Goal: Task Accomplishment & Management: Use online tool/utility

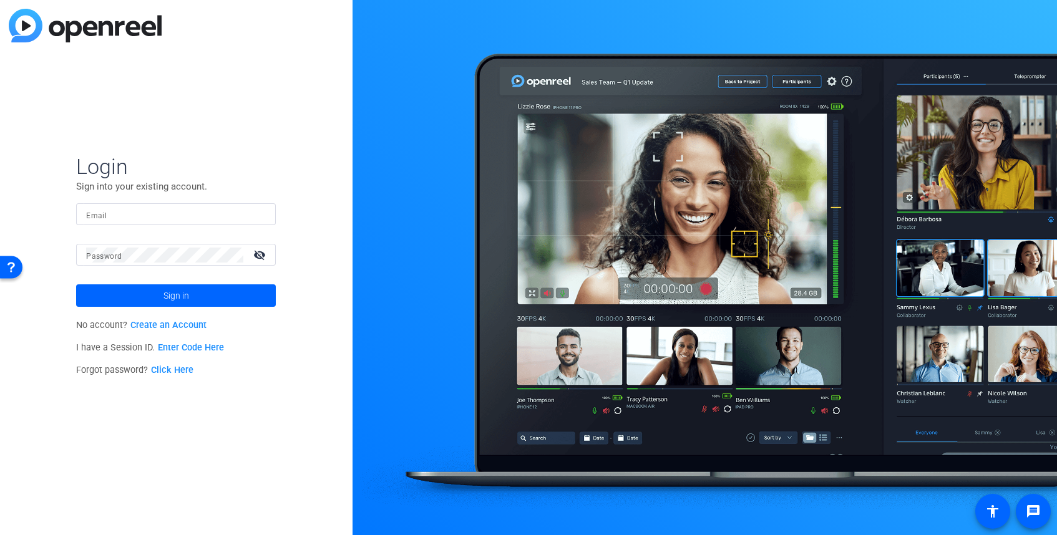
type input "[PERSON_NAME][EMAIL_ADDRESS][PERSON_NAME][DOMAIN_NAME]"
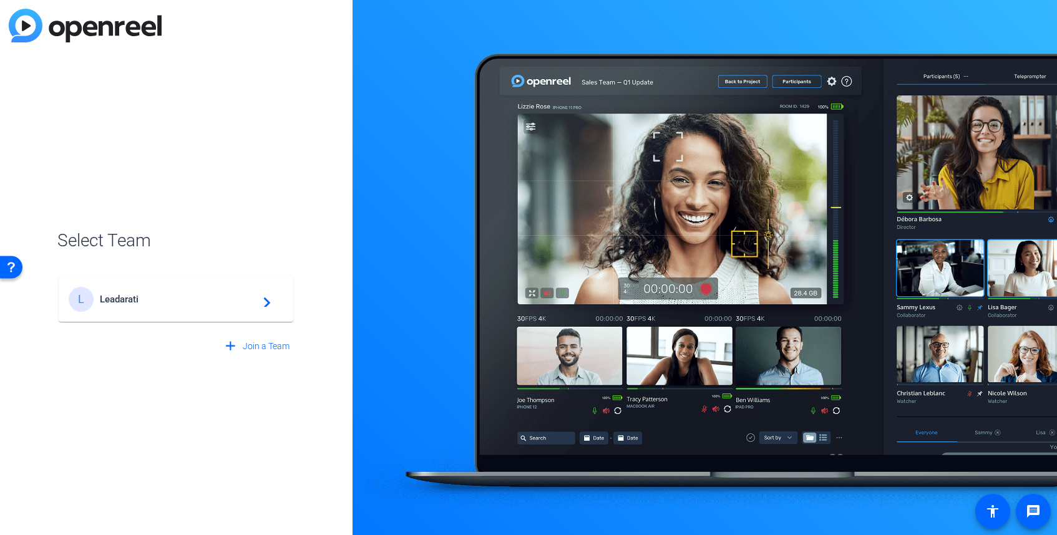
click at [133, 297] on span "Leadarati" at bounding box center [178, 299] width 156 height 11
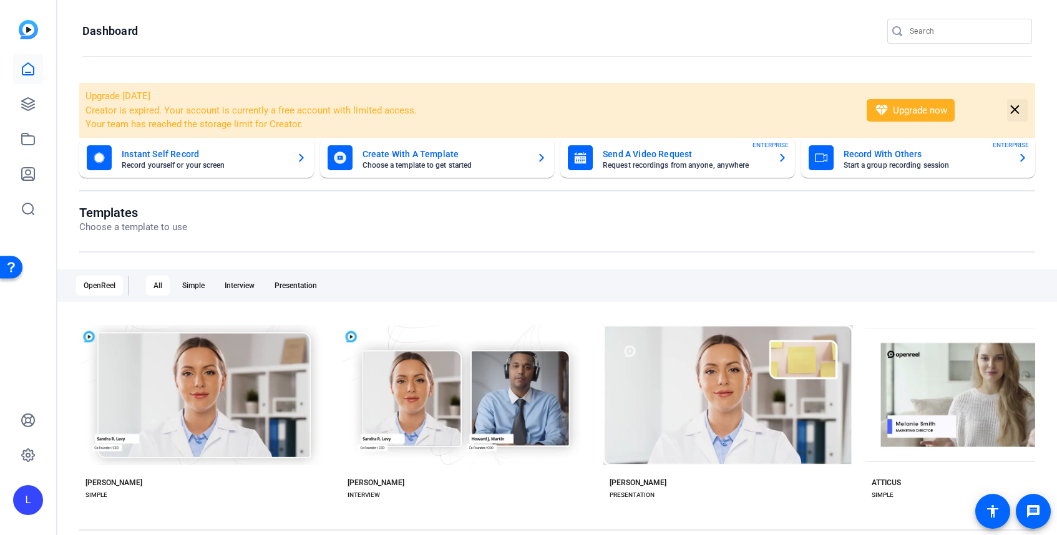
click at [1015, 110] on mat-icon "close" at bounding box center [1015, 110] width 16 height 16
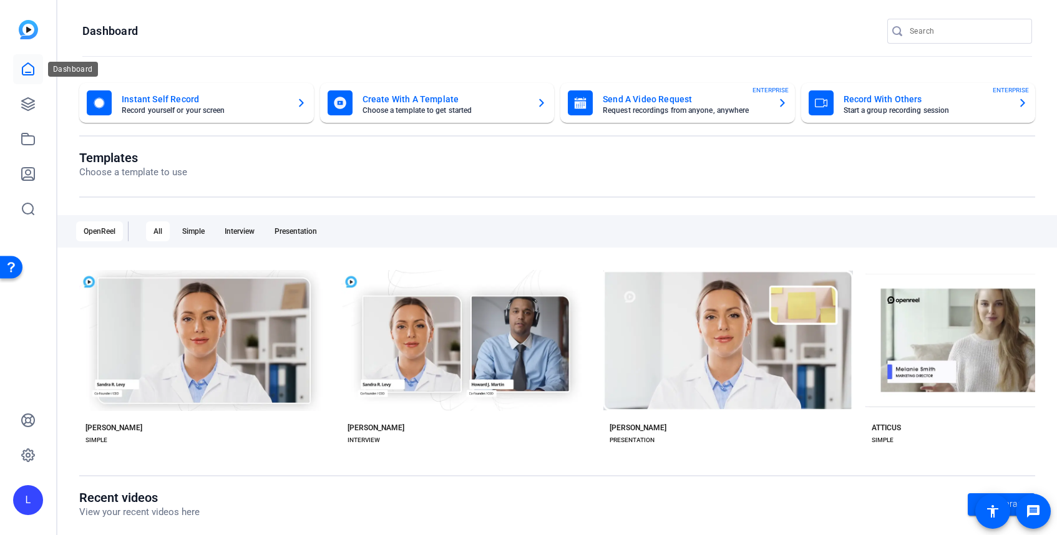
click at [28, 69] on icon at bounding box center [28, 69] width 15 height 15
click at [25, 100] on icon at bounding box center [28, 104] width 15 height 15
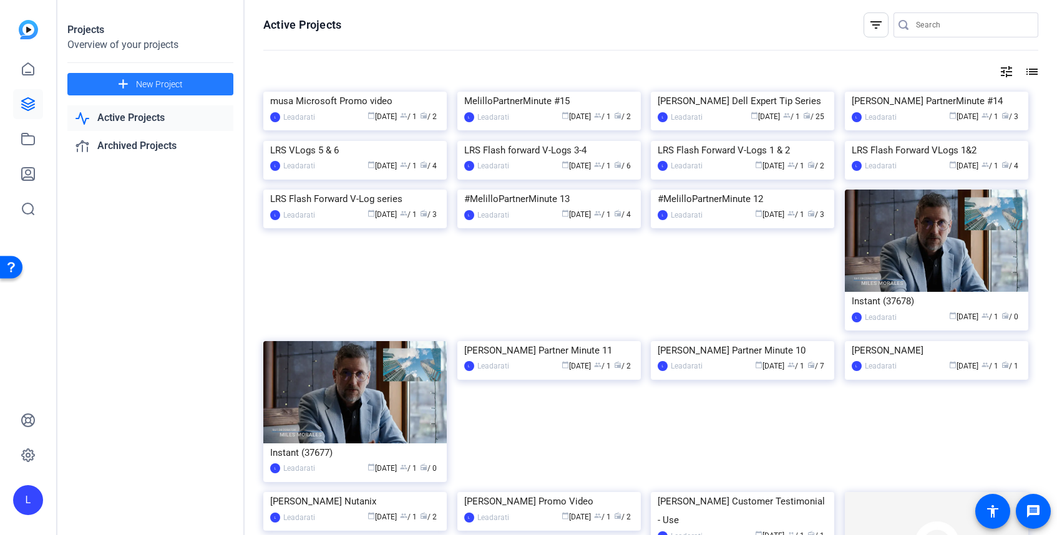
click at [148, 85] on span "New Project" at bounding box center [159, 84] width 47 height 13
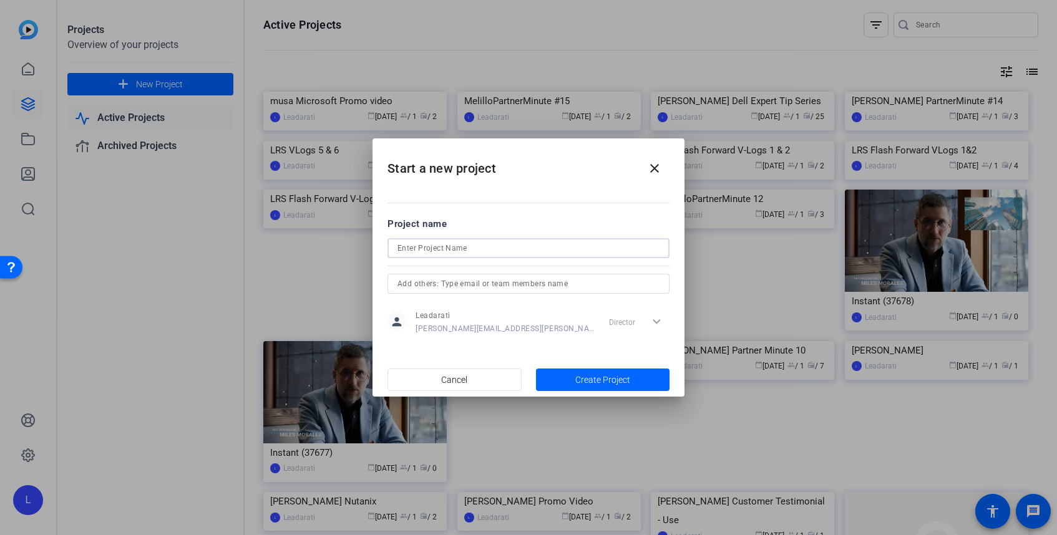
click at [492, 249] on input at bounding box center [529, 248] width 262 height 15
type input "C"
type input "LRS Crew Chiefs Ep. 1"
click at [434, 283] on input "text" at bounding box center [529, 283] width 262 height 15
type input "brian.beals@lrs.com"
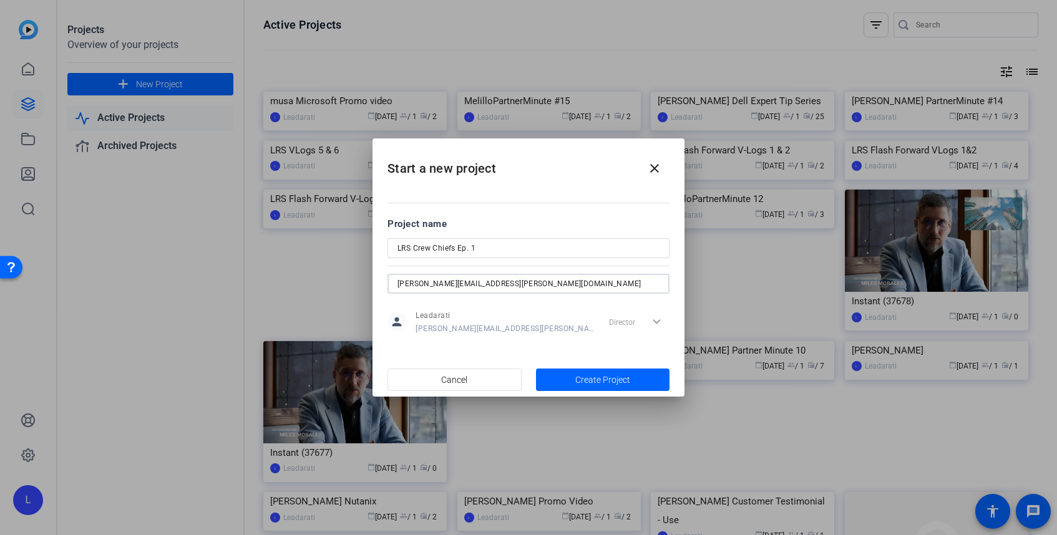
click at [477, 285] on input "brian.beals@lrs.com" at bounding box center [529, 283] width 262 height 15
click at [598, 380] on span "Create Project" at bounding box center [602, 380] width 55 height 13
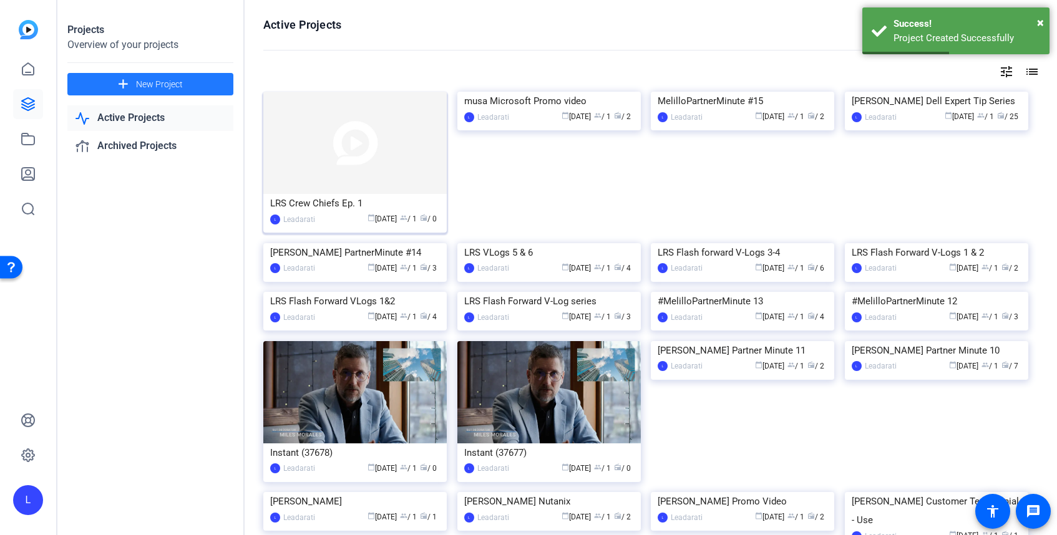
click at [345, 197] on div "LRS Crew Chiefs Ep. 1" at bounding box center [355, 203] width 170 height 19
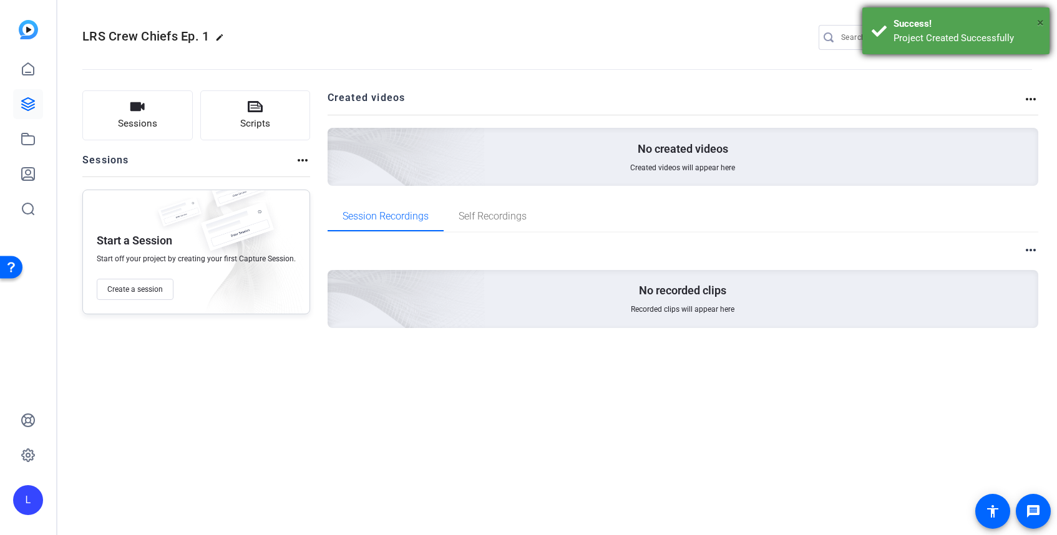
click at [1040, 21] on span "×" at bounding box center [1040, 22] width 7 height 15
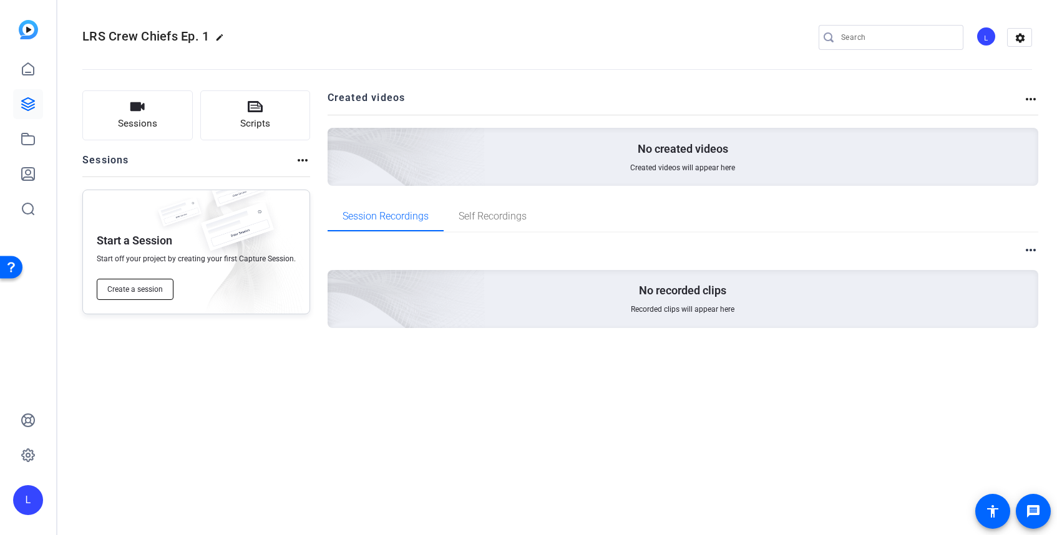
click at [130, 288] on span "Create a session" at bounding box center [135, 290] width 56 height 10
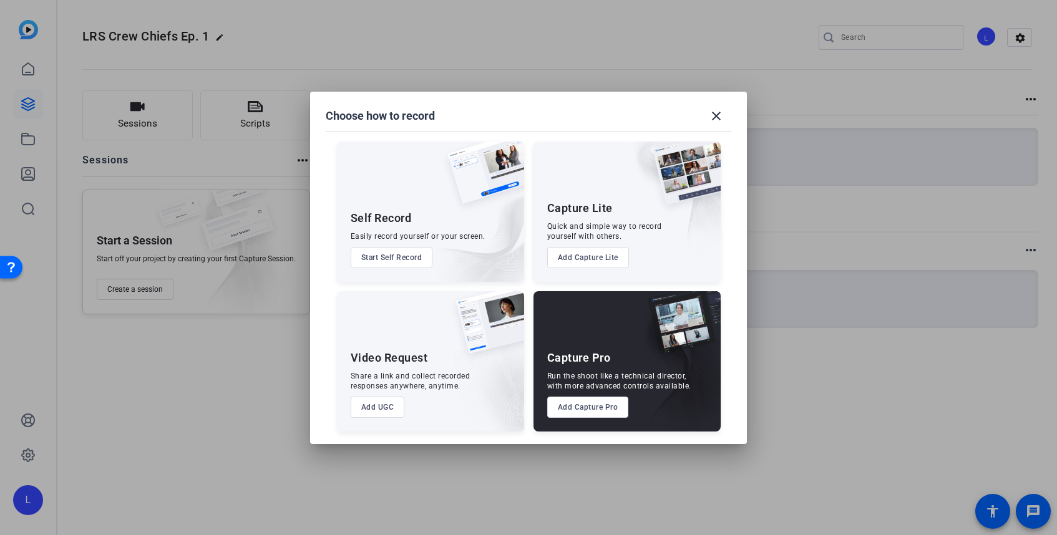
click at [628, 362] on img at bounding box center [674, 369] width 92 height 125
click at [583, 409] on button "Add Capture Pro" at bounding box center [588, 407] width 82 height 21
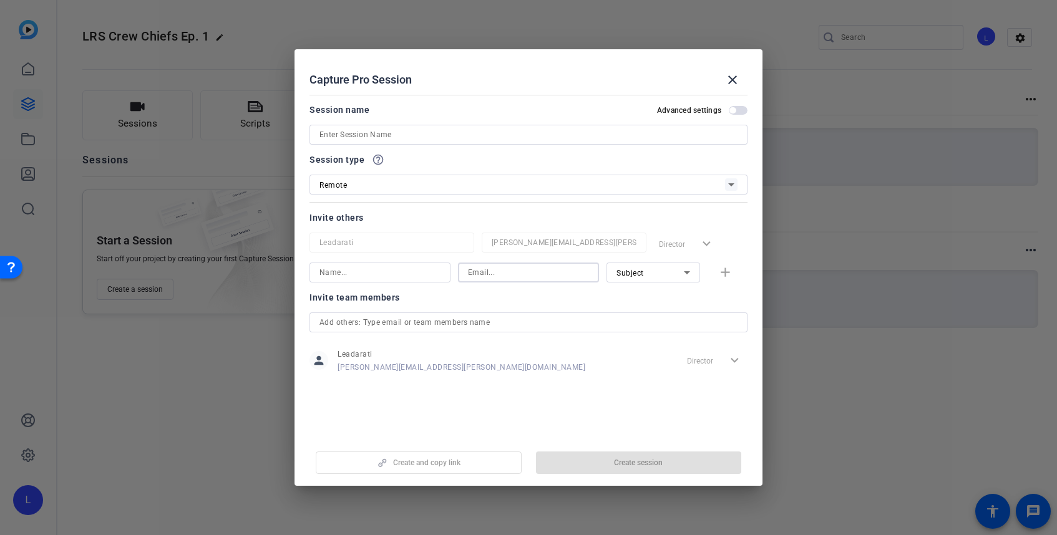
click at [484, 273] on input at bounding box center [528, 272] width 121 height 15
paste input "brian.beals@lrs.com"
type input "brian.beals@lrs.com"
click at [339, 270] on input at bounding box center [380, 272] width 121 height 15
type input "[PERSON_NAME]"
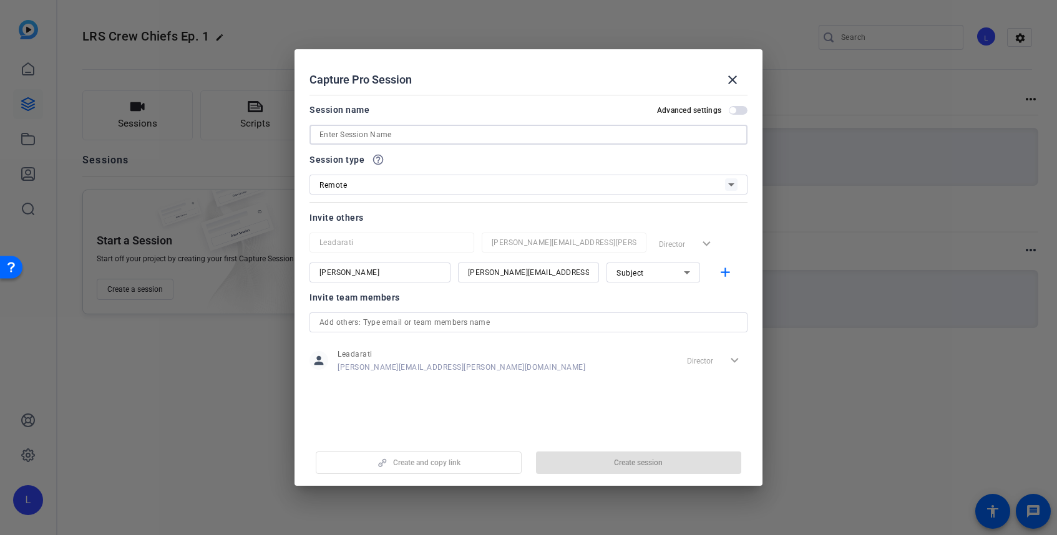
click at [409, 135] on input at bounding box center [529, 134] width 418 height 15
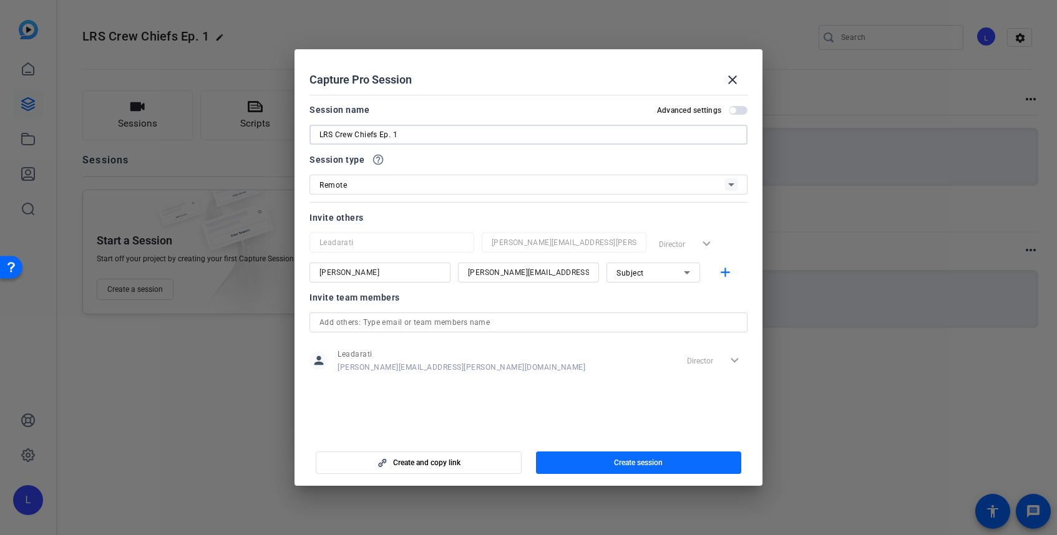
type input "LRS Crew Chiefs Ep. 1"
click at [623, 458] on span "Create session" at bounding box center [638, 463] width 49 height 10
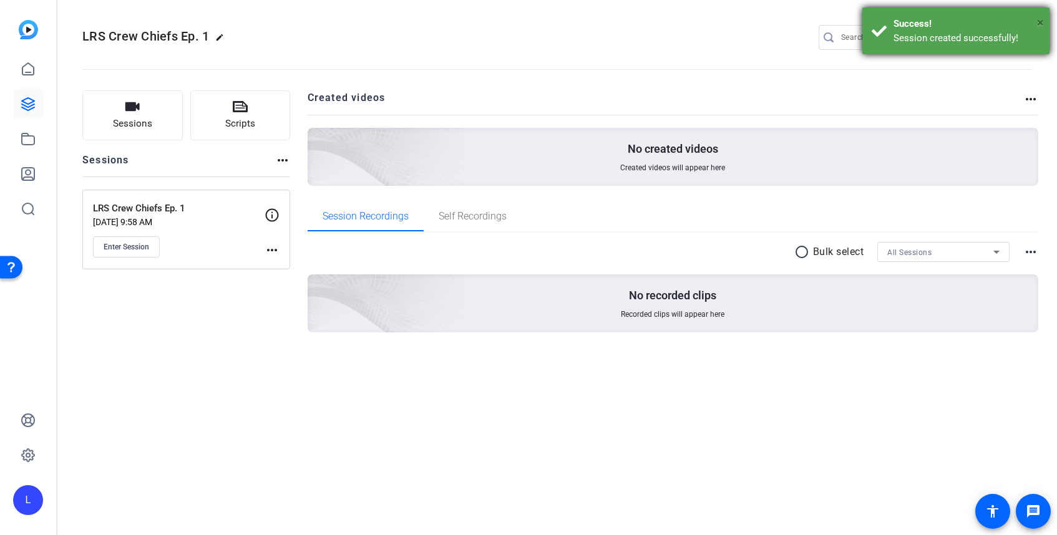
click at [1042, 19] on span "×" at bounding box center [1040, 22] width 7 height 15
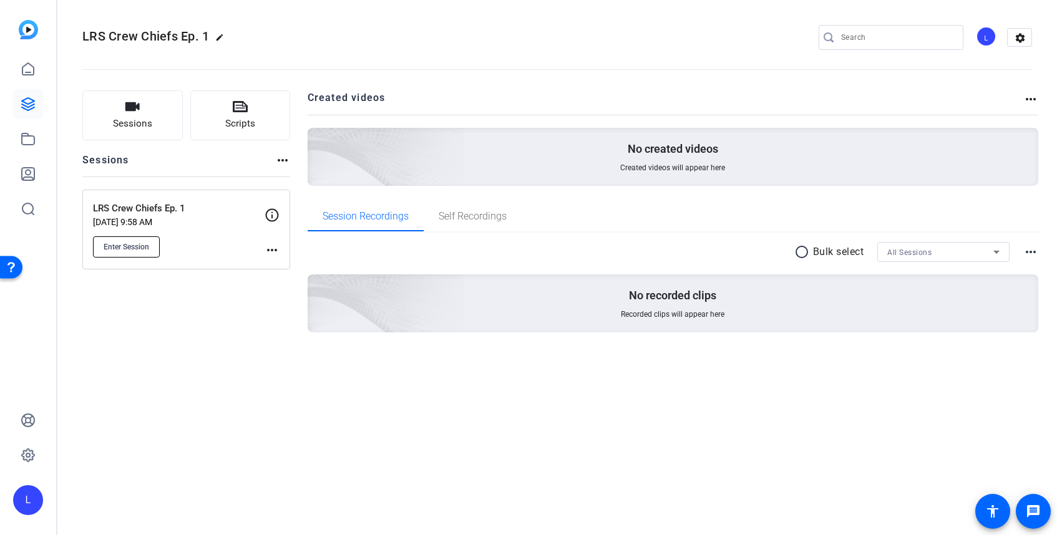
click at [117, 252] on button "Enter Session" at bounding box center [126, 247] width 67 height 21
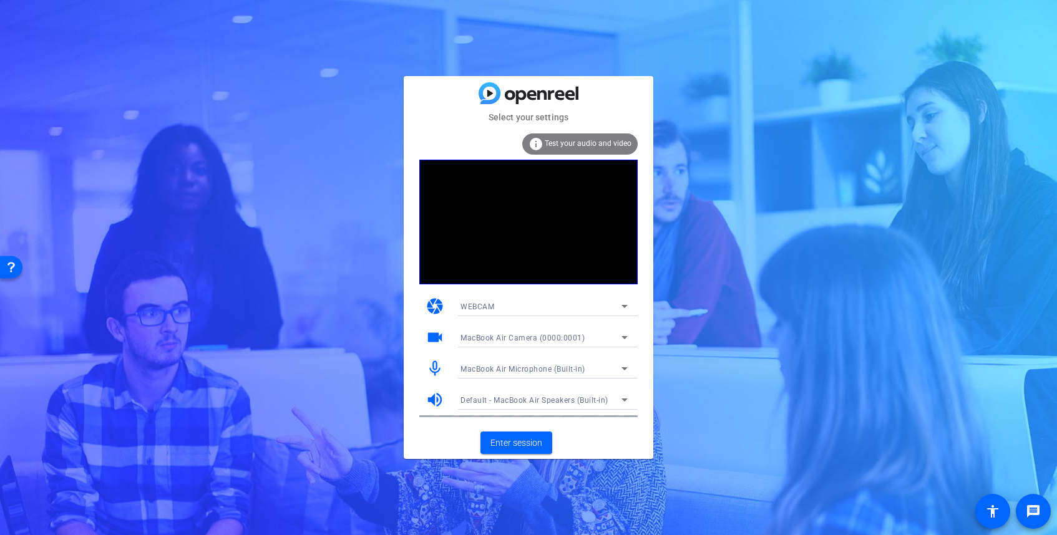
click at [579, 141] on span "Test your audio and video" at bounding box center [588, 143] width 87 height 9
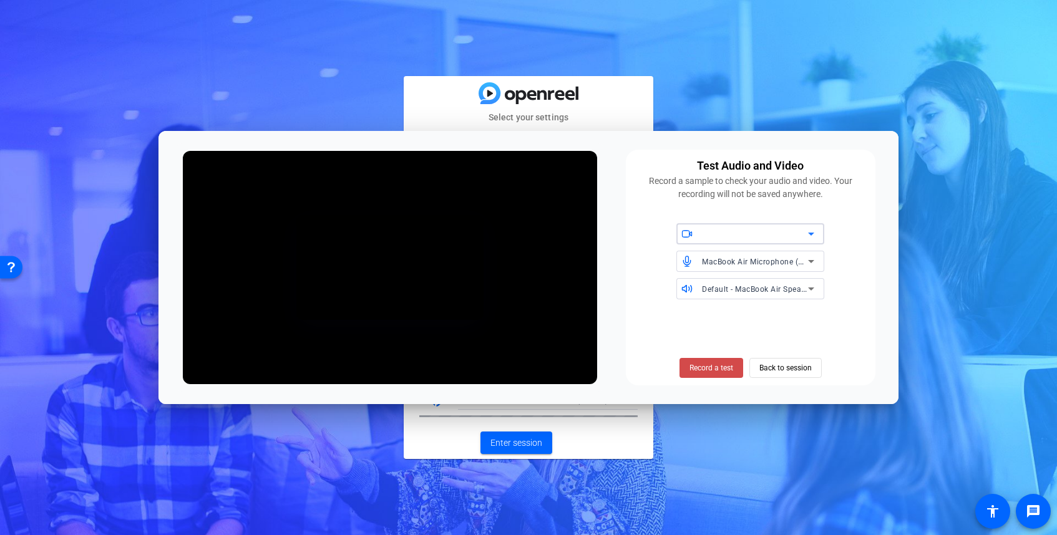
click at [711, 371] on span "Record a test" at bounding box center [712, 368] width 44 height 11
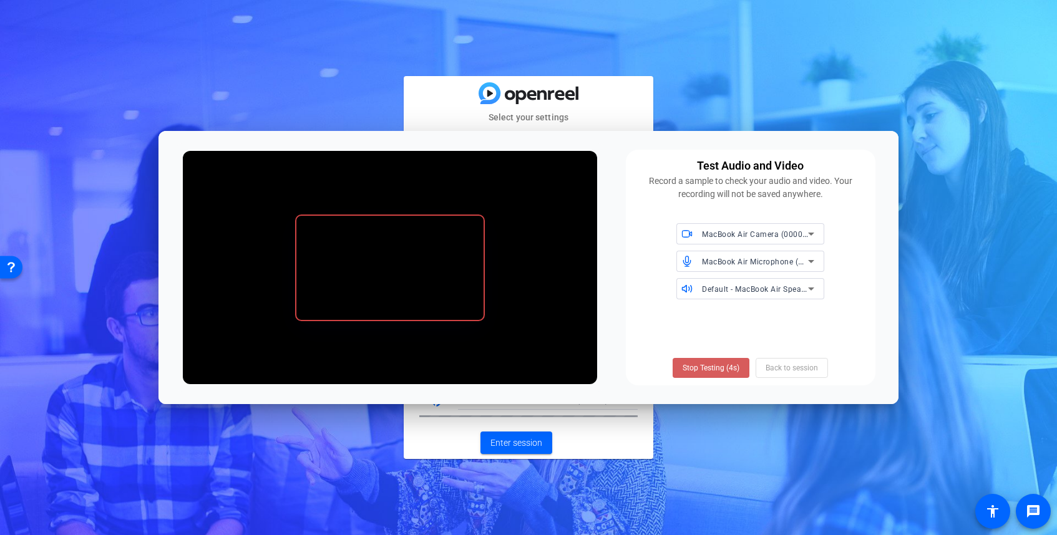
click at [711, 367] on span "Stop Testing (4s)" at bounding box center [711, 368] width 57 height 11
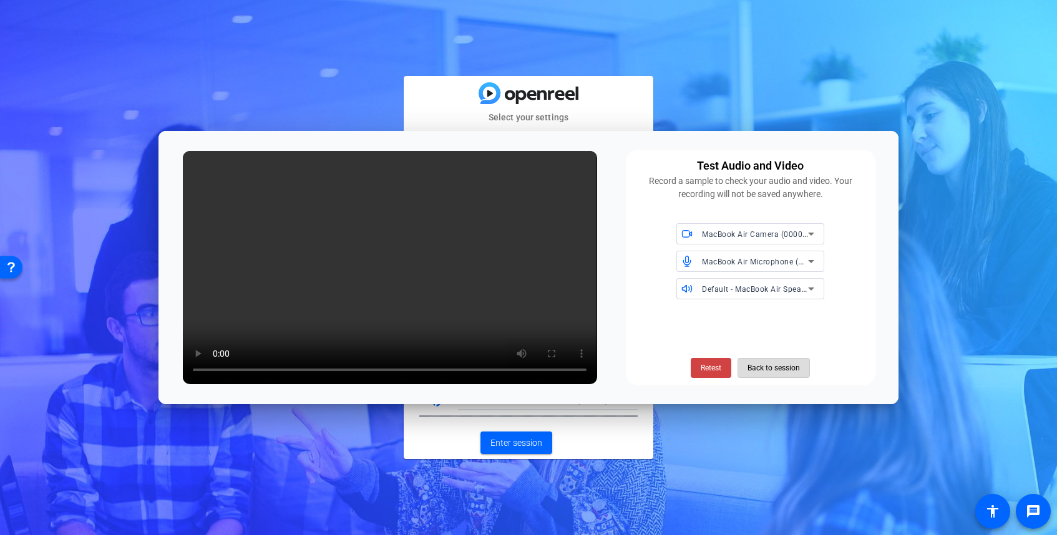
click at [29, 297] on span "Back to session" at bounding box center [22, 289] width 13 height 16
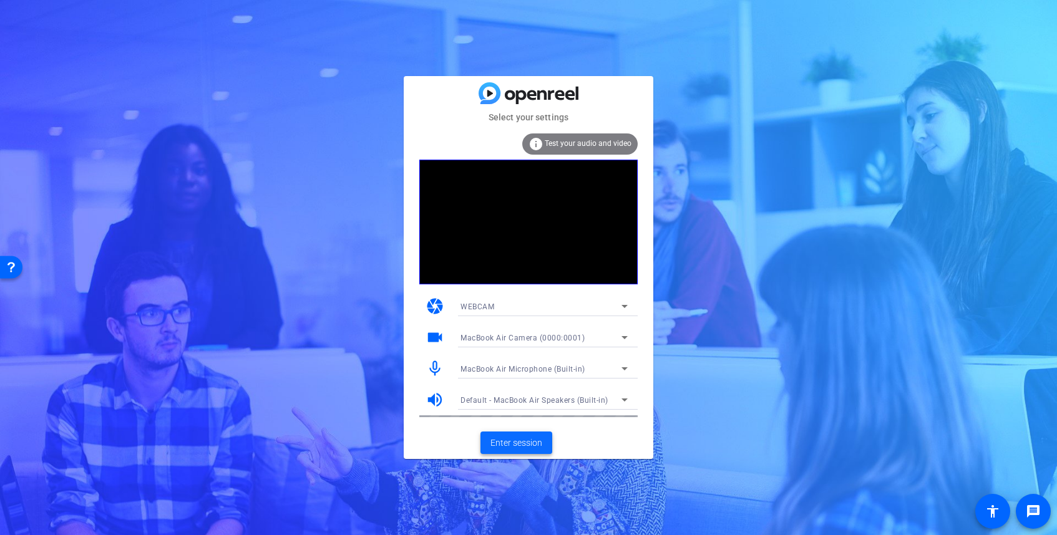
click at [493, 444] on span "Enter session" at bounding box center [517, 443] width 52 height 13
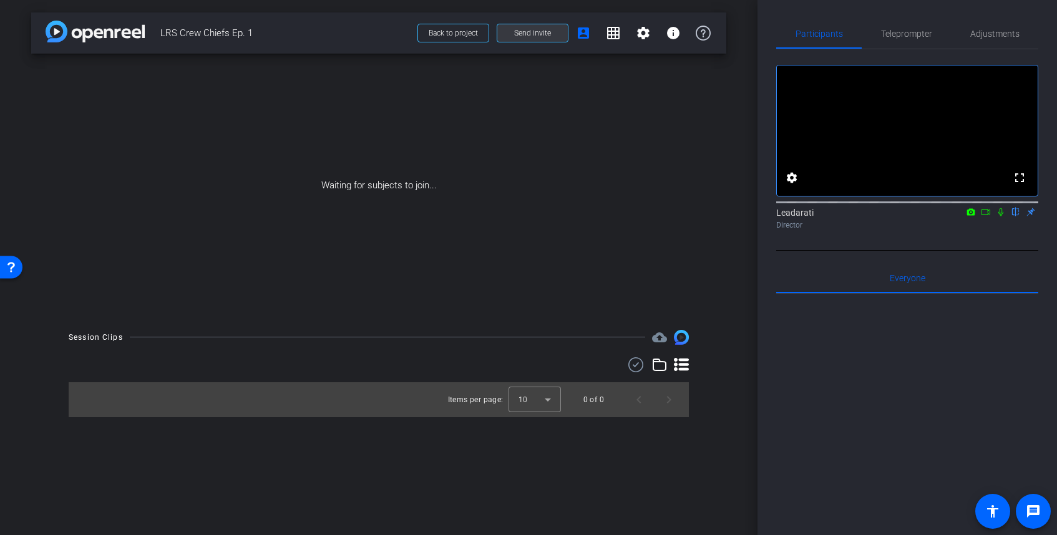
click at [544, 34] on span "Send invite" at bounding box center [532, 33] width 37 height 10
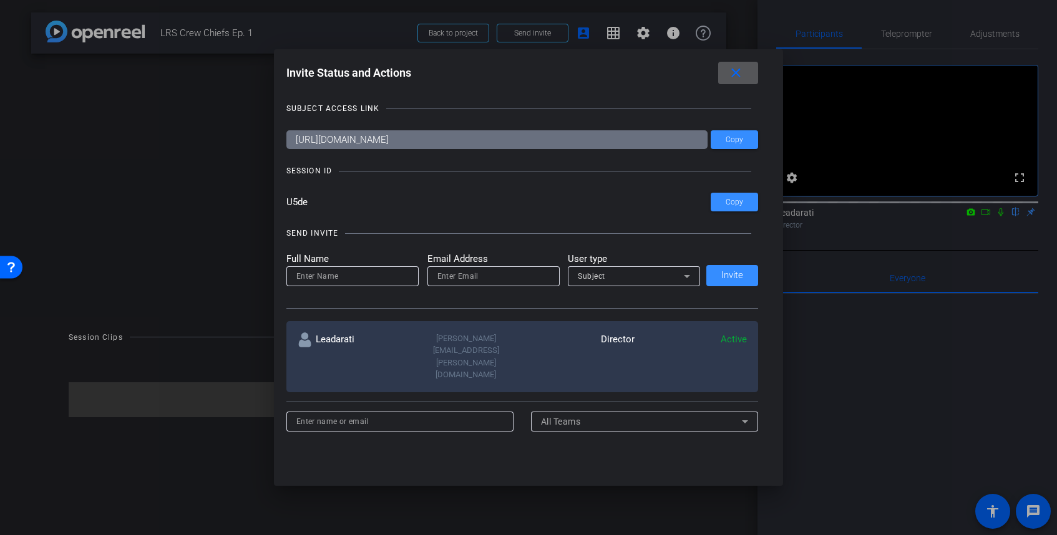
click at [733, 25] on div at bounding box center [528, 267] width 1057 height 535
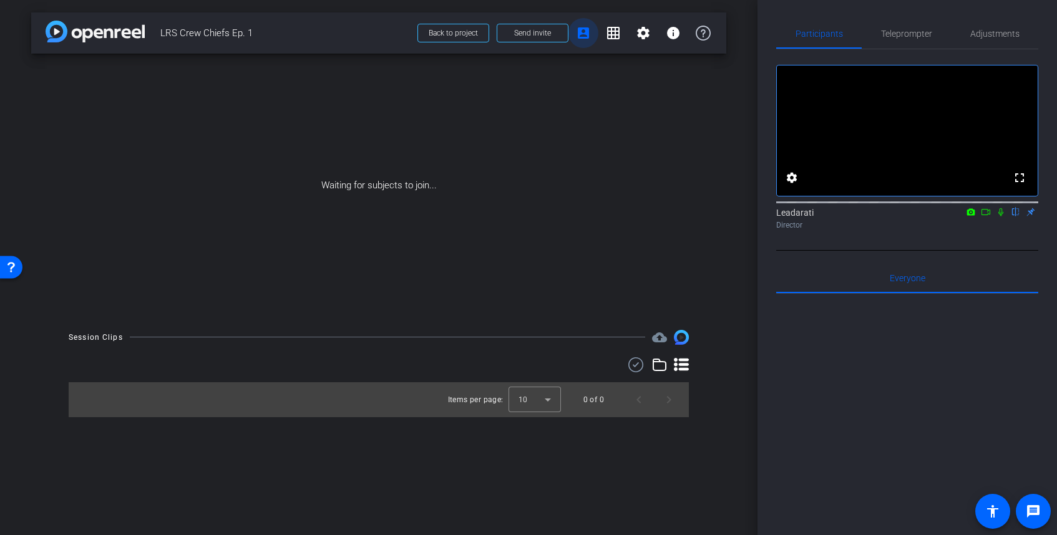
click at [588, 28] on mat-icon "account_box" at bounding box center [583, 33] width 15 height 15
click at [643, 36] on mat-icon "settings" at bounding box center [643, 33] width 15 height 15
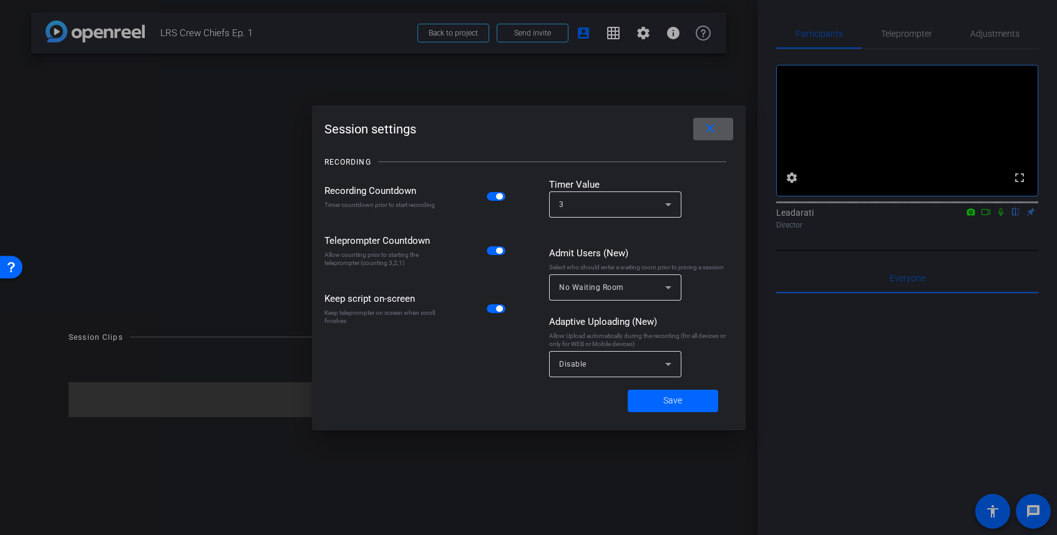
click at [532, 11] on div at bounding box center [528, 267] width 1057 height 535
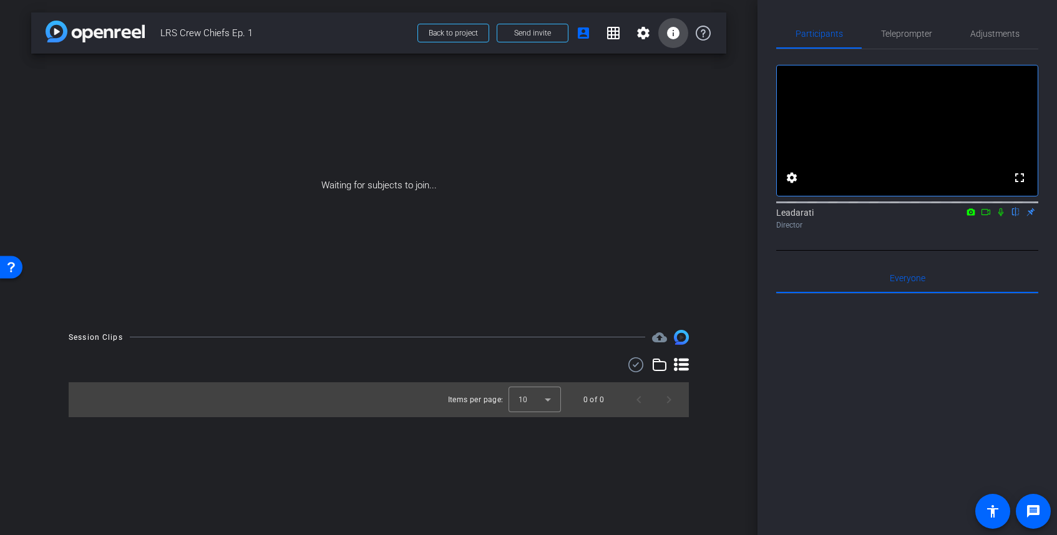
click at [668, 30] on mat-icon "info" at bounding box center [673, 33] width 15 height 15
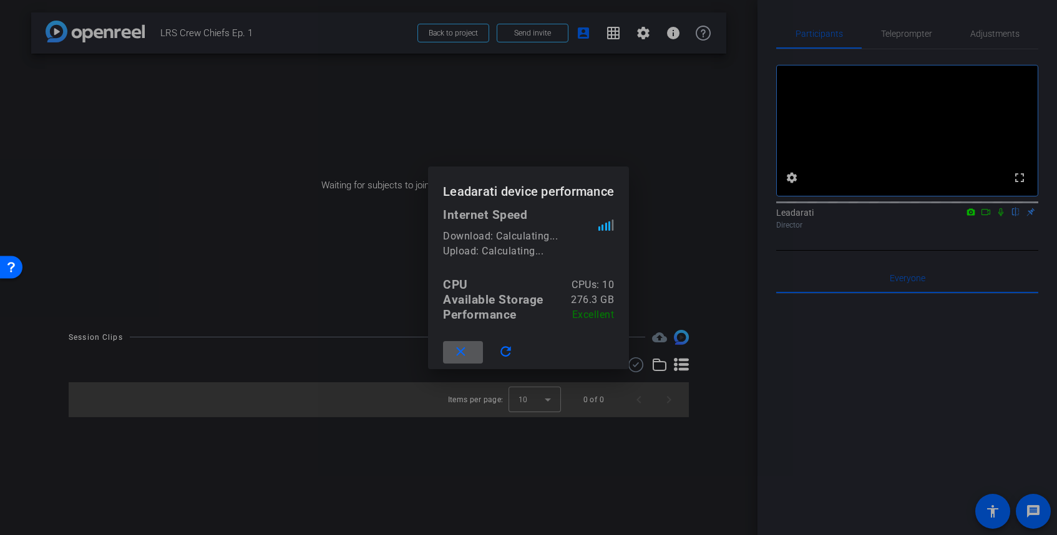
click at [462, 348] on mat-icon "close" at bounding box center [461, 352] width 16 height 16
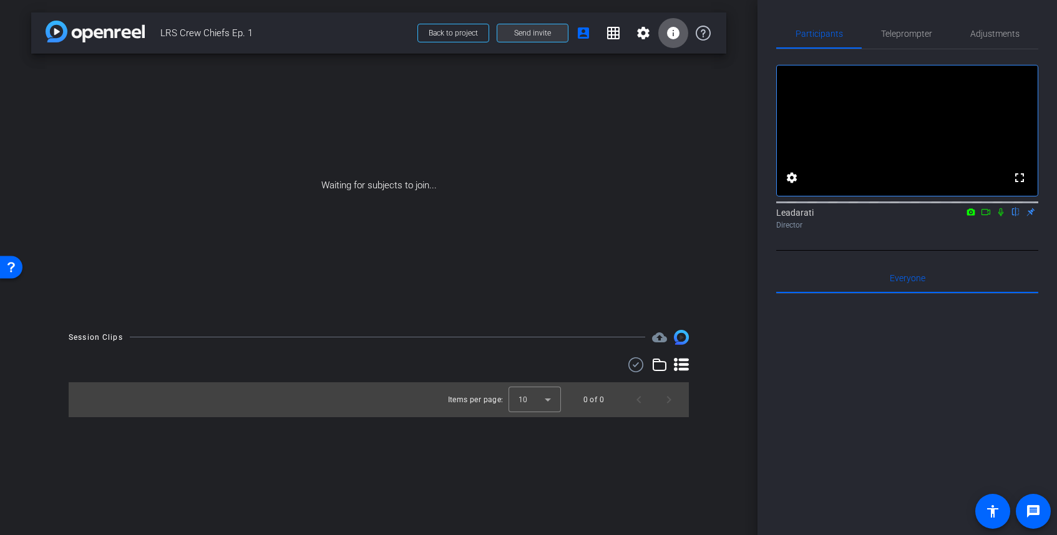
click at [540, 31] on span "Send invite" at bounding box center [532, 33] width 37 height 10
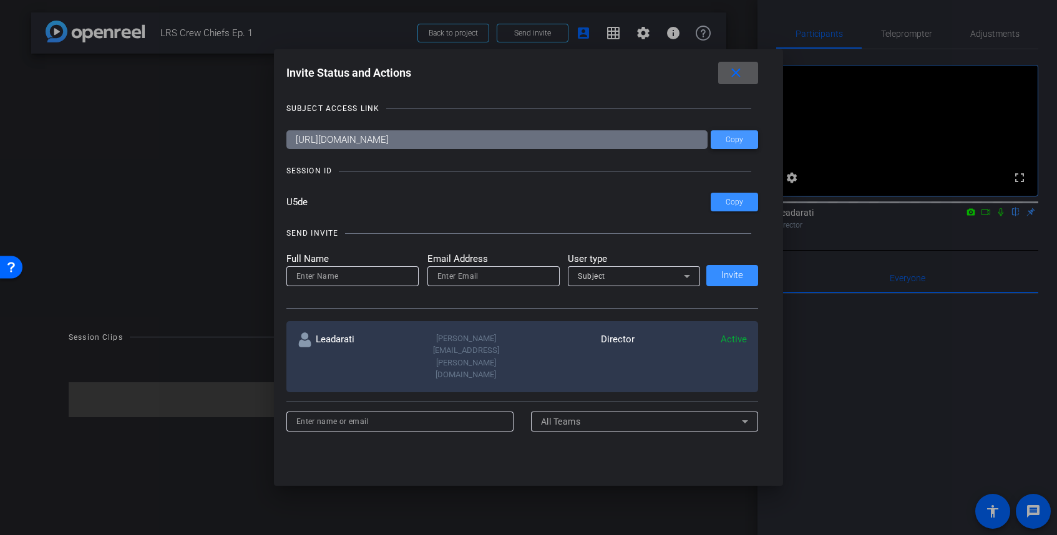
click at [725, 142] on span at bounding box center [734, 140] width 47 height 30
click at [739, 76] on mat-icon "close" at bounding box center [736, 74] width 16 height 16
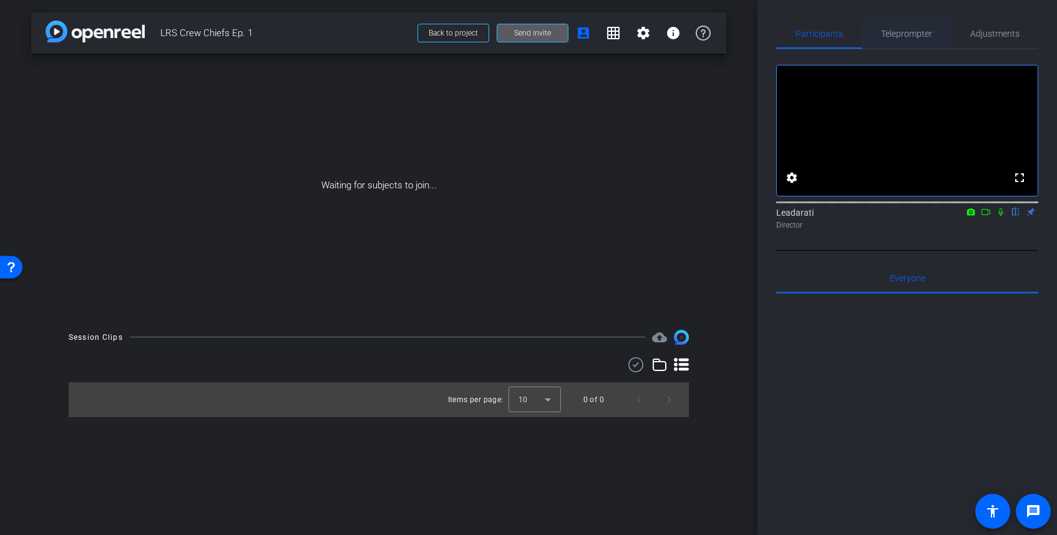
click at [903, 32] on span "Teleprompter" at bounding box center [906, 33] width 51 height 9
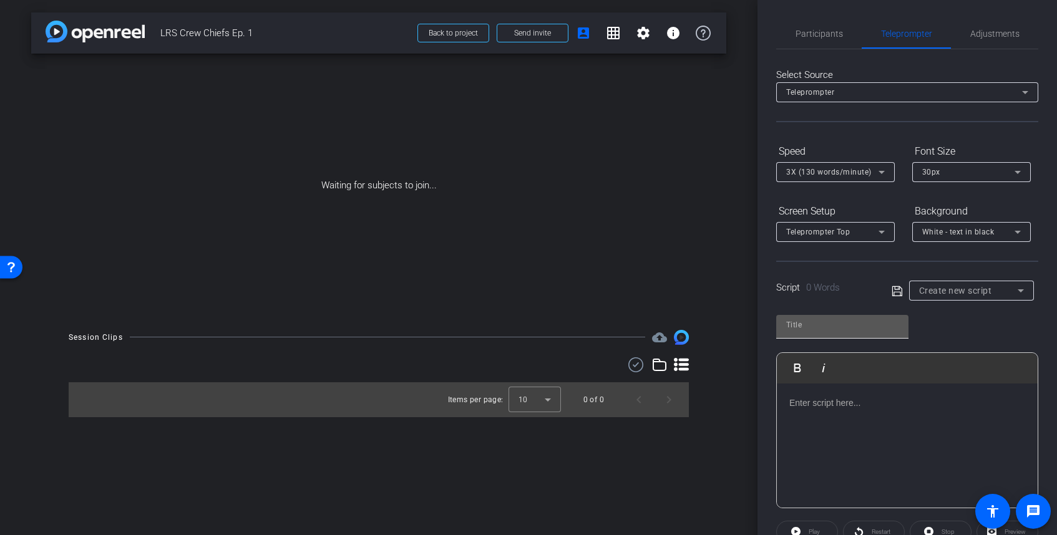
click at [818, 326] on input "text" at bounding box center [842, 325] width 112 height 15
type input "Script 1"
click at [816, 404] on p at bounding box center [907, 403] width 236 height 14
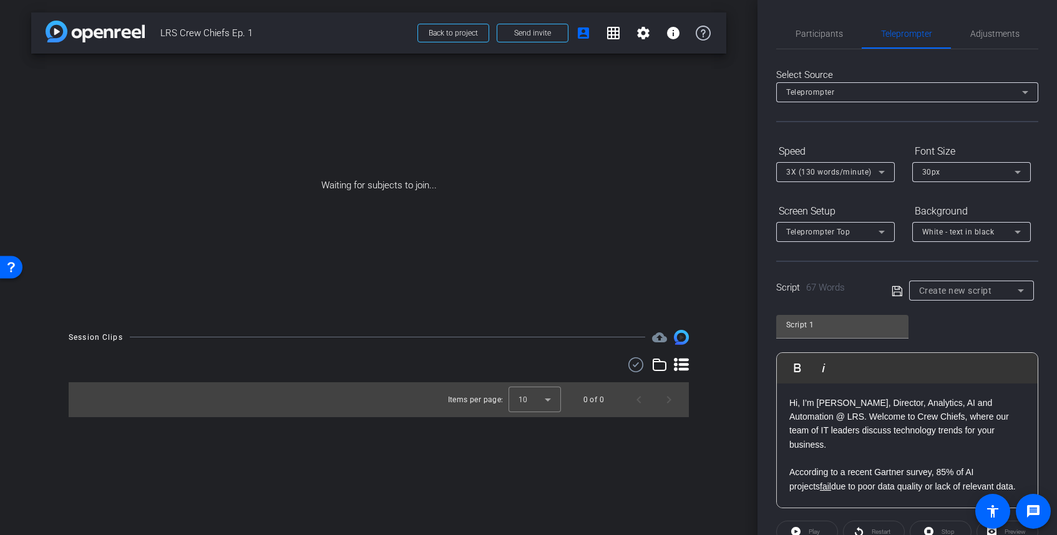
click at [899, 291] on icon at bounding box center [897, 291] width 11 height 15
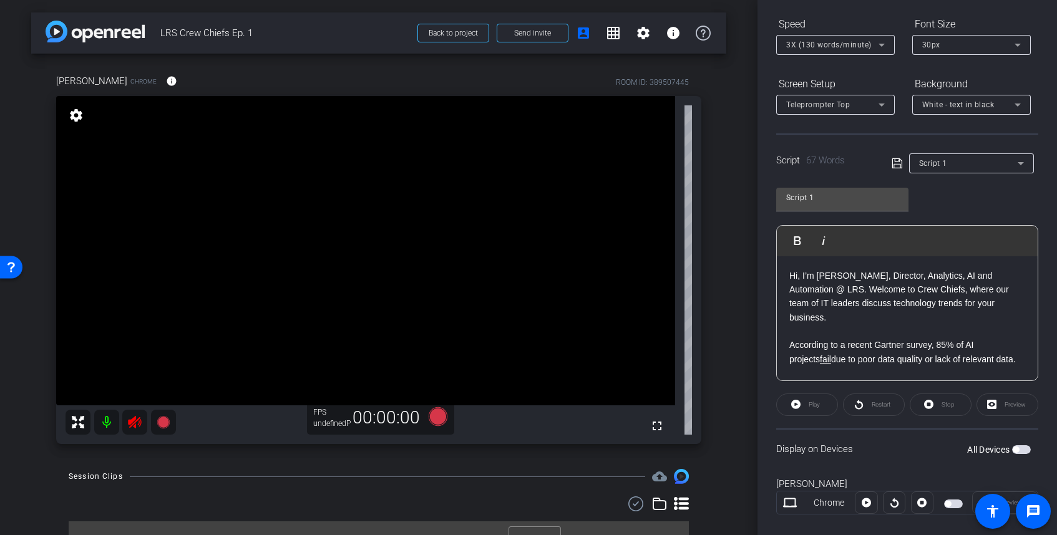
scroll to position [123, 0]
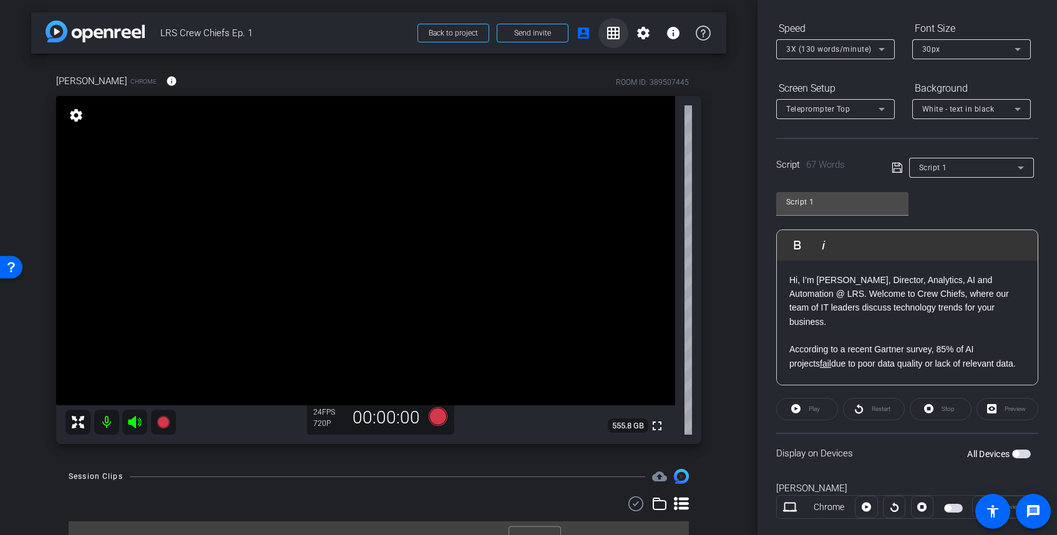
click at [612, 36] on mat-icon "grid_on" at bounding box center [613, 33] width 15 height 15
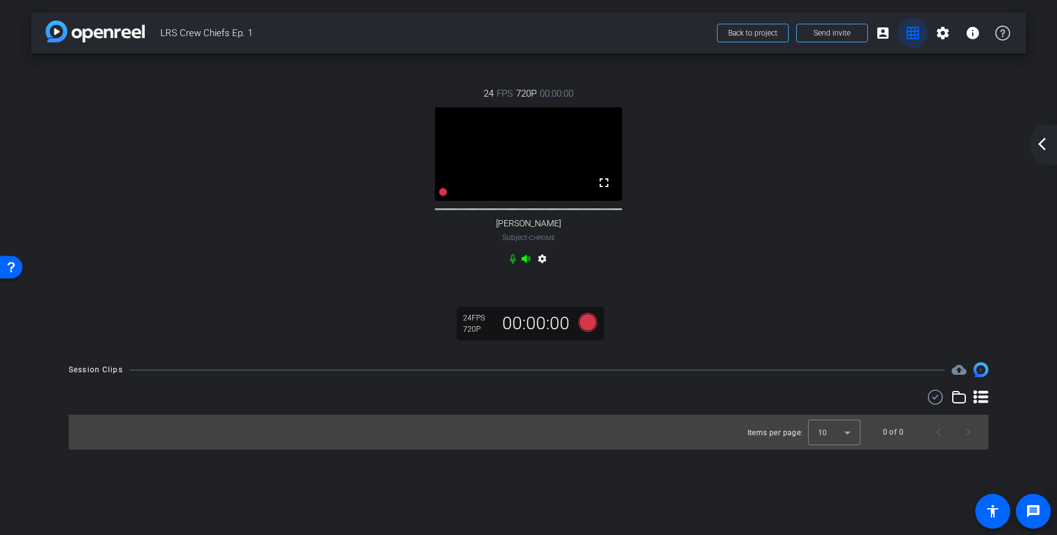
scroll to position [0, 0]
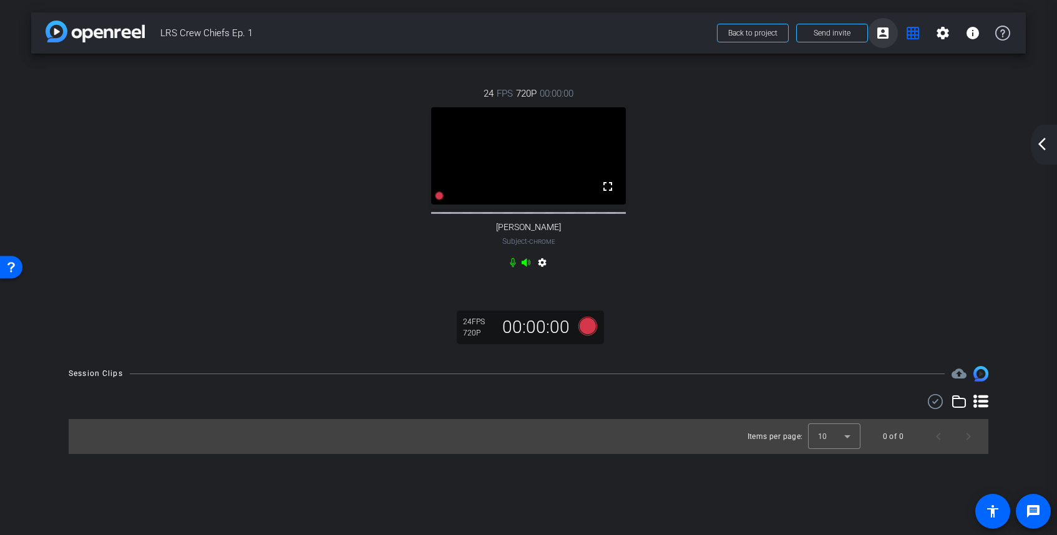
click at [885, 33] on mat-icon "account_box" at bounding box center [883, 33] width 15 height 15
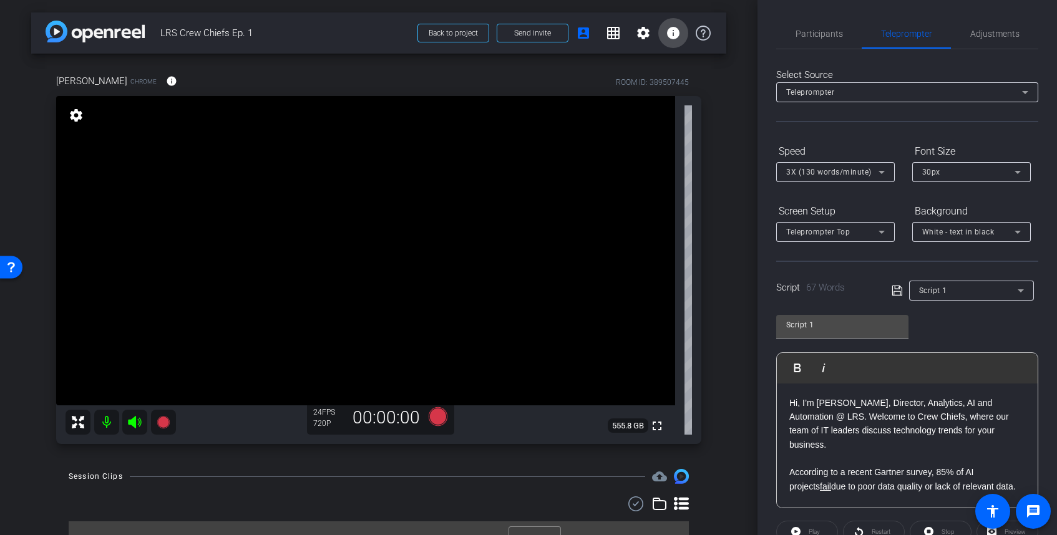
click at [677, 36] on mat-icon "info" at bounding box center [673, 33] width 15 height 15
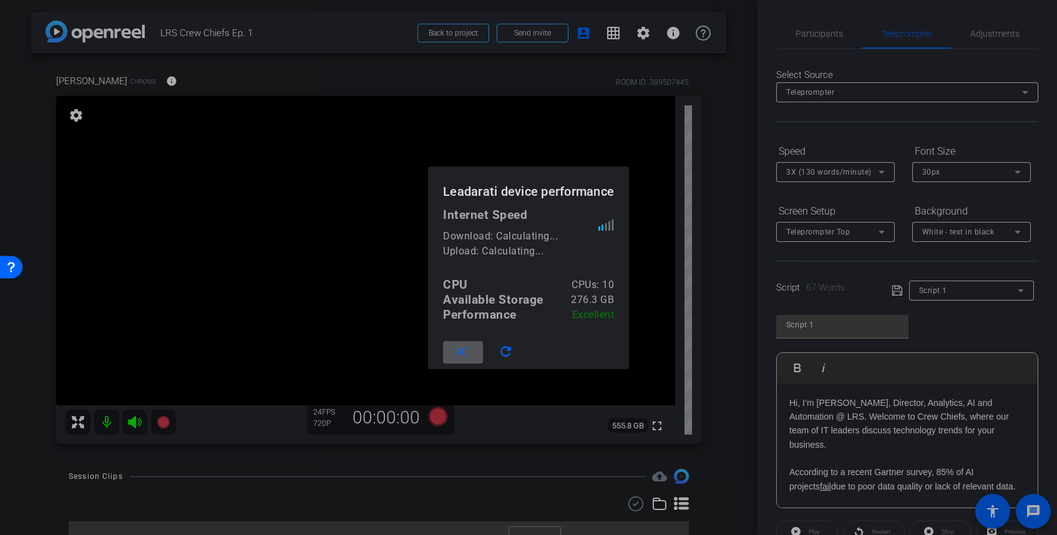
click at [463, 351] on mat-icon "close" at bounding box center [461, 352] width 16 height 16
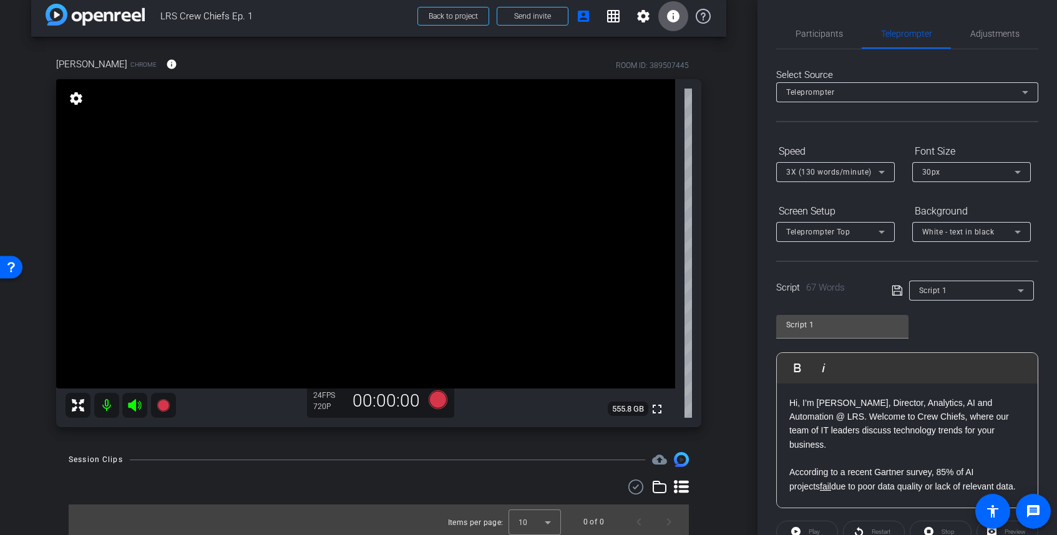
scroll to position [40, 0]
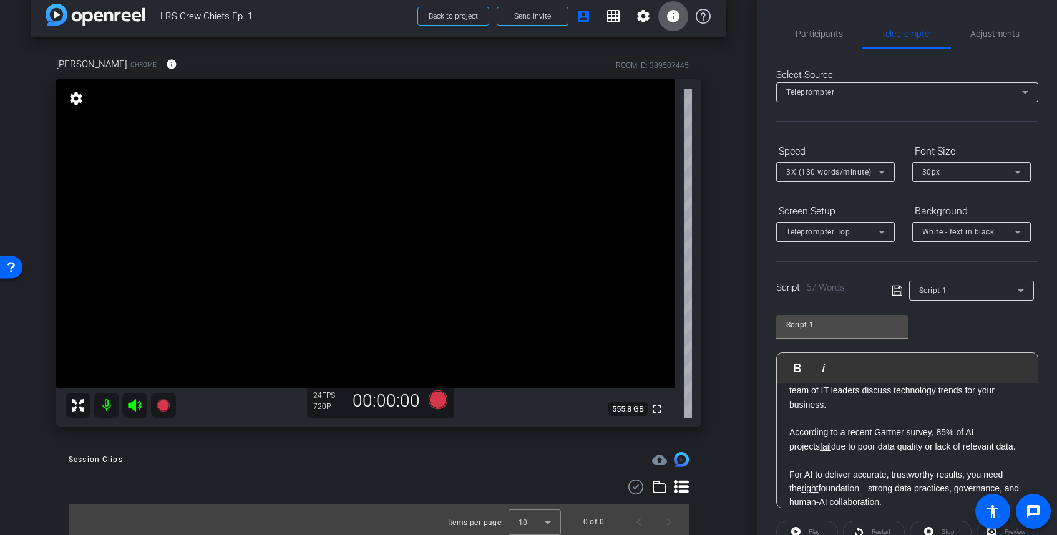
click at [887, 495] on p "For AI to deliver accurate, trustworthy results, you need the right foundation—…" at bounding box center [907, 489] width 236 height 42
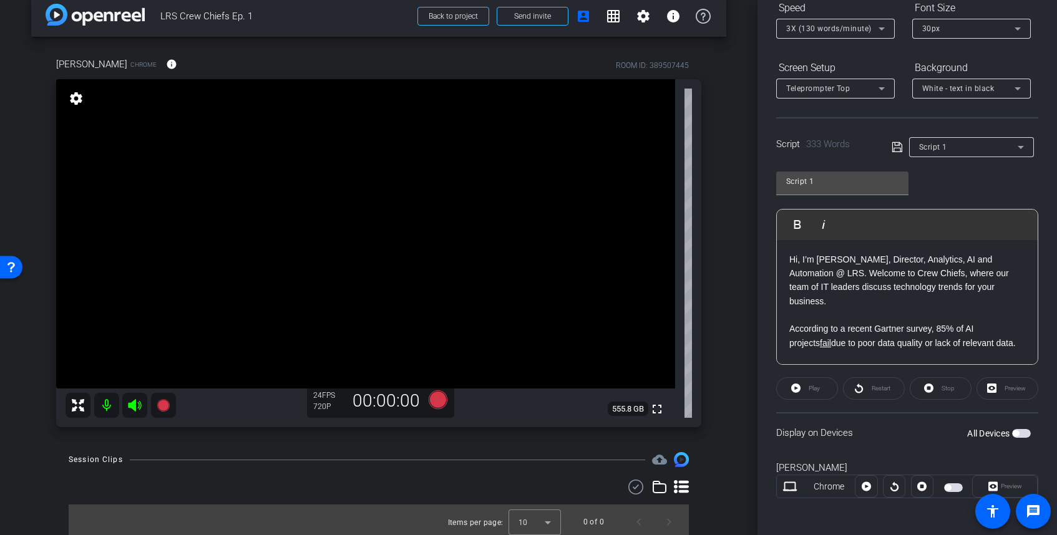
scroll to position [146, 0]
click at [1037, 434] on div "Display on Devices All Devices" at bounding box center [907, 430] width 262 height 41
click at [1026, 432] on span "button" at bounding box center [1021, 431] width 19 height 9
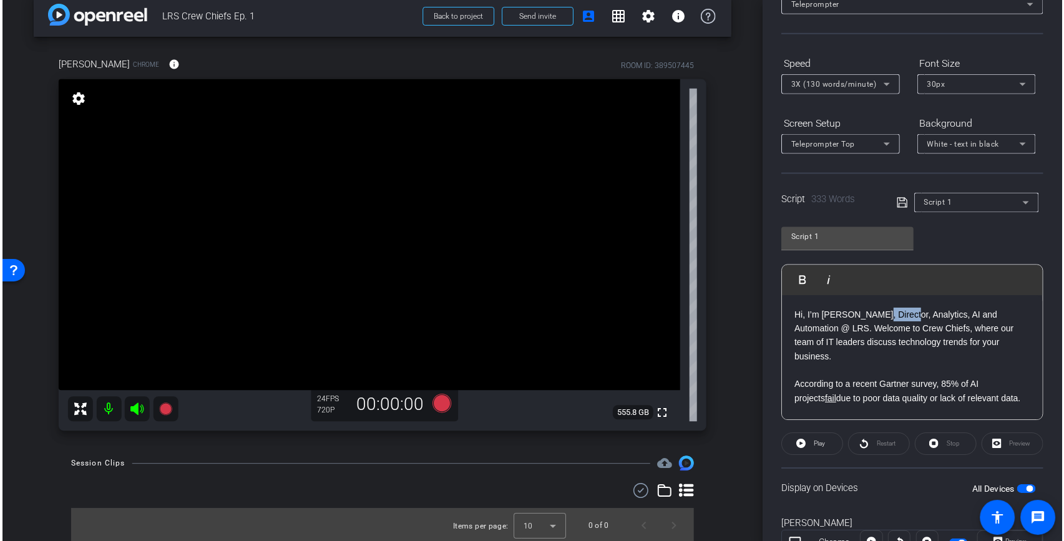
scroll to position [17, 0]
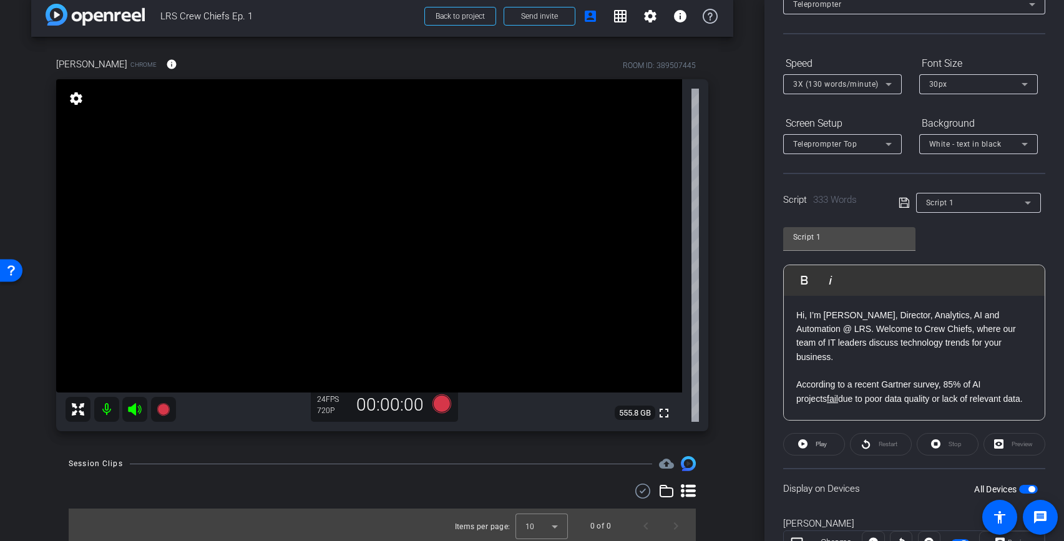
click at [733, 427] on div "[PERSON_NAME] Chrome info ROOM ID: 389507445 fullscreen settings 555.8 GB 24 FP…" at bounding box center [382, 240] width 702 height 407
click at [808, 439] on icon at bounding box center [802, 444] width 9 height 16
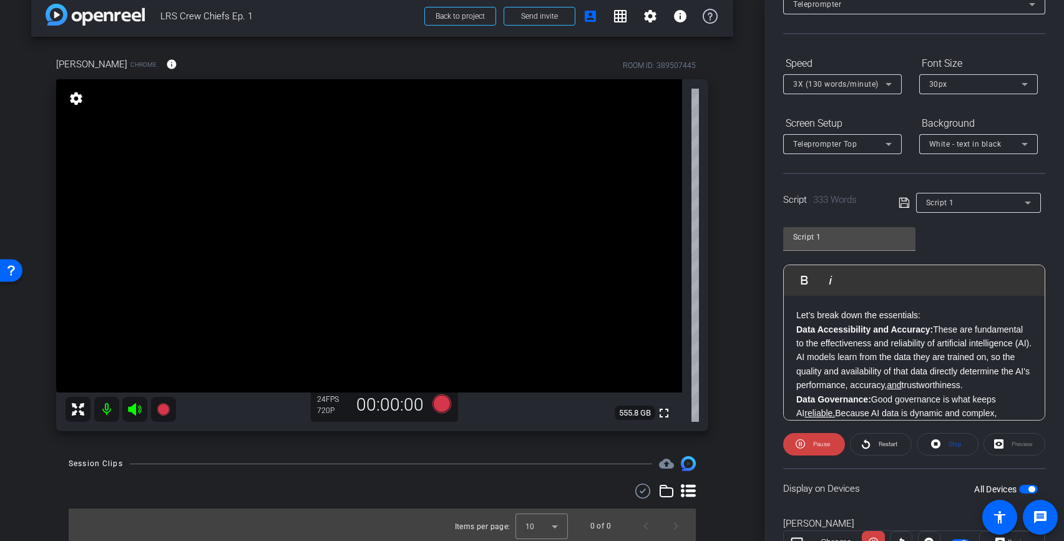
scroll to position [165, 0]
drag, startPoint x: 979, startPoint y: 316, endPoint x: 1030, endPoint y: 318, distance: 51.2
click at [1030, 325] on p "Data Accessibility and Accuracy : These are fundamental to the effectiveness an…" at bounding box center [914, 360] width 236 height 70
click at [899, 205] on icon at bounding box center [904, 202] width 11 height 15
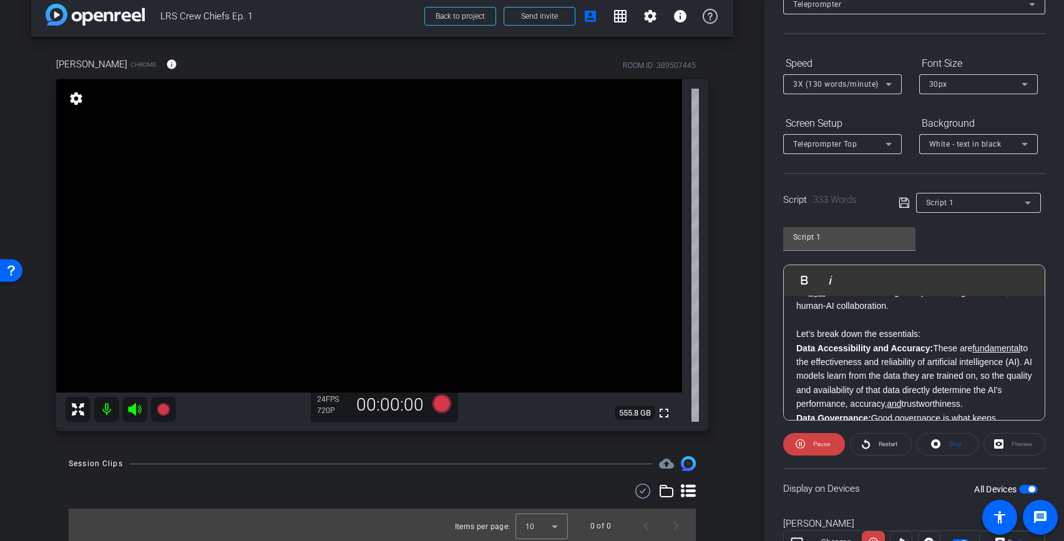
scroll to position [146, 0]
click at [799, 346] on strong "Data Accessibility and Accuracy" at bounding box center [863, 351] width 134 height 10
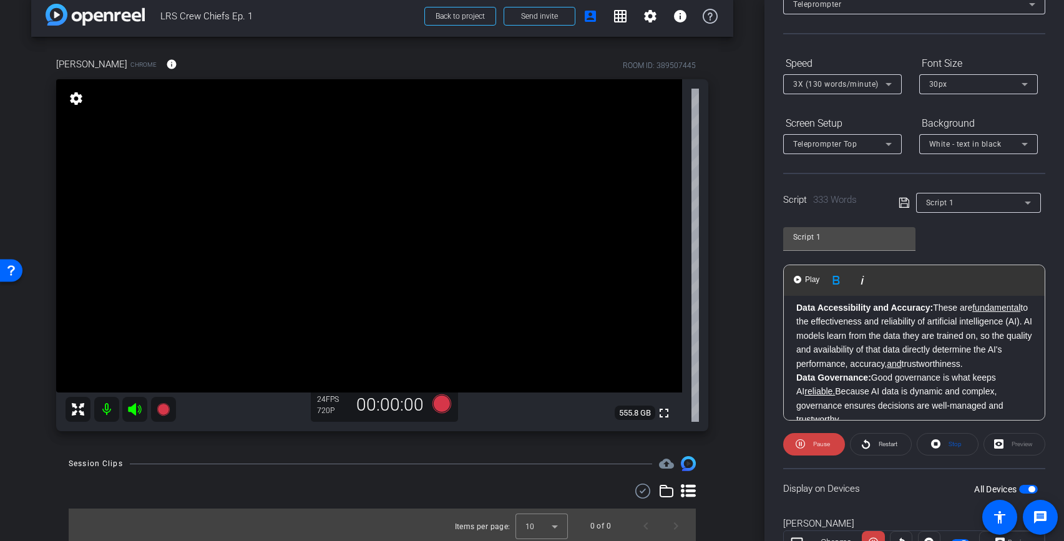
scroll to position [252, 0]
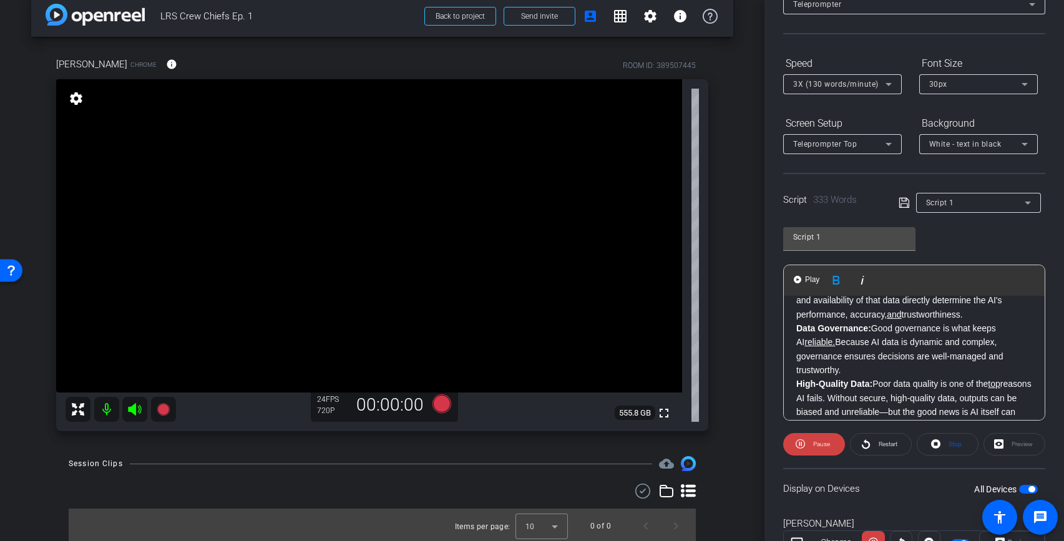
click at [798, 323] on strong "Data Governance:" at bounding box center [833, 328] width 75 height 10
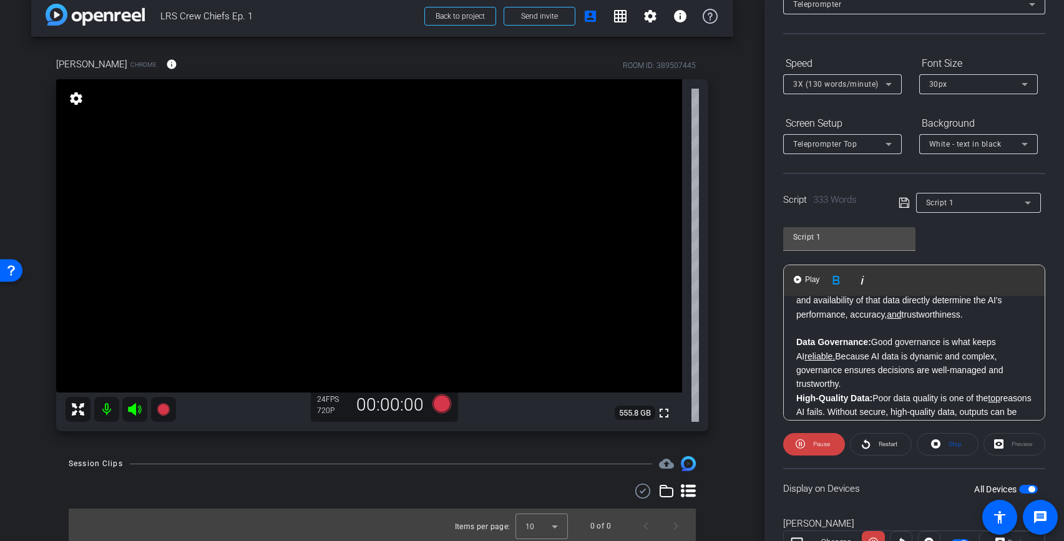
scroll to position [256, 0]
click at [795, 380] on div "Hi, I’m [PERSON_NAME], Director, Analytics, AI and Automation @ LRS. Welcome to…" at bounding box center [914, 402] width 261 height 724
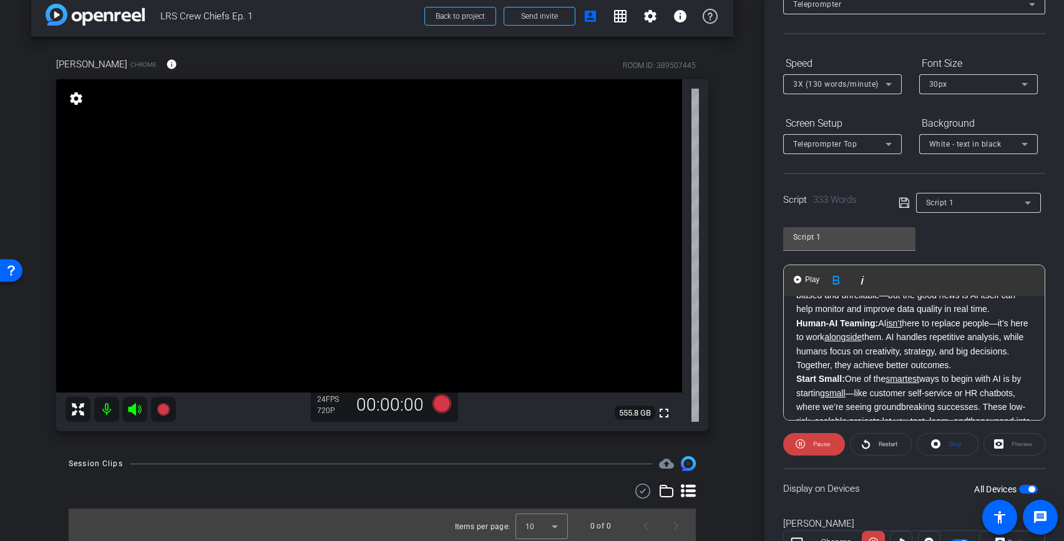
scroll to position [369, 0]
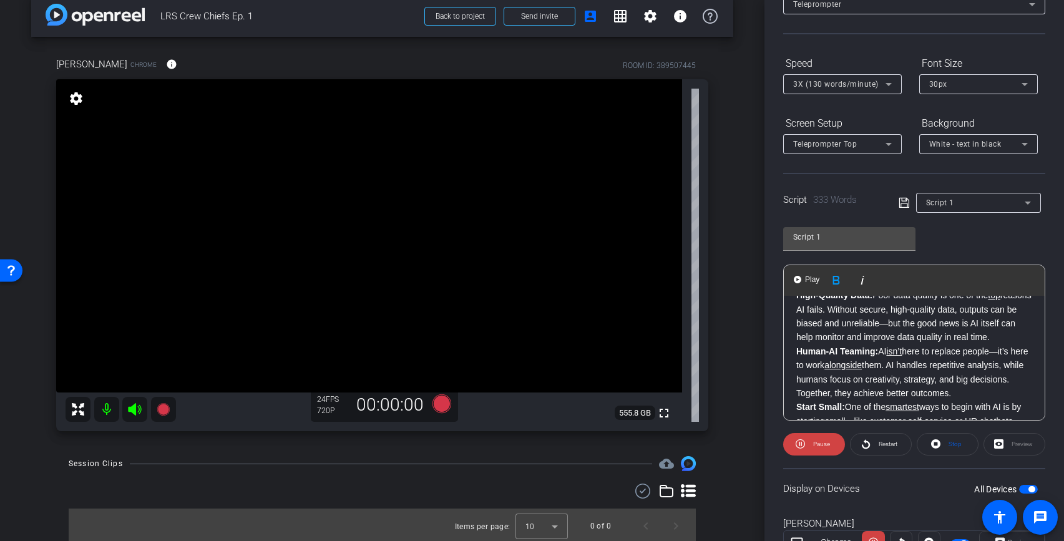
click at [798, 346] on strong "Human-AI Teaming" at bounding box center [835, 351] width 79 height 10
click at [798, 344] on strong "Start Small" at bounding box center [819, 349] width 46 height 10
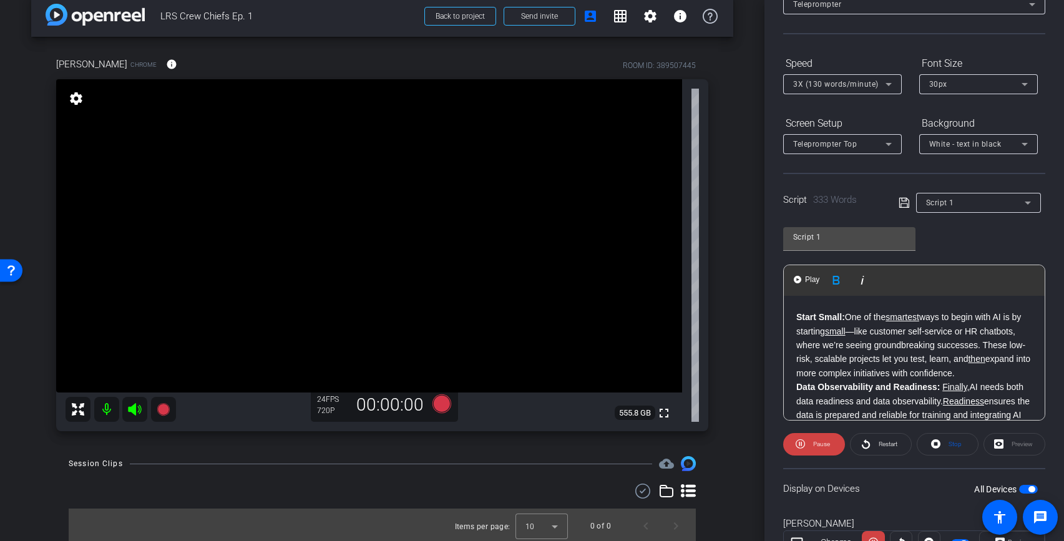
scroll to position [492, 0]
click at [798, 376] on strong "Data Observability and Readiness" at bounding box center [866, 381] width 141 height 10
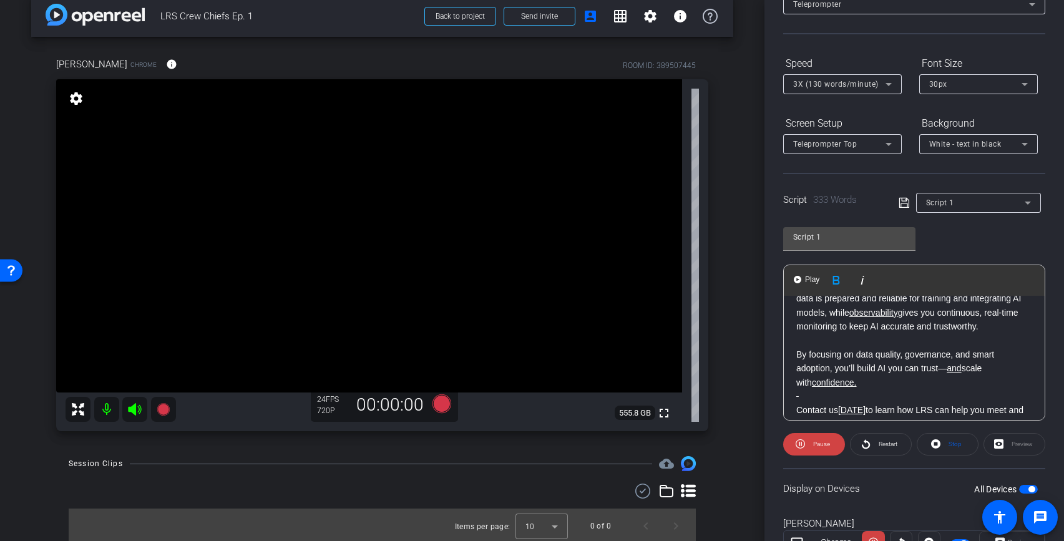
scroll to position [623, 0]
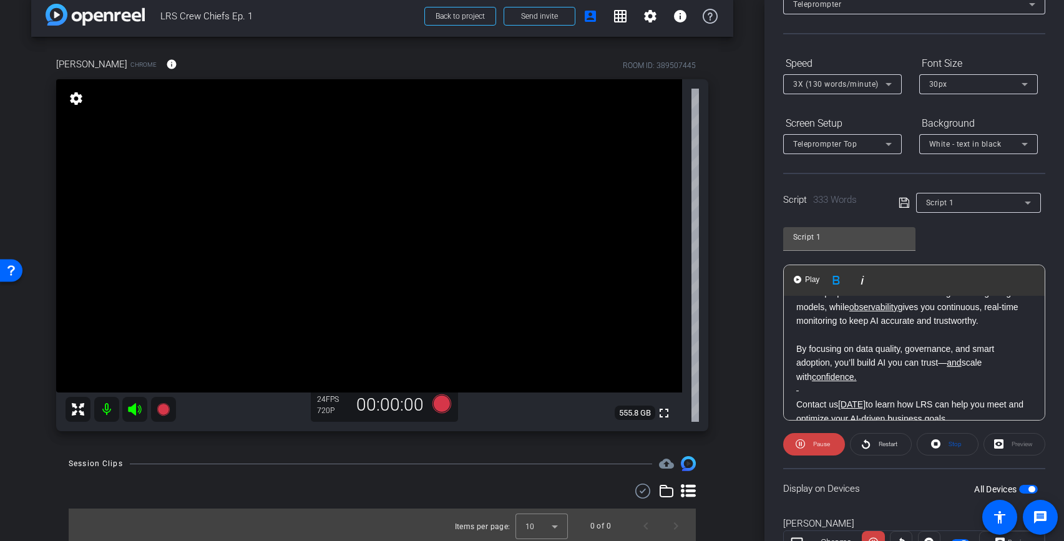
click at [799, 384] on p at bounding box center [914, 391] width 236 height 14
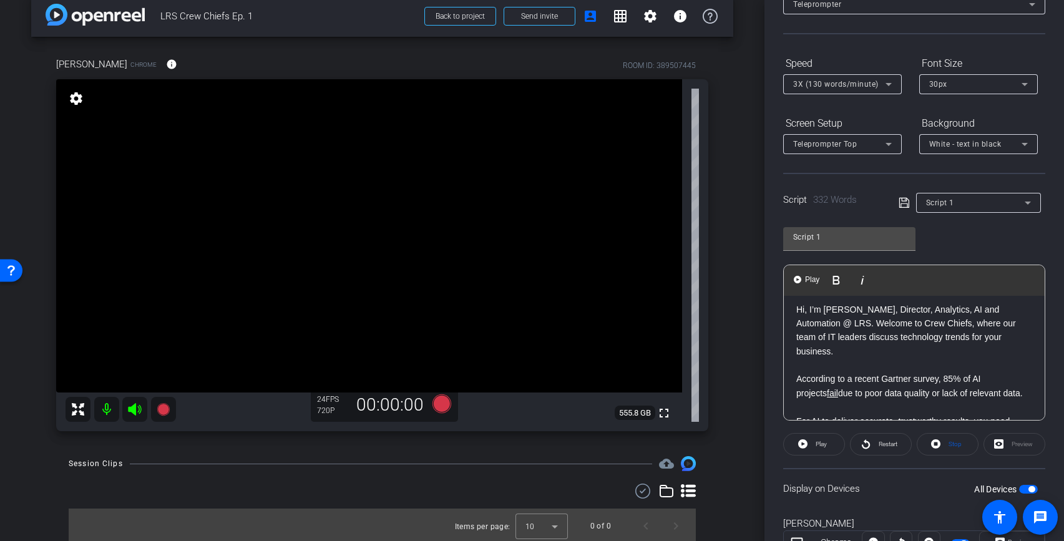
scroll to position [0, 0]
click at [887, 85] on icon at bounding box center [888, 84] width 15 height 15
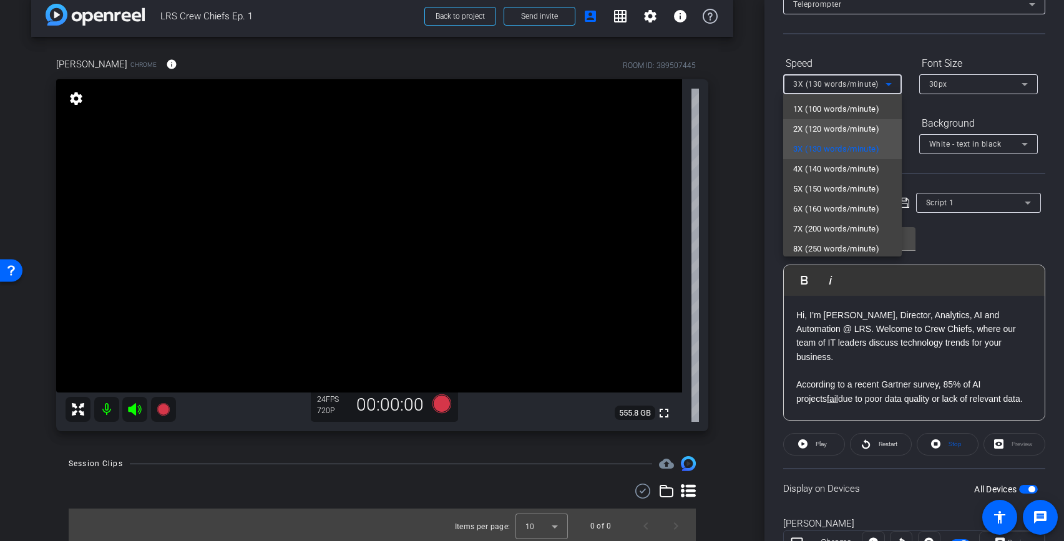
click at [818, 129] on span "2X (120 words/minute)" at bounding box center [836, 129] width 86 height 15
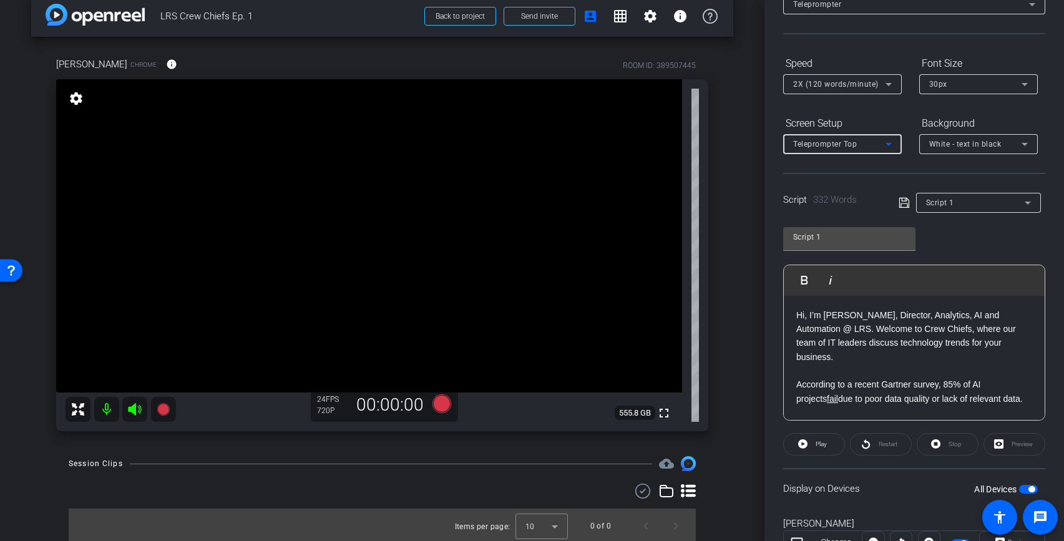
click at [883, 145] on icon at bounding box center [888, 144] width 15 height 15
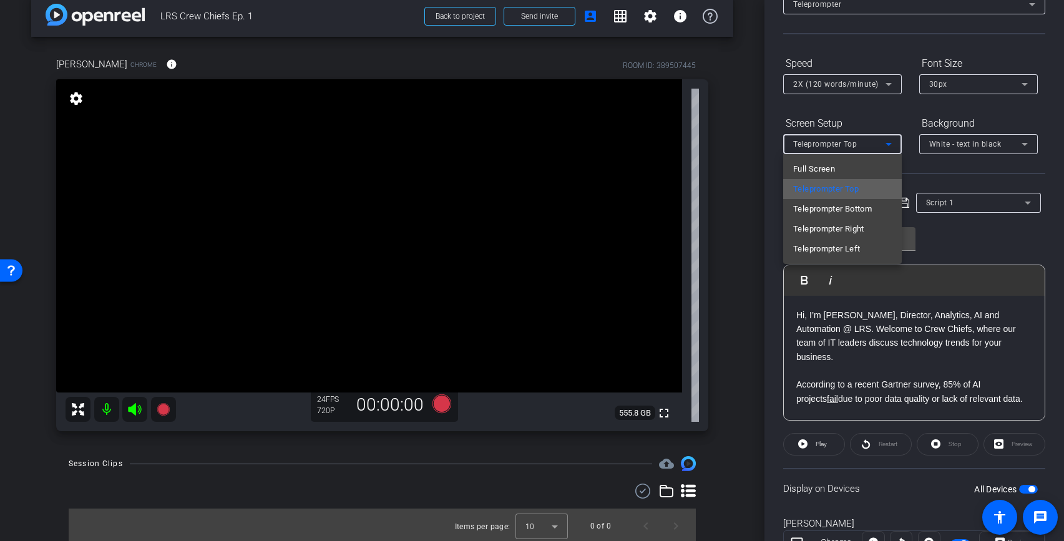
click at [821, 189] on span "Teleprompter Top" at bounding box center [826, 189] width 66 height 15
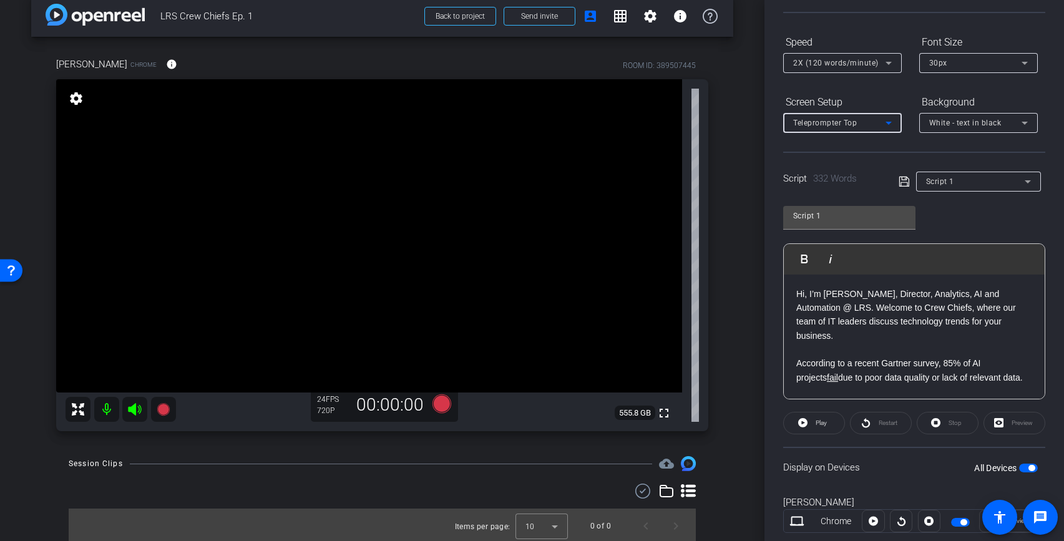
click at [855, 343] on p at bounding box center [914, 350] width 236 height 14
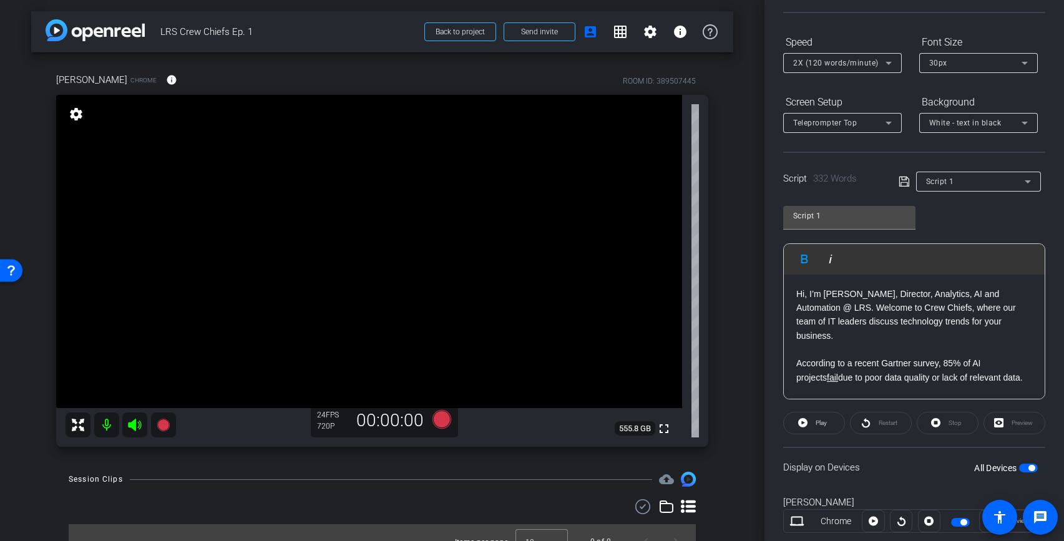
click at [796, 294] on p "Hi, I’m [PERSON_NAME], Director, Analytics, AI and Automation @ LRS. Welcome to…" at bounding box center [914, 315] width 236 height 56
click at [864, 422] on div "Restart" at bounding box center [881, 423] width 62 height 22
click at [867, 422] on div "Restart" at bounding box center [881, 423] width 62 height 22
click at [805, 419] on icon at bounding box center [802, 422] width 9 height 9
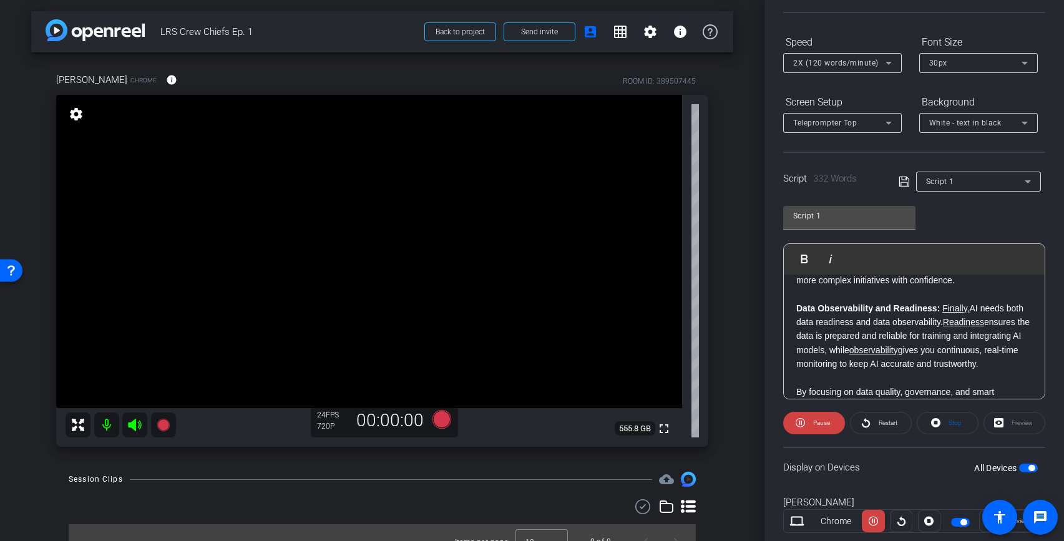
scroll to position [564, 0]
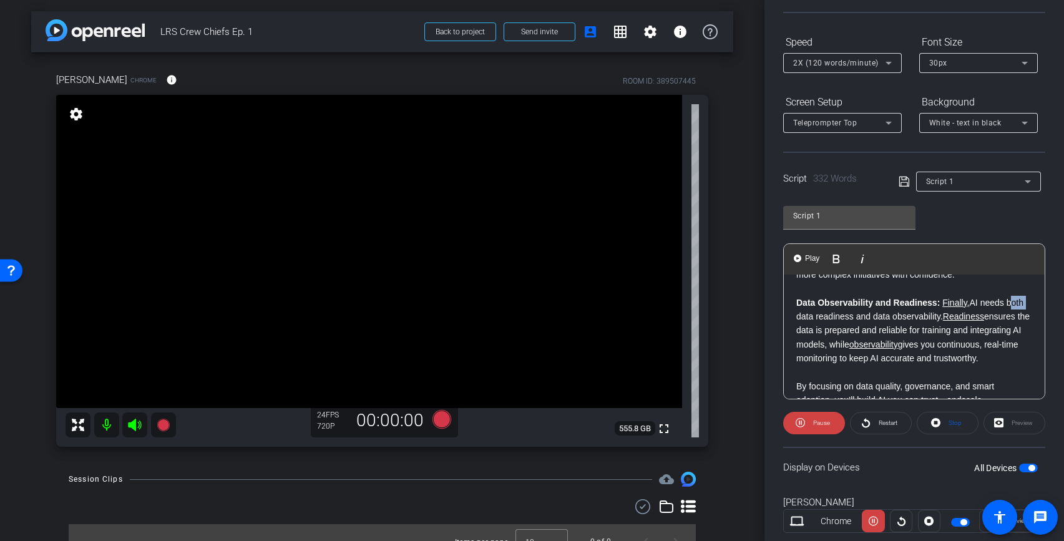
drag, startPoint x: 1008, startPoint y: 290, endPoint x: 1025, endPoint y: 291, distance: 16.9
click at [1025, 296] on p "Data Observability and Readiness : Finally, AI needs both data readiness and da…" at bounding box center [914, 359] width 236 height 126
drag, startPoint x: 797, startPoint y: 302, endPoint x: 942, endPoint y: 304, distance: 145.4
click at [942, 304] on p "Data Observability and Readiness : Finally, AI needs data data readiness and da…" at bounding box center [914, 359] width 236 height 126
click at [809, 303] on p "Data Observability and Readiness : Finally, AI needs data to. be ready and obse…" at bounding box center [914, 359] width 236 height 126
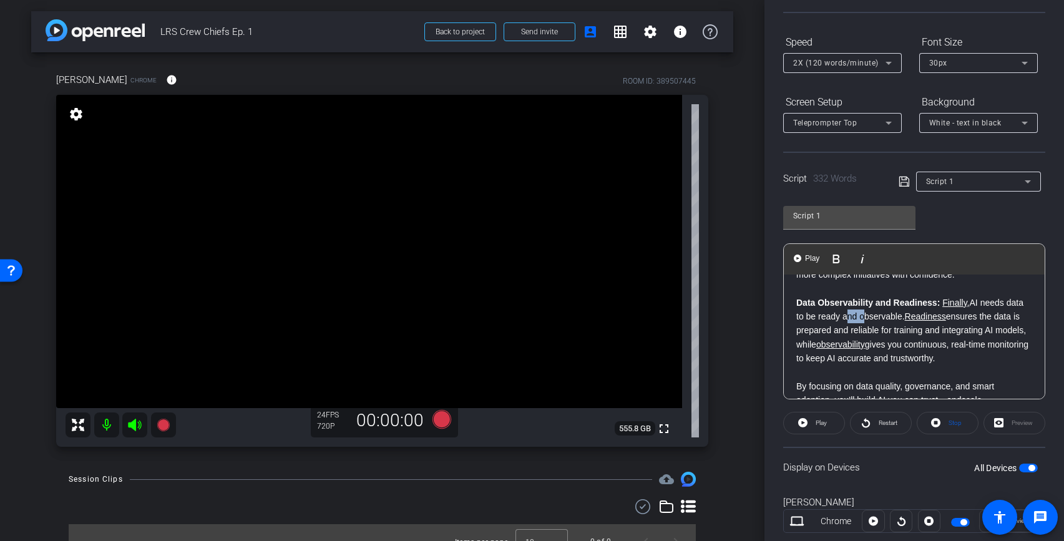
drag, startPoint x: 844, startPoint y: 304, endPoint x: 859, endPoint y: 306, distance: 15.8
click at [859, 306] on p "Data Observability and Readiness : Finally, AI needs data to be ready and obser…" at bounding box center [914, 359] width 236 height 126
click at [897, 256] on icon "button" at bounding box center [899, 259] width 7 height 9
click at [871, 306] on p "Data Observability and Readiness : Finally, AI needs data to be ready and obser…" at bounding box center [914, 359] width 236 height 126
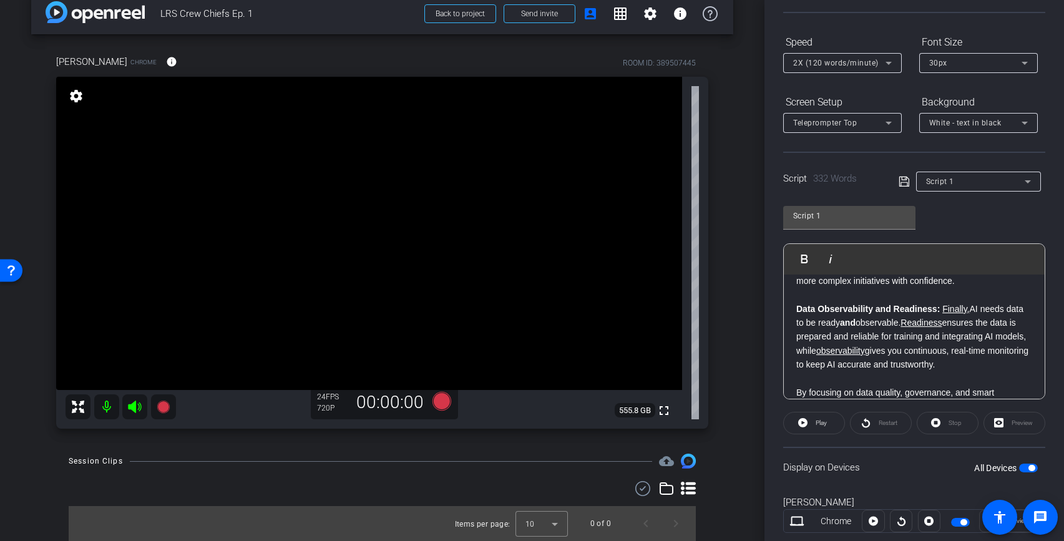
scroll to position [0, 0]
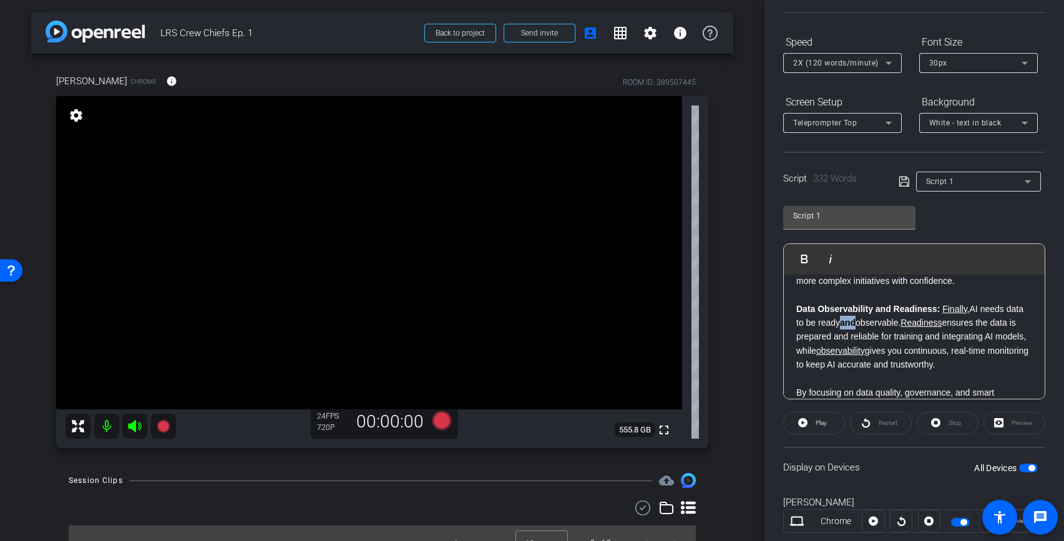
drag, startPoint x: 844, startPoint y: 309, endPoint x: 857, endPoint y: 310, distance: 13.1
click at [856, 318] on strong "and" at bounding box center [848, 323] width 16 height 10
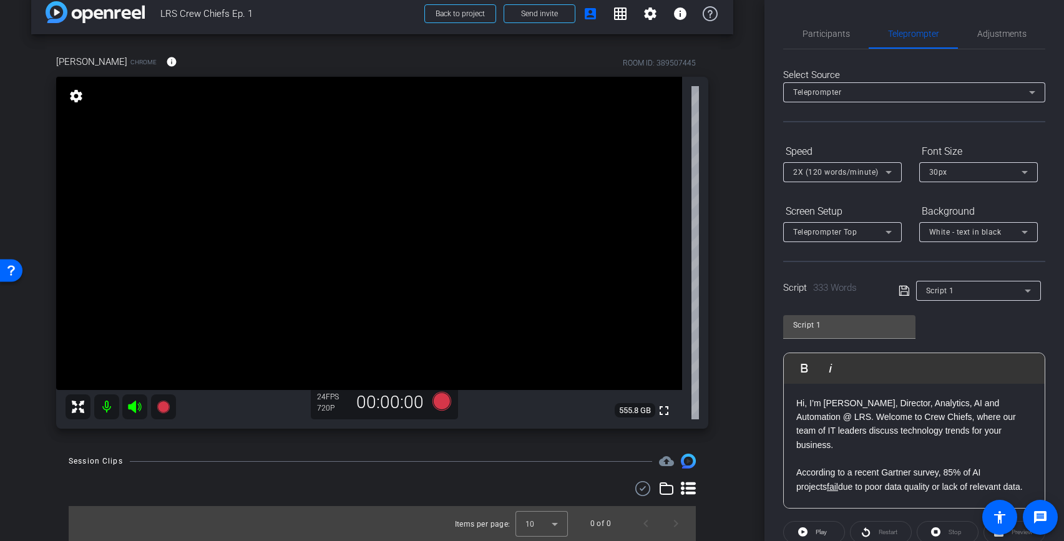
click at [834, 404] on p "Hi, I’m [PERSON_NAME], Director, Analytics, AI and Automation @ LRS. Welcome to…" at bounding box center [914, 424] width 236 height 56
click at [439, 402] on icon at bounding box center [441, 401] width 19 height 19
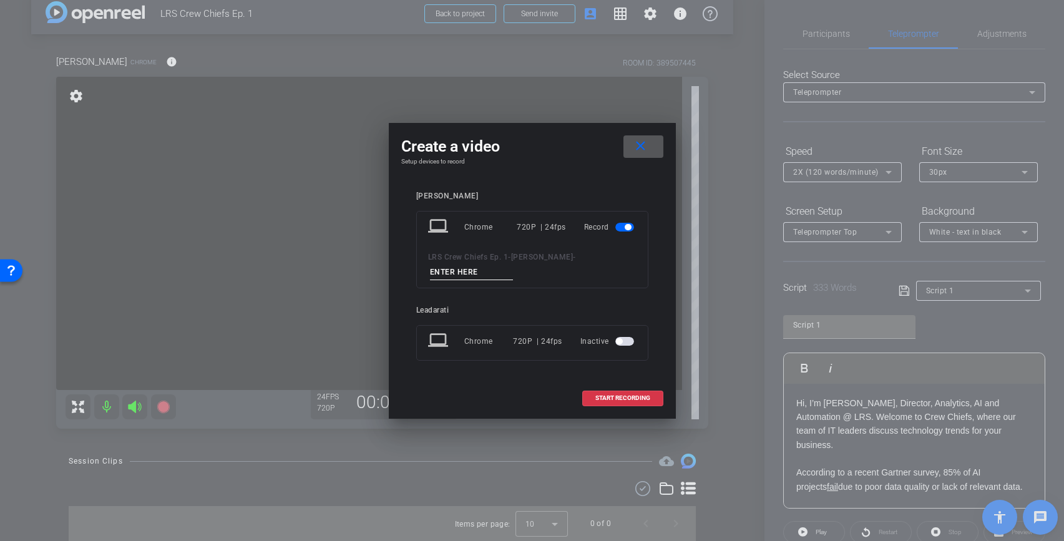
click at [499, 273] on input at bounding box center [472, 273] width 84 height 16
type input "Take 1"
click at [622, 401] on span "START RECORDING" at bounding box center [622, 398] width 55 height 6
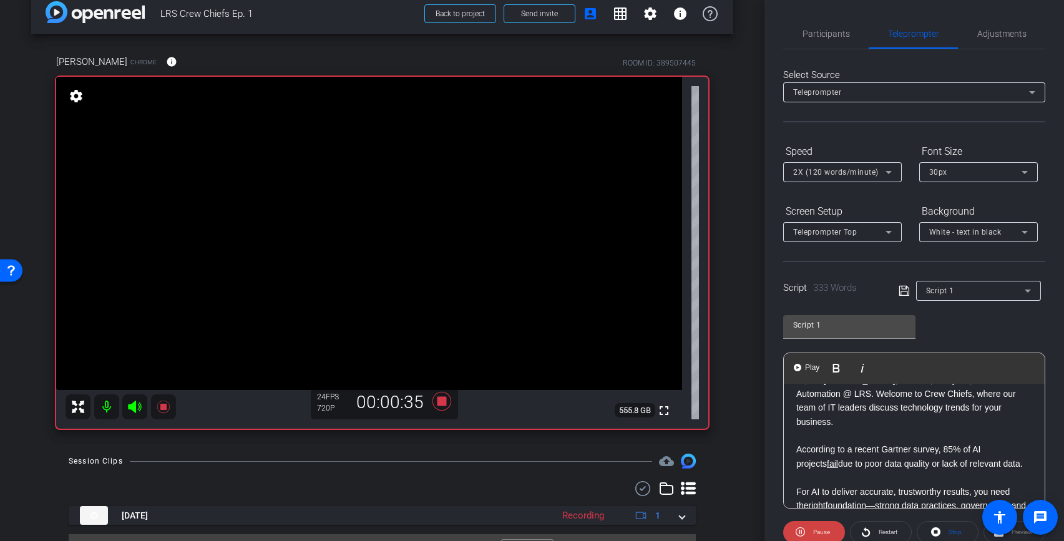
scroll to position [21, 0]
click at [881, 531] on span "Restart" at bounding box center [888, 532] width 19 height 7
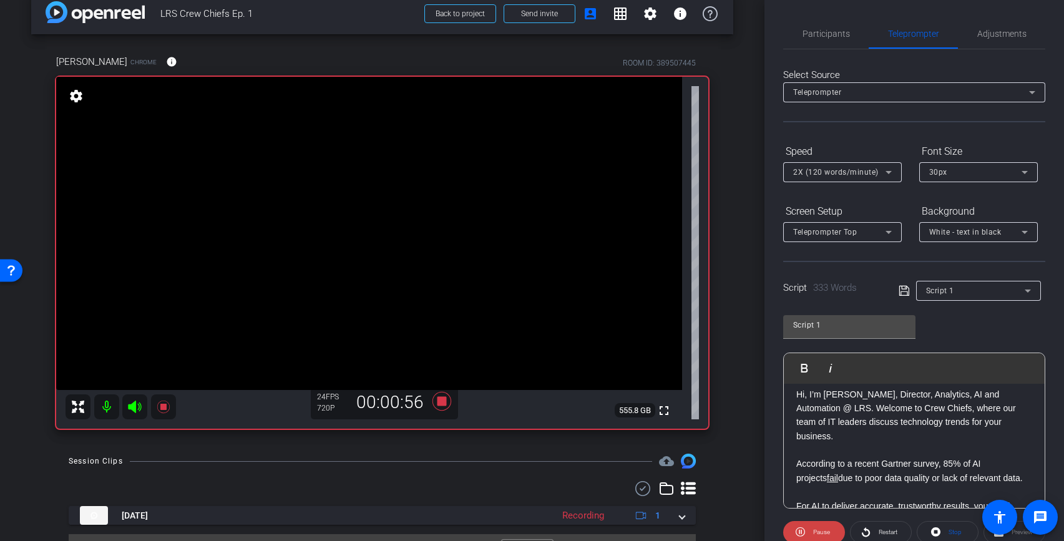
scroll to position [0, 0]
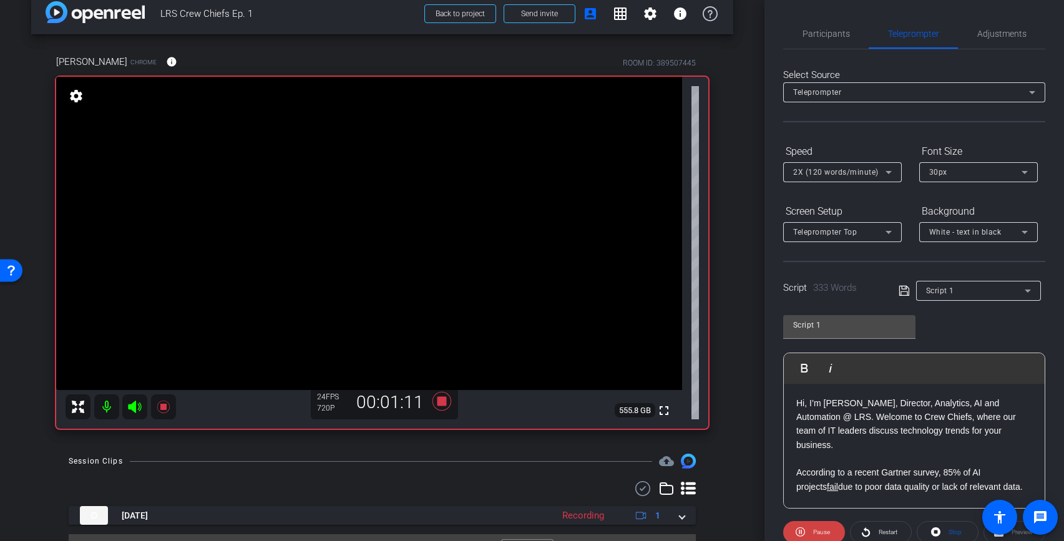
click at [797, 466] on p "According to a recent Gartner survey, 85% of AI projects fail due to poor data …" at bounding box center [914, 480] width 236 height 28
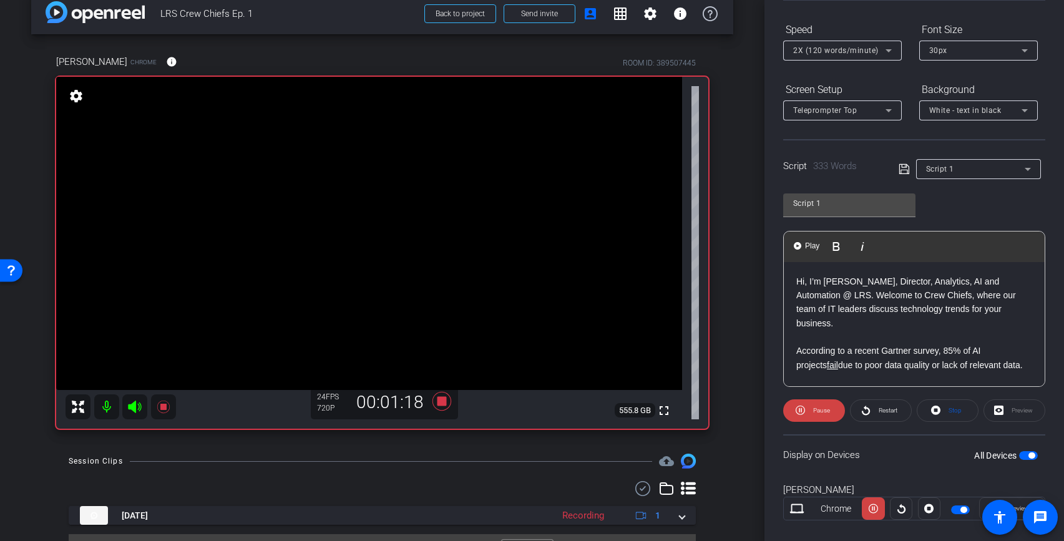
scroll to position [141, 0]
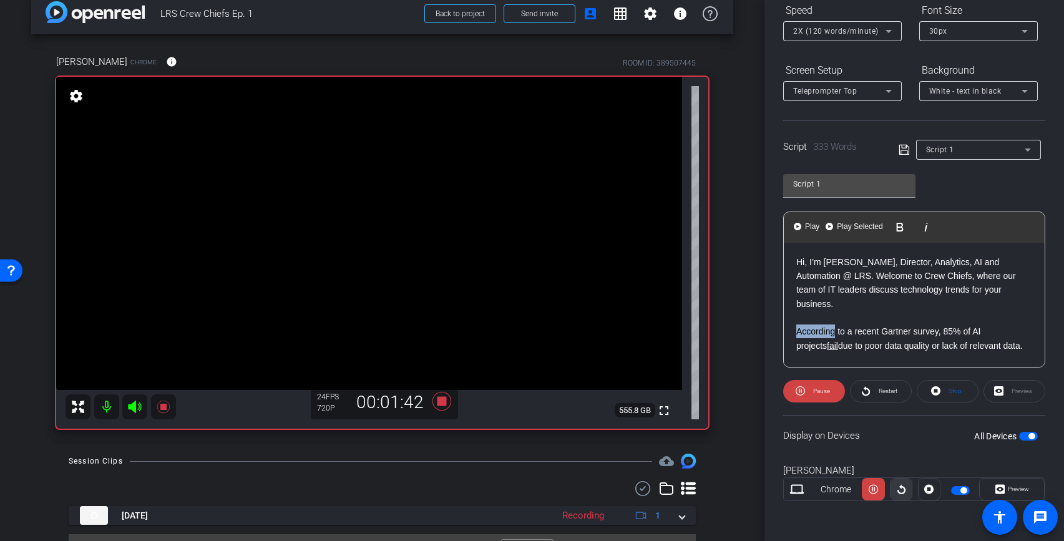
click at [903, 491] on icon at bounding box center [901, 489] width 9 height 19
click at [960, 325] on p "According to a recent Gartner survey, 85% of AI projects fail due to poor data …" at bounding box center [914, 339] width 236 height 28
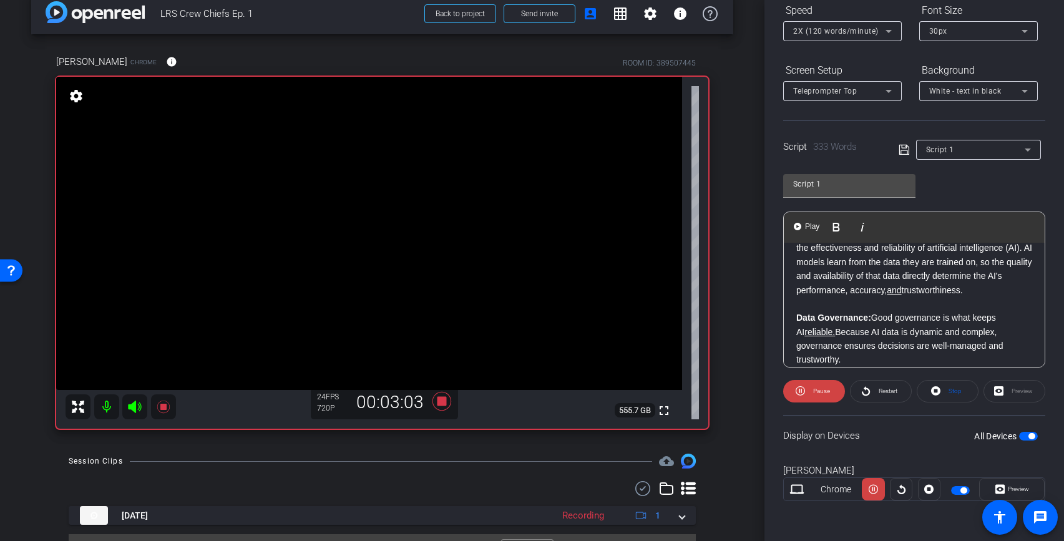
scroll to position [225, 0]
click at [708, 13] on icon at bounding box center [710, 13] width 15 height 15
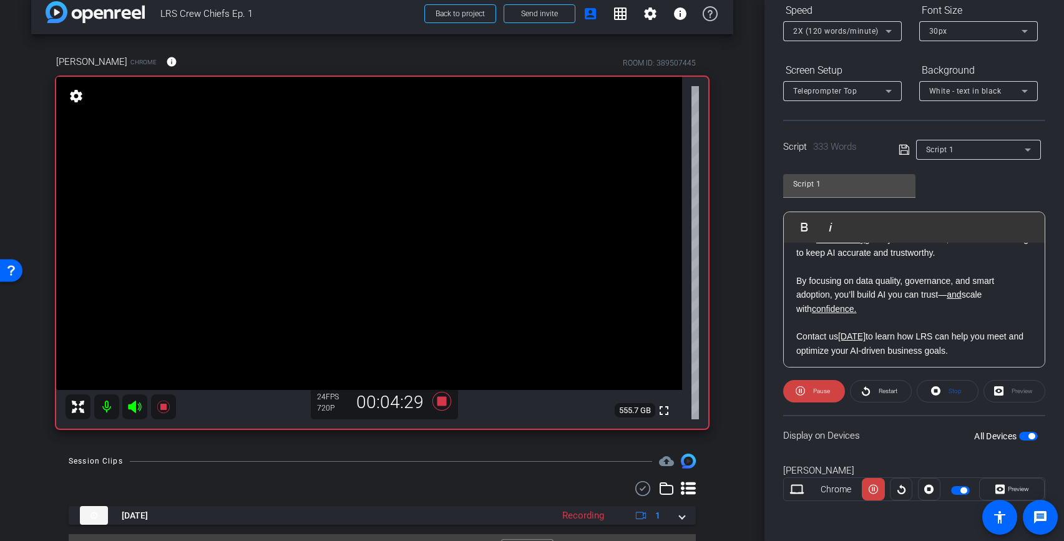
scroll to position [639, 0]
click at [950, 388] on span "Stop" at bounding box center [955, 391] width 13 height 7
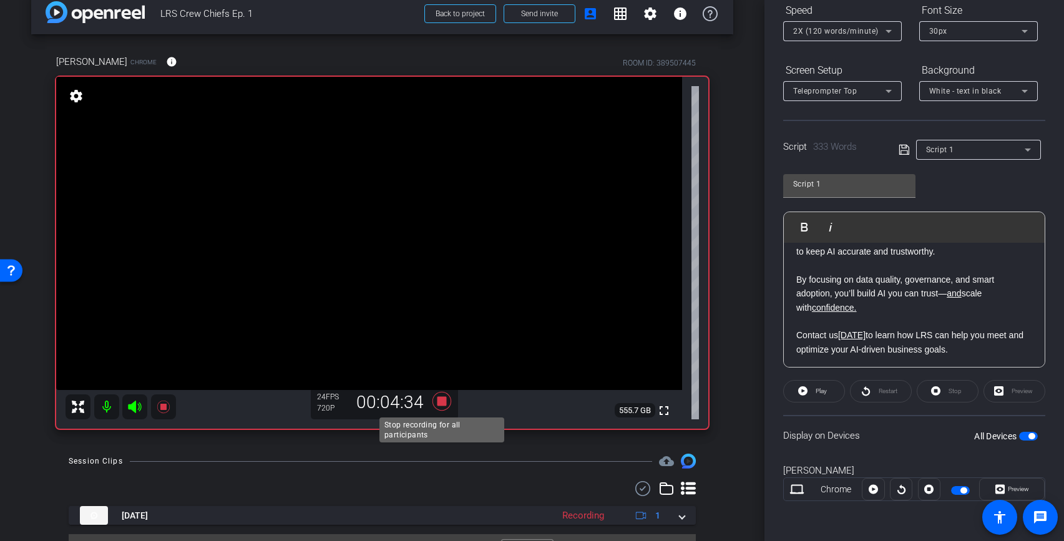
click at [440, 398] on icon at bounding box center [441, 401] width 19 height 19
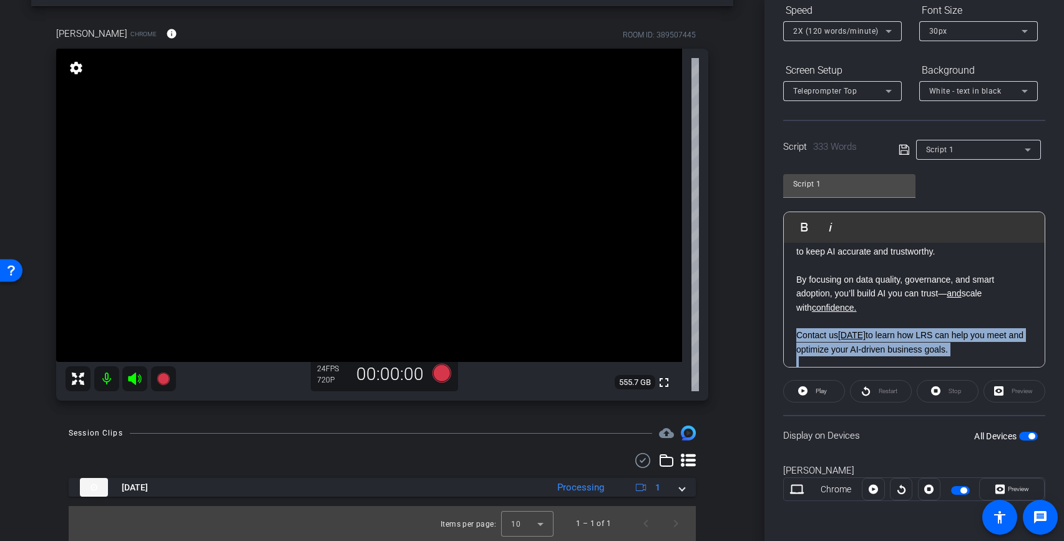
scroll to position [641, 0]
drag, startPoint x: 795, startPoint y: 320, endPoint x: 978, endPoint y: 363, distance: 187.8
click at [826, 392] on span "Play" at bounding box center [821, 391] width 11 height 7
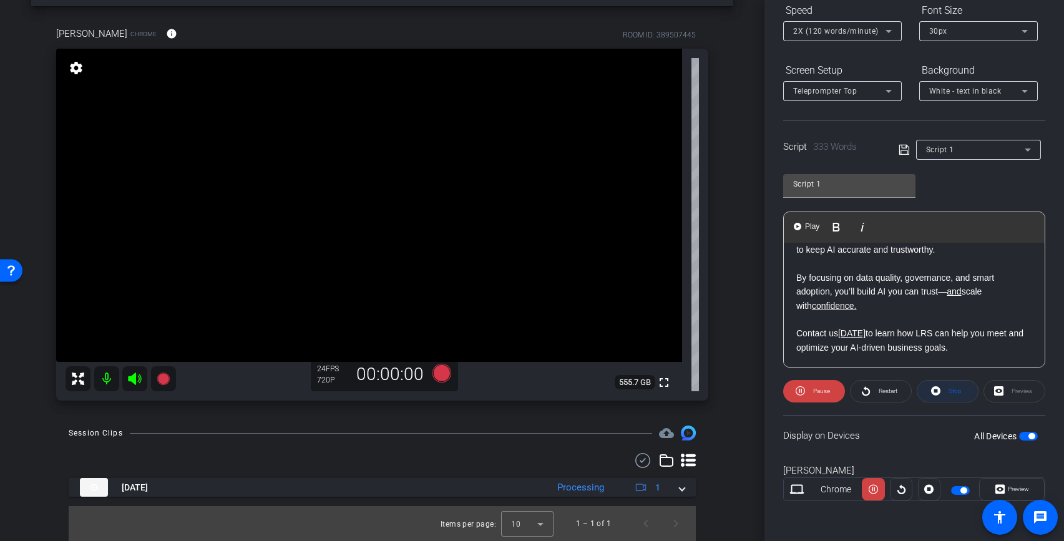
click at [950, 391] on span "Stop" at bounding box center [955, 391] width 13 height 7
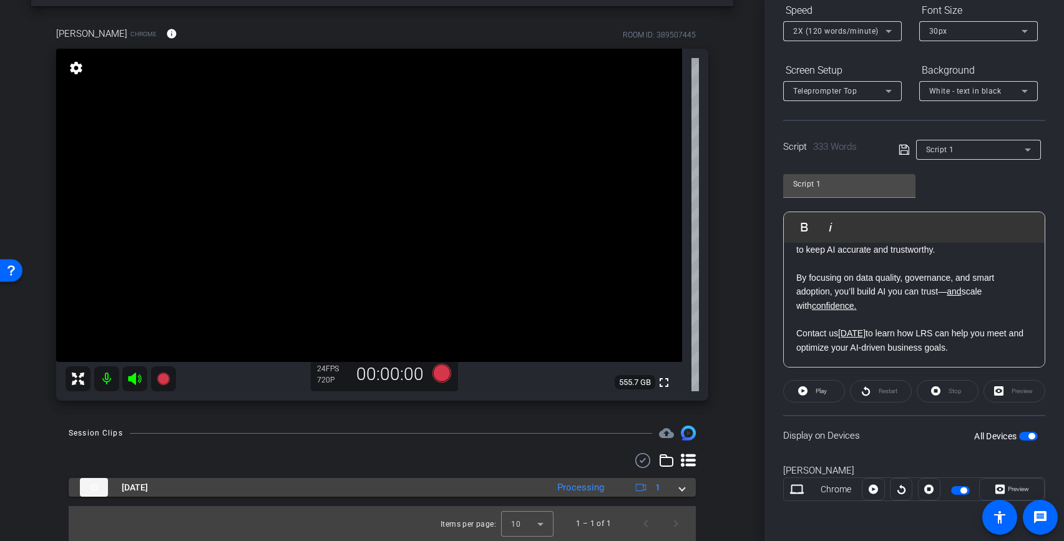
click at [680, 483] on span at bounding box center [682, 487] width 5 height 13
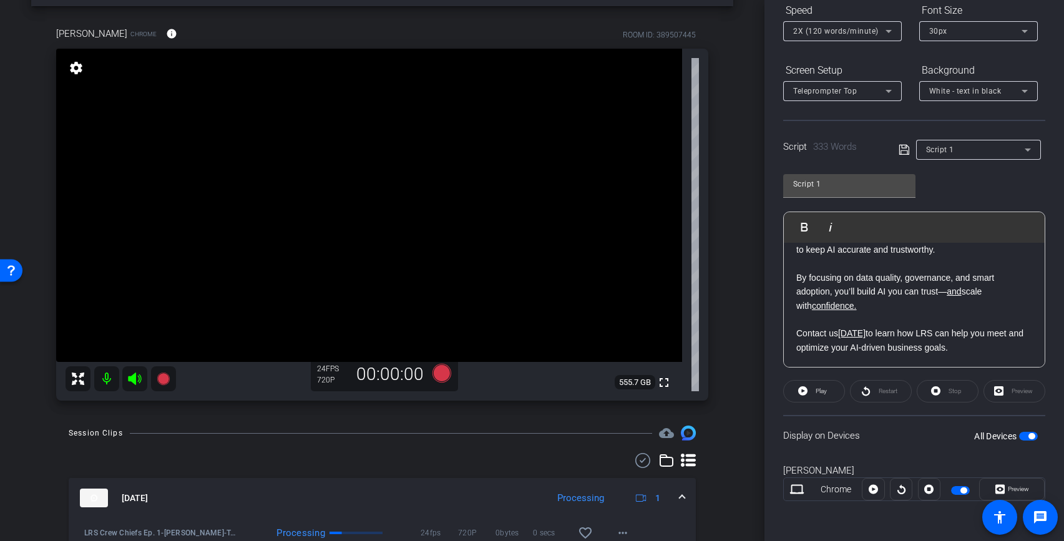
scroll to position [112, 0]
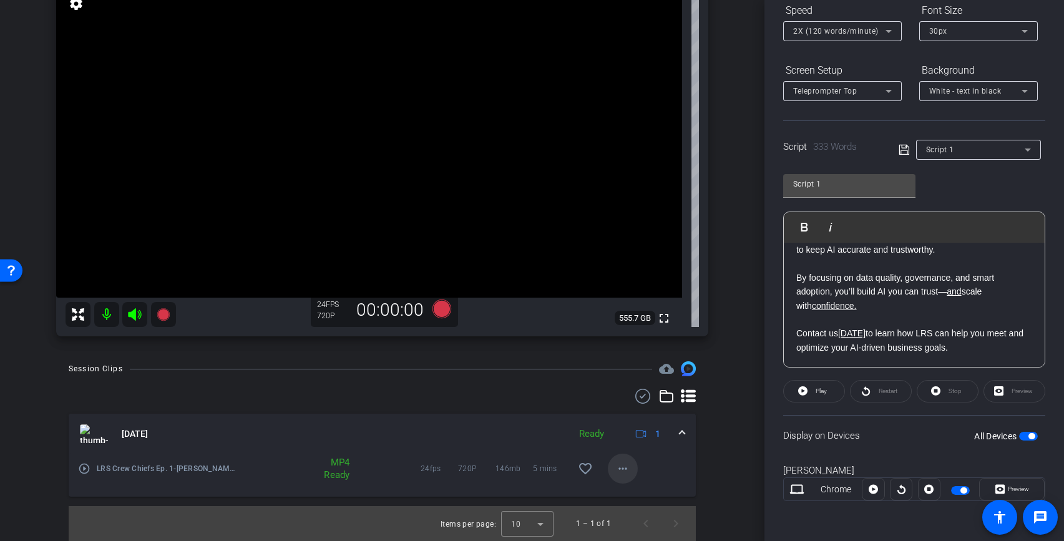
click at [619, 466] on mat-icon "more_horiz" at bounding box center [622, 468] width 15 height 15
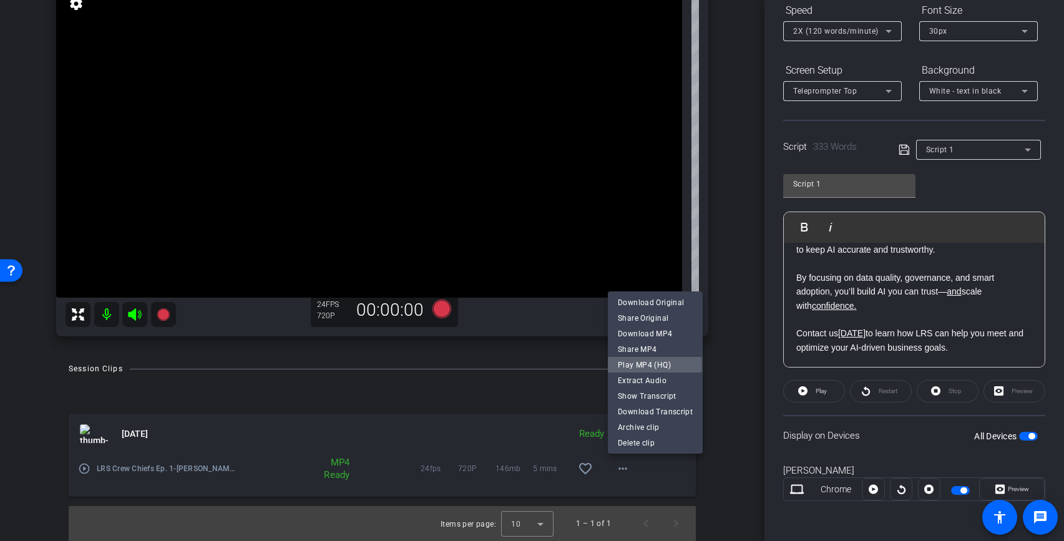
click at [632, 365] on span "Play MP4 (HQ)" at bounding box center [655, 365] width 75 height 15
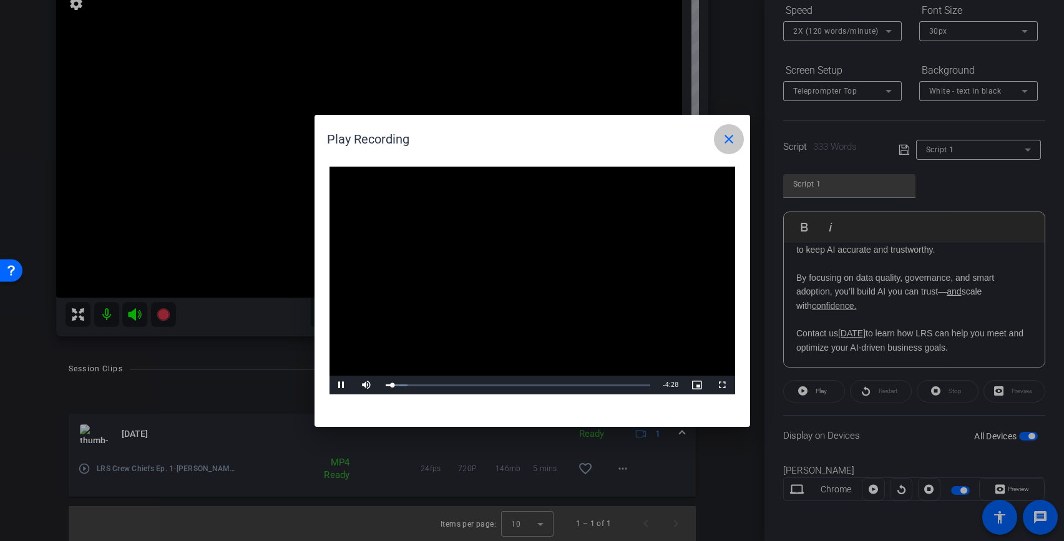
click at [728, 137] on mat-icon "close" at bounding box center [728, 139] width 15 height 15
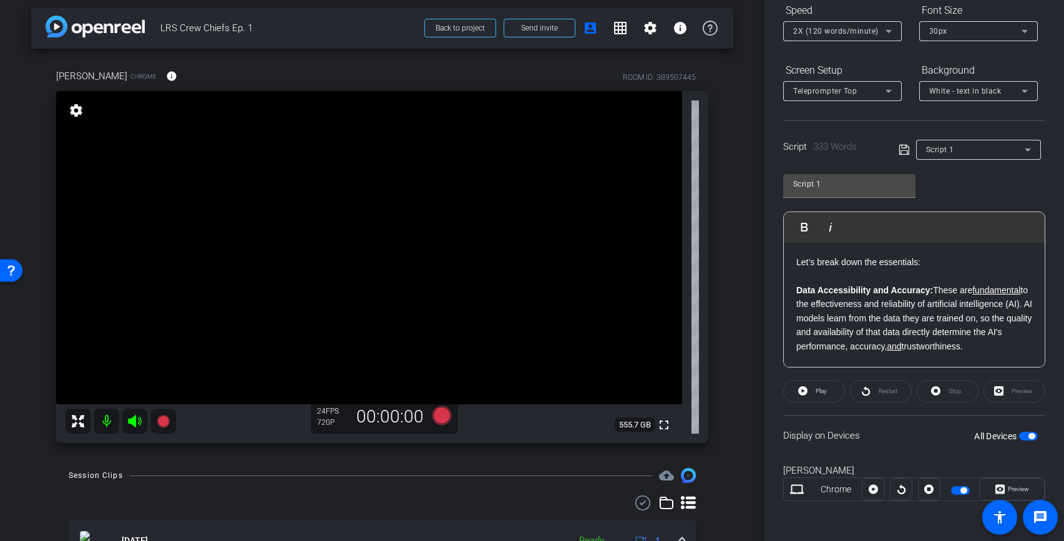
scroll to position [0, 0]
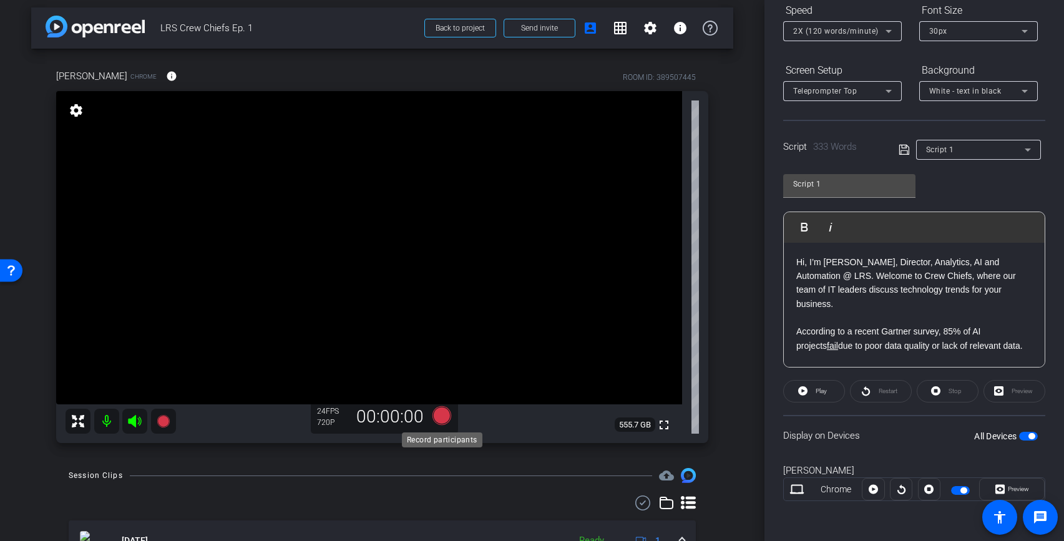
click at [442, 420] on icon at bounding box center [441, 415] width 19 height 19
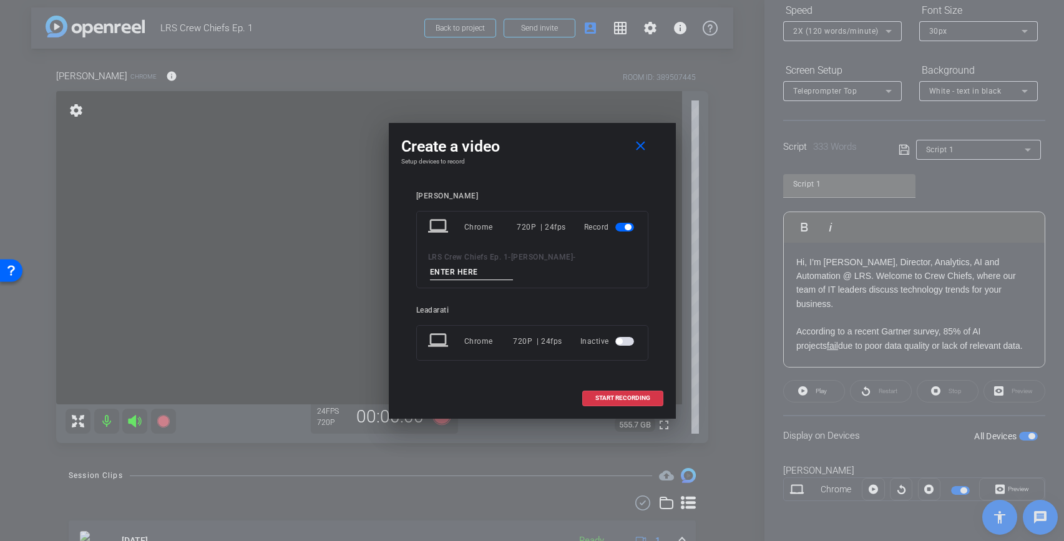
click at [484, 271] on input at bounding box center [472, 273] width 84 height 16
type input "Take 2"
click at [629, 398] on span "START RECORDING" at bounding box center [622, 398] width 55 height 6
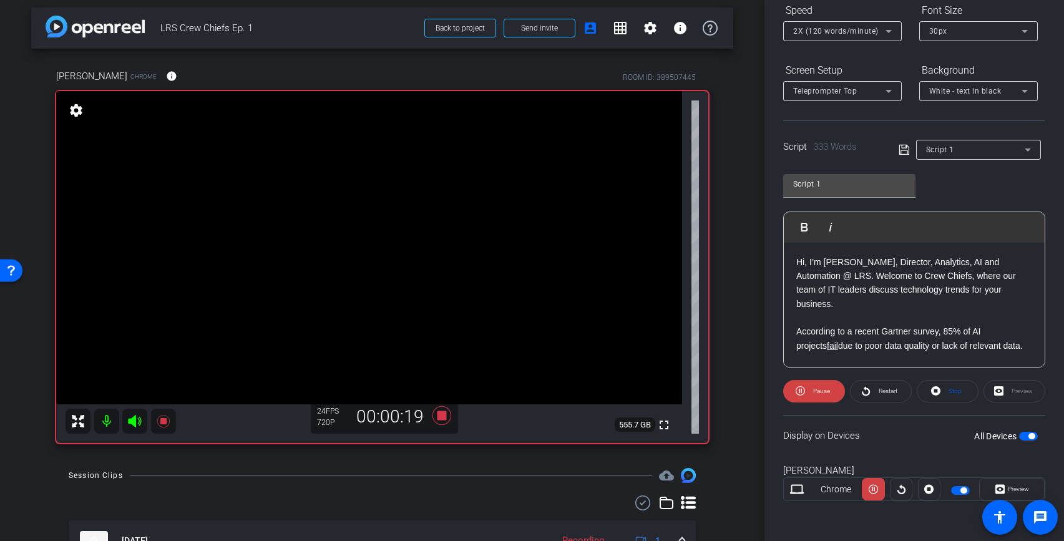
click at [813, 394] on span "Pause" at bounding box center [820, 391] width 20 height 17
click at [796, 325] on p "According to a recent Gartner survey, 85% of AI projects fail due to poor data …" at bounding box center [914, 339] width 236 height 28
click at [821, 388] on span "Play" at bounding box center [821, 391] width 11 height 7
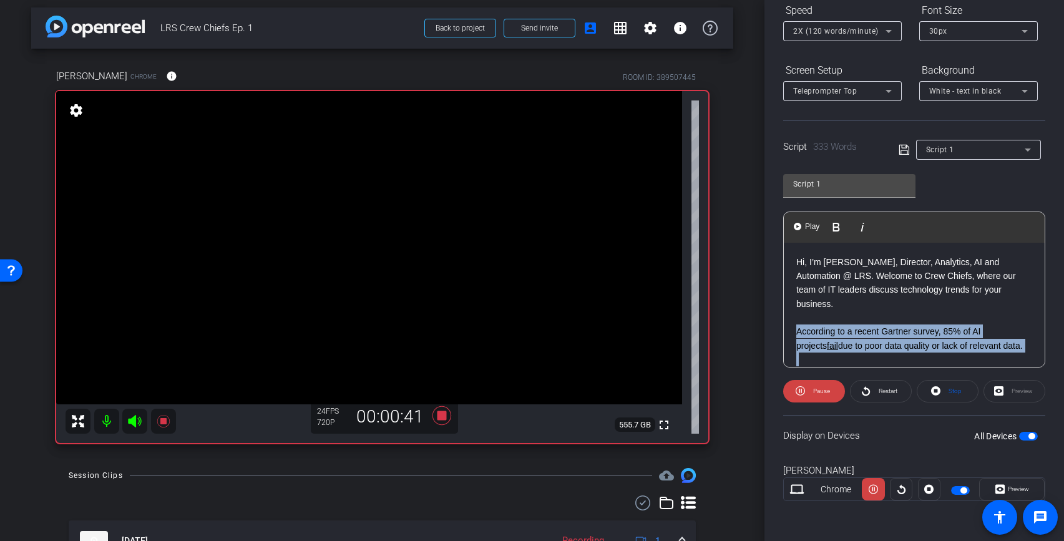
drag, startPoint x: 796, startPoint y: 313, endPoint x: 1015, endPoint y: 344, distance: 221.2
click at [817, 395] on span "Pause" at bounding box center [820, 391] width 20 height 17
click at [820, 393] on span "Play" at bounding box center [821, 391] width 11 height 7
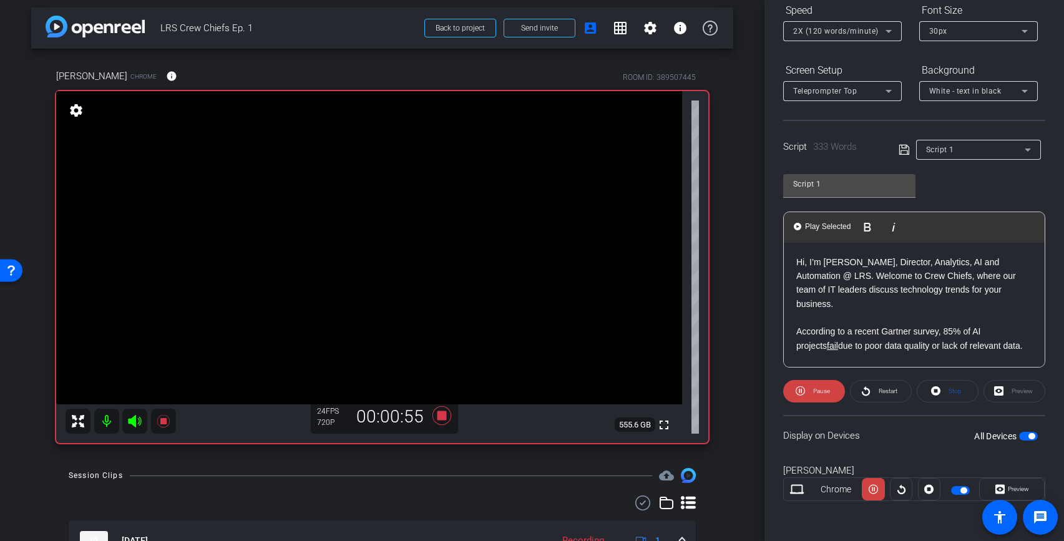
click at [818, 325] on p "According to a recent Gartner survey, 85% of AI projects fail due to poor data …" at bounding box center [914, 339] width 236 height 28
click at [796, 325] on p "According to a recent Gartner survey, 85% of AI projects fail due to poor data …" at bounding box center [914, 339] width 236 height 28
click at [812, 228] on span "Play" at bounding box center [812, 227] width 19 height 11
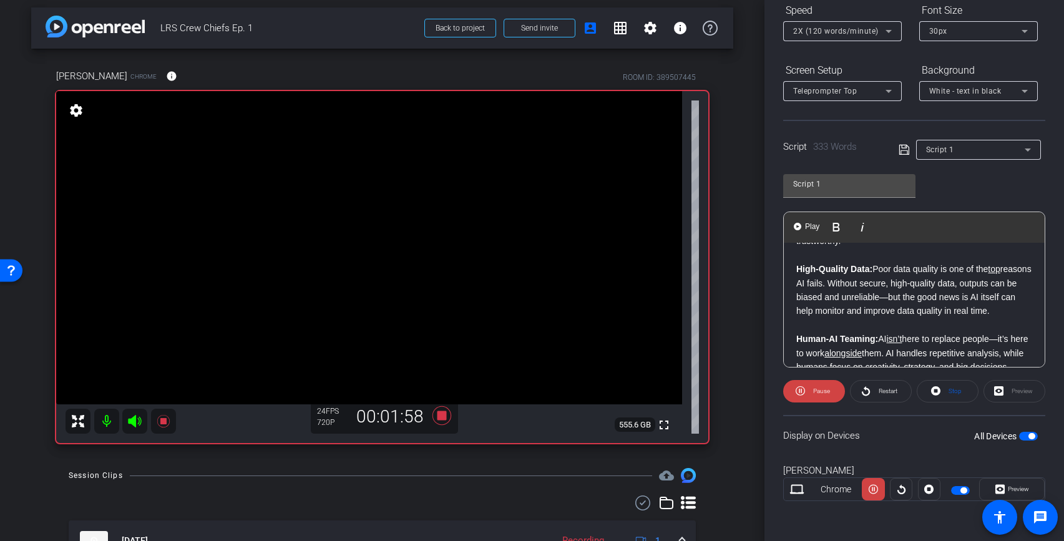
scroll to position [343, 0]
click at [824, 391] on span "Pause" at bounding box center [821, 391] width 17 height 7
click at [795, 255] on div "Hi, I’m [PERSON_NAME], Director, Analytics, AI and Automation @ LRS. Welcome to…" at bounding box center [914, 289] width 261 height 779
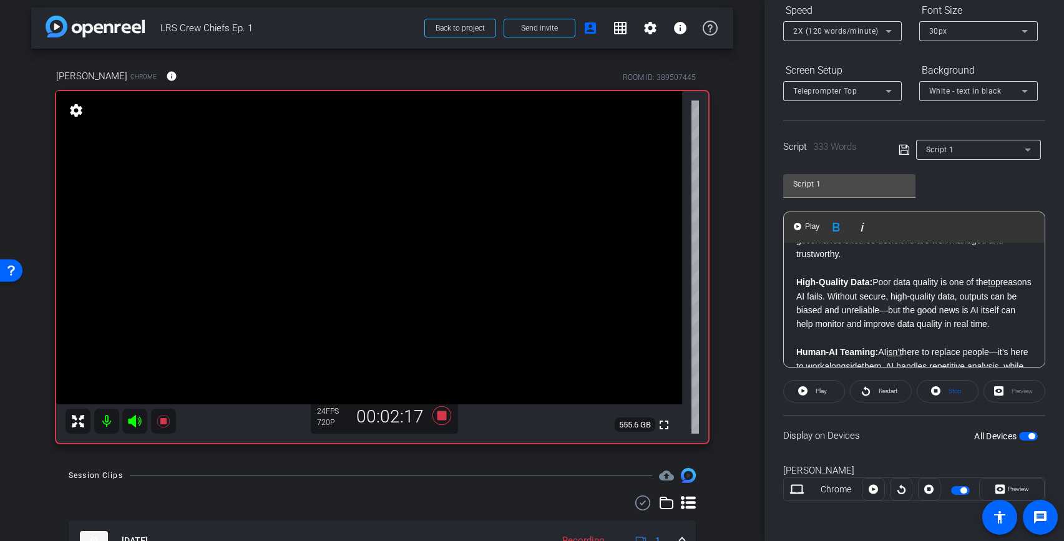
scroll to position [323, 0]
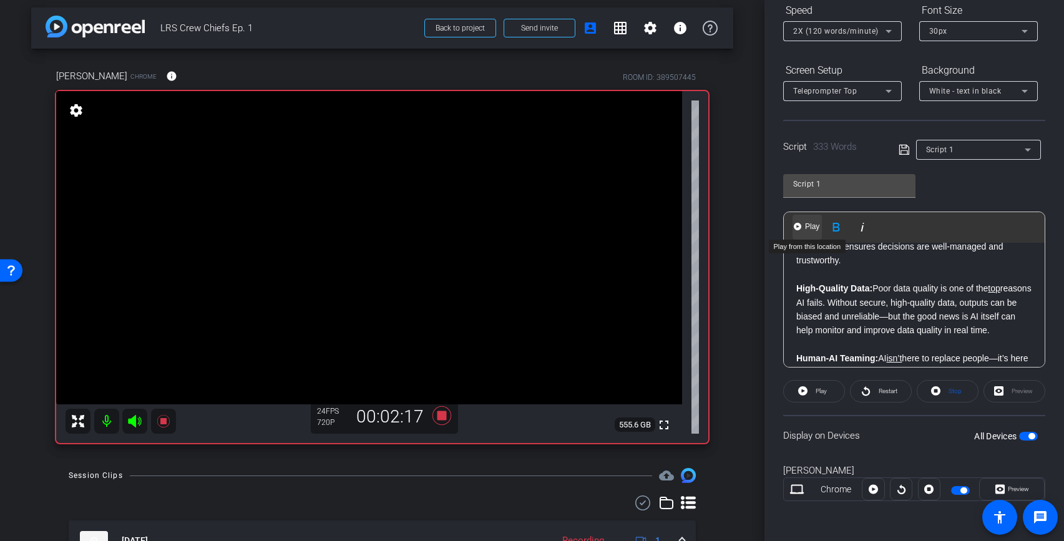
click at [807, 226] on span "Play" at bounding box center [812, 227] width 19 height 11
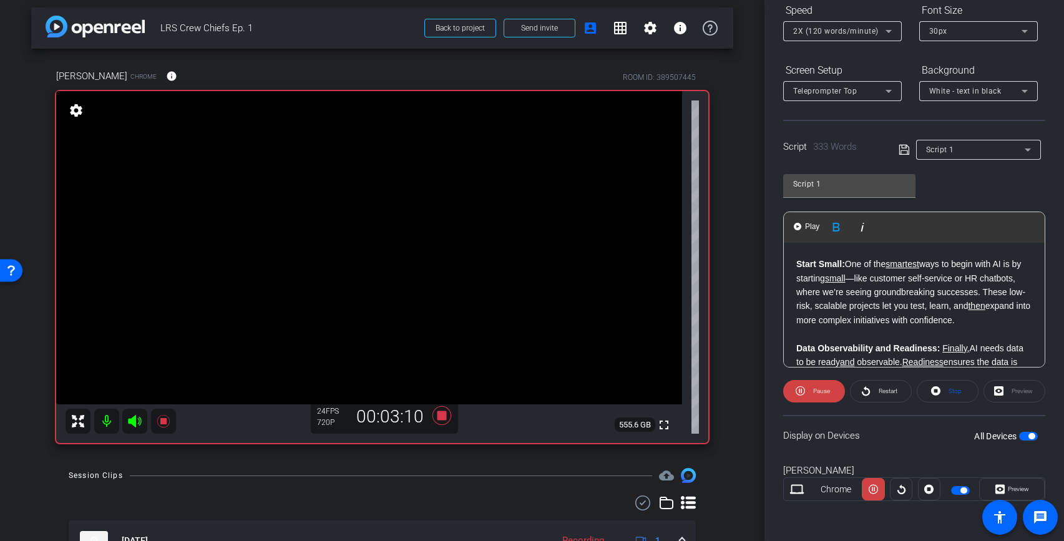
scroll to position [480, 0]
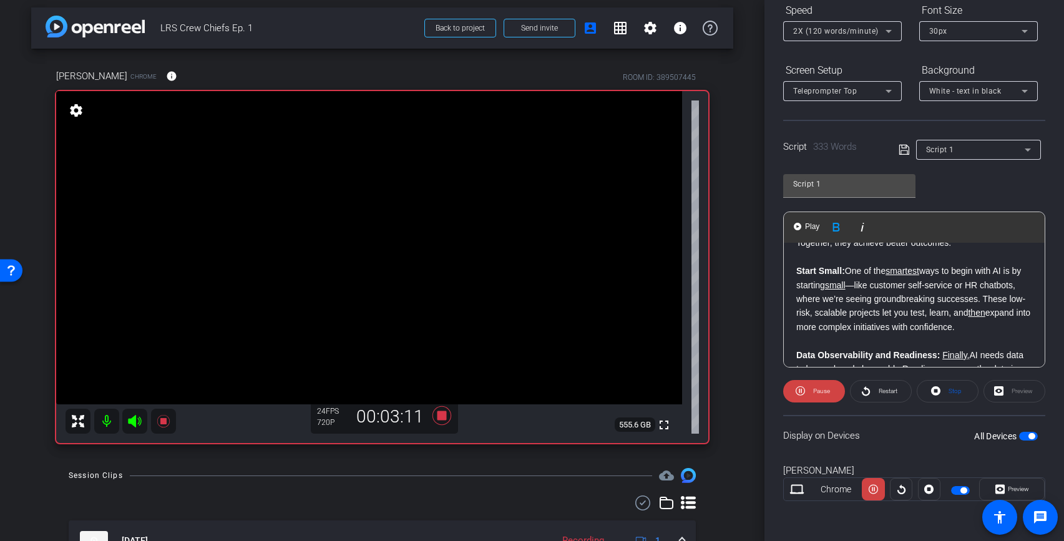
click at [797, 266] on strong "Start Small" at bounding box center [819, 271] width 46 height 10
click at [819, 393] on span "Pause" at bounding box center [821, 391] width 17 height 7
click at [794, 255] on div "Hi, I’m [PERSON_NAME], Director, Analytics, AI and Automation @ LRS. Welcome to…" at bounding box center [914, 152] width 261 height 779
click at [817, 226] on span "Play" at bounding box center [812, 227] width 19 height 11
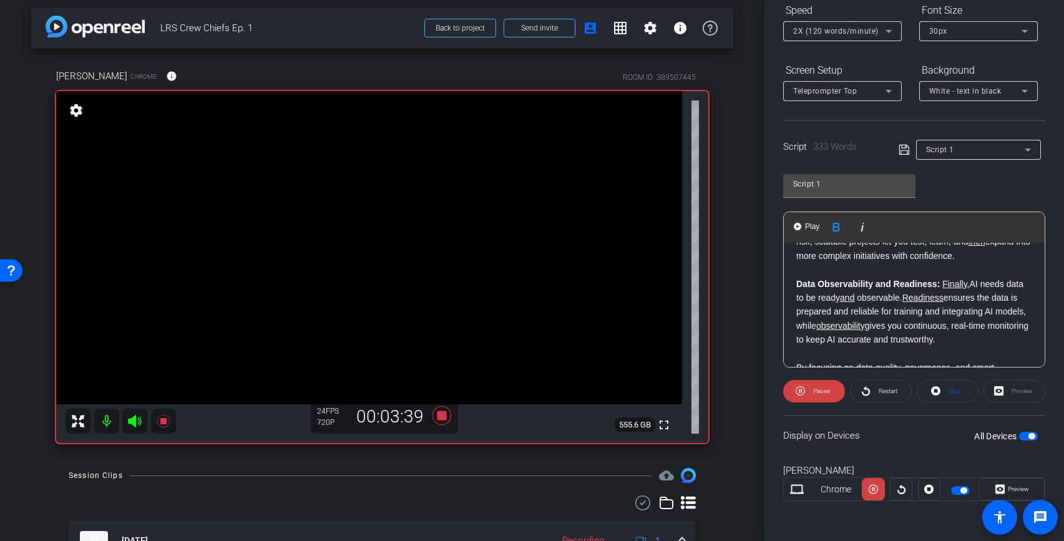
scroll to position [557, 0]
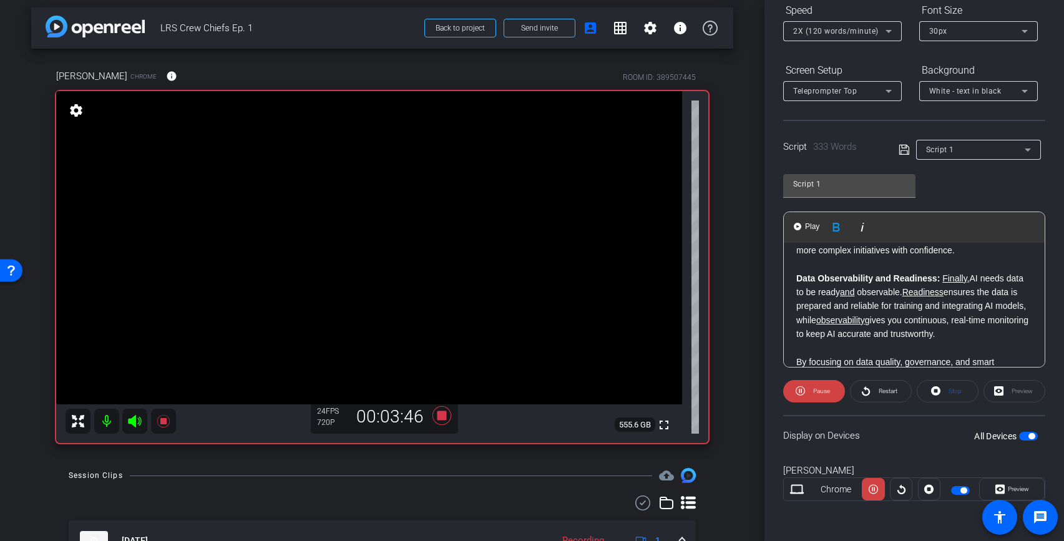
click at [797, 273] on strong "Data Observability and Readiness" at bounding box center [866, 278] width 141 height 10
click at [821, 395] on span "Pause" at bounding box center [820, 391] width 20 height 17
click at [795, 263] on div "Hi, I’m [PERSON_NAME], Director, Analytics, AI and Automation @ LRS. Welcome to…" at bounding box center [914, 75] width 261 height 779
click at [809, 226] on span "Play" at bounding box center [812, 227] width 19 height 11
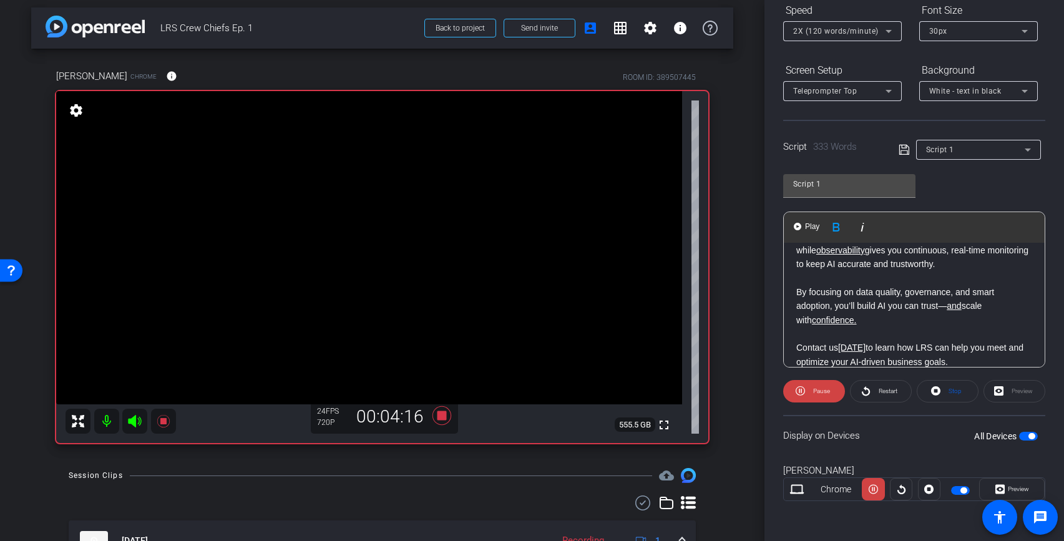
scroll to position [641, 0]
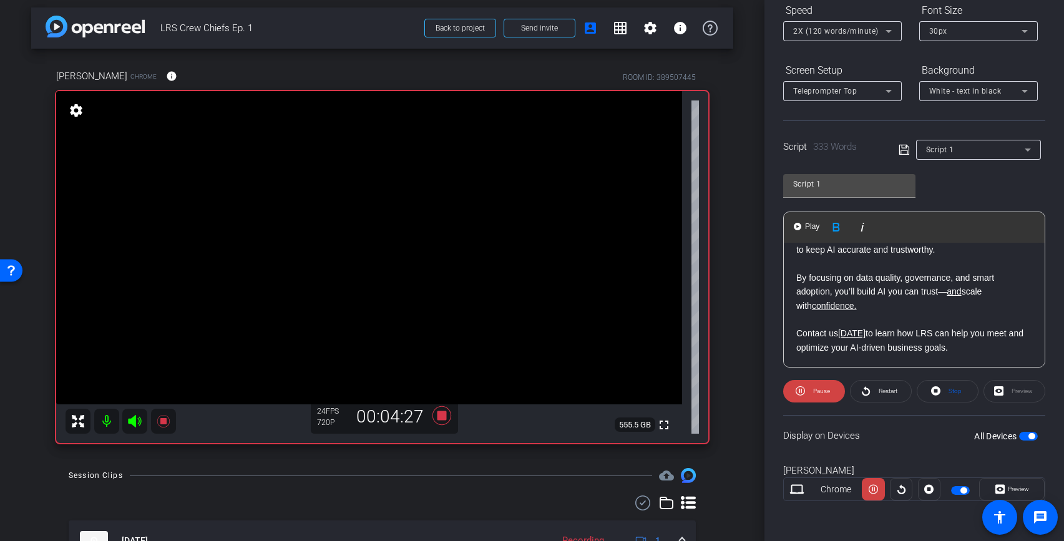
click at [809, 228] on span "Play" at bounding box center [812, 227] width 19 height 11
click at [440, 417] on icon at bounding box center [441, 415] width 19 height 19
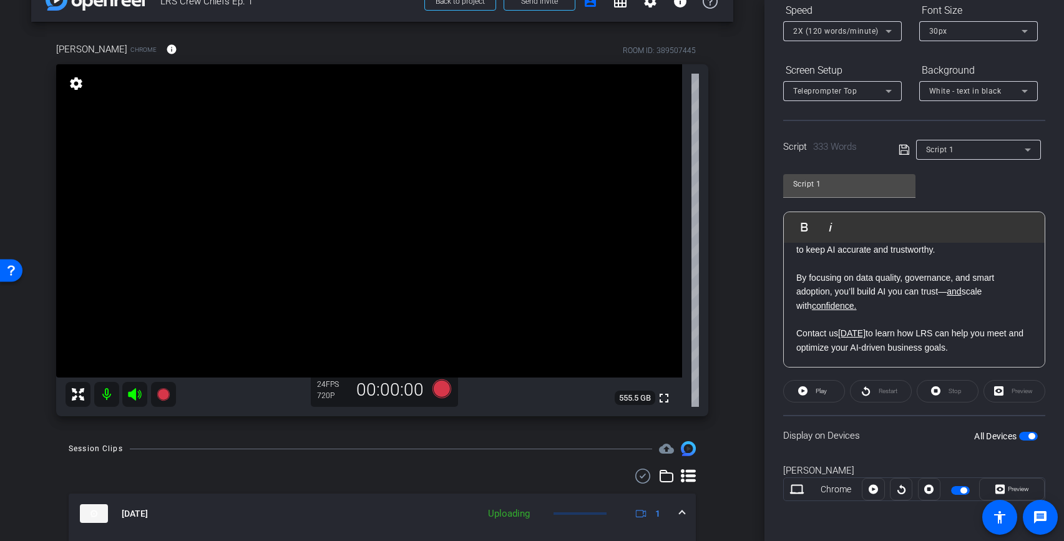
scroll to position [32, 0]
click at [821, 264] on p "Data Observability and Readiness : Finally, AI needs data to be ready and obser…" at bounding box center [914, 250] width 236 height 126
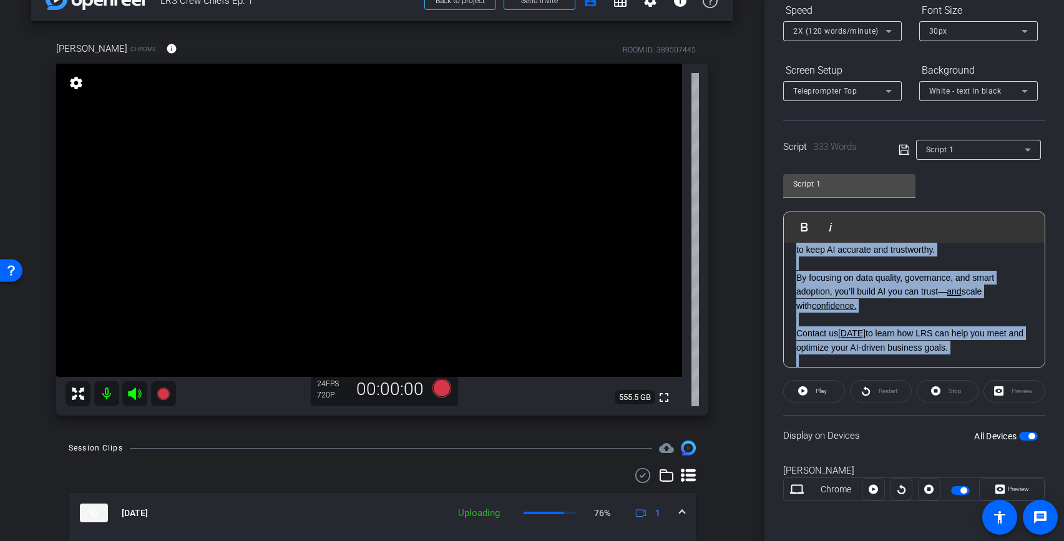
copy div "Lo, I’d Sitam Conse, Adipisci, Elitseddo, EI tem Incididunt @ UTL. Etdolor ma A…"
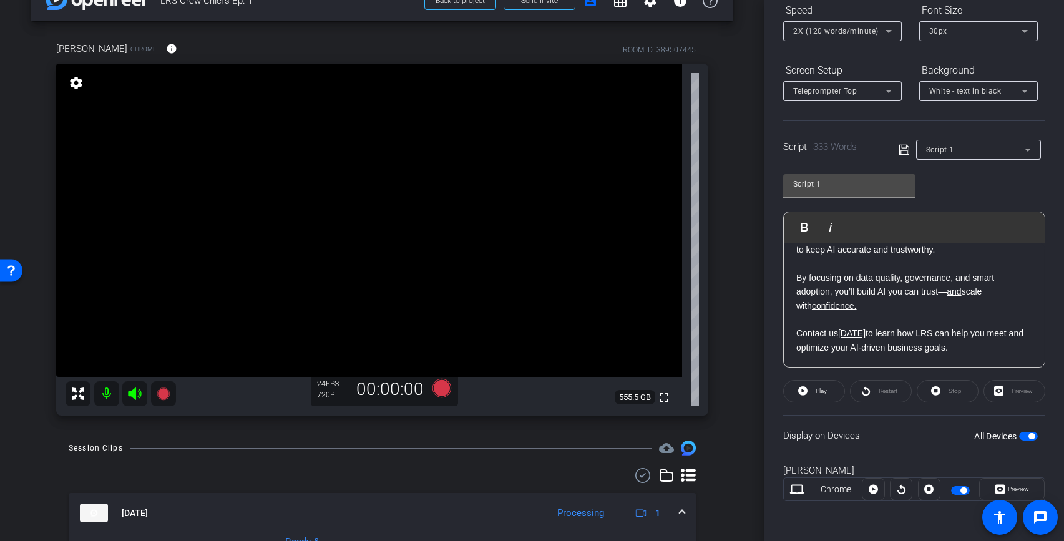
click at [974, 195] on div "Script 1 Play Play from this location Play Selected Play and display the select…" at bounding box center [914, 266] width 262 height 203
click at [1013, 154] on div "Script 1" at bounding box center [975, 150] width 99 height 16
click at [990, 173] on span "Create new script" at bounding box center [959, 174] width 66 height 15
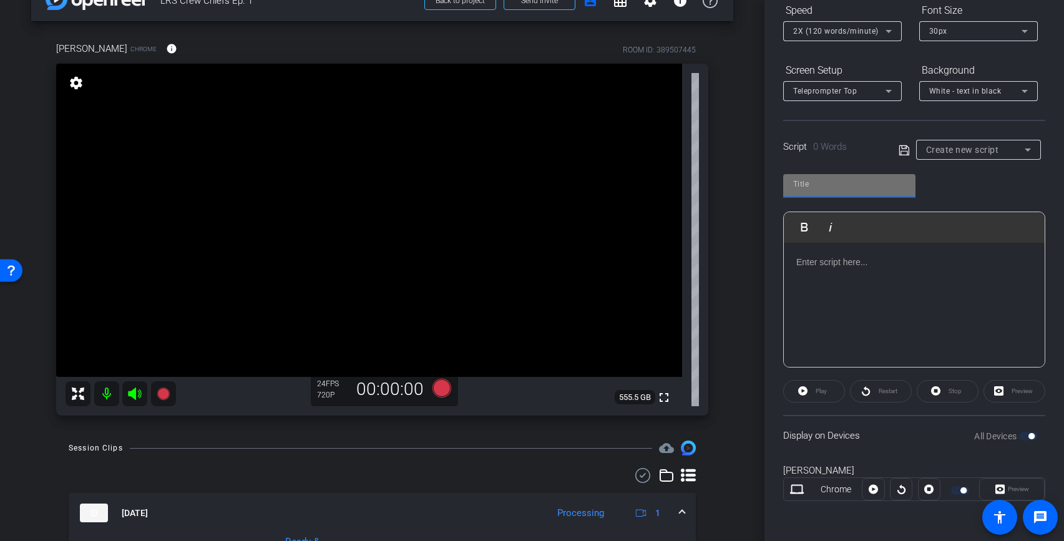
click at [832, 189] on input "text" at bounding box center [849, 184] width 112 height 15
type input "Promo Script"
click at [813, 265] on p at bounding box center [914, 262] width 236 height 14
click at [814, 263] on p at bounding box center [914, 262] width 236 height 14
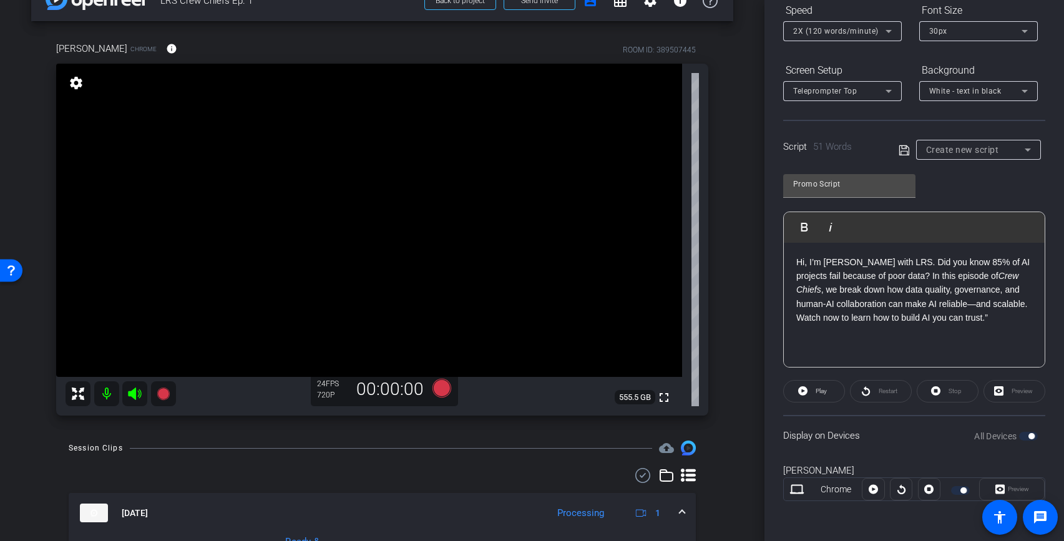
click at [962, 272] on p "Hi, I’m [PERSON_NAME] with LRS. Did you know 85% of AI projects fail because of…" at bounding box center [914, 290] width 236 height 70
click at [991, 313] on p "Hi, I’m [PERSON_NAME] with LRS. Did you know 85% of AI projects fail because of…" at bounding box center [914, 290] width 236 height 70
click at [904, 151] on icon at bounding box center [904, 150] width 11 height 15
click at [804, 393] on icon at bounding box center [802, 390] width 9 height 9
click at [889, 35] on icon at bounding box center [888, 31] width 15 height 15
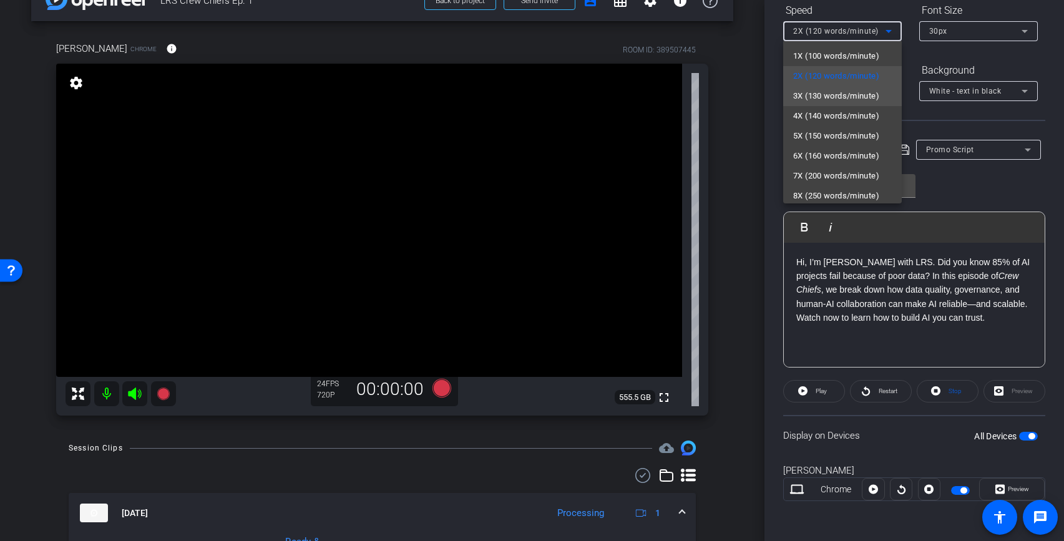
click at [815, 87] on mat-option "3X (130 words/minute)" at bounding box center [842, 96] width 119 height 20
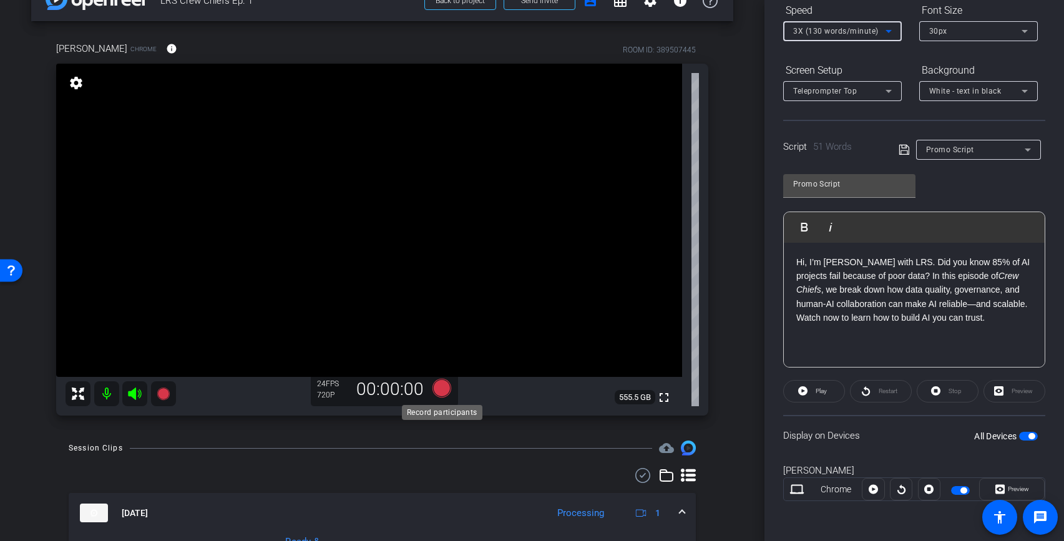
click at [443, 386] on icon at bounding box center [441, 388] width 19 height 19
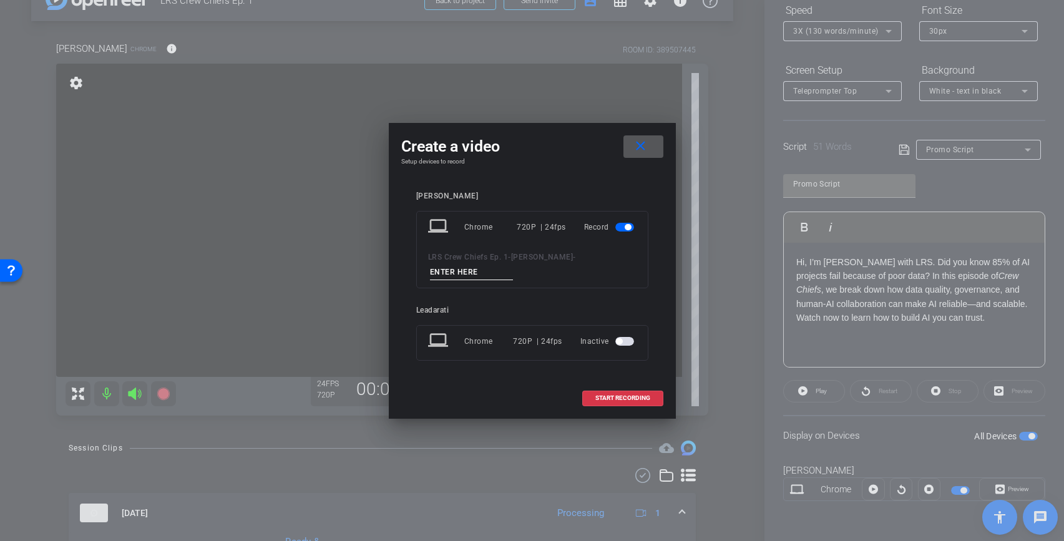
click at [489, 275] on input at bounding box center [472, 273] width 84 height 16
type input "Promo Script"
click at [633, 401] on span "START RECORDING" at bounding box center [622, 398] width 55 height 6
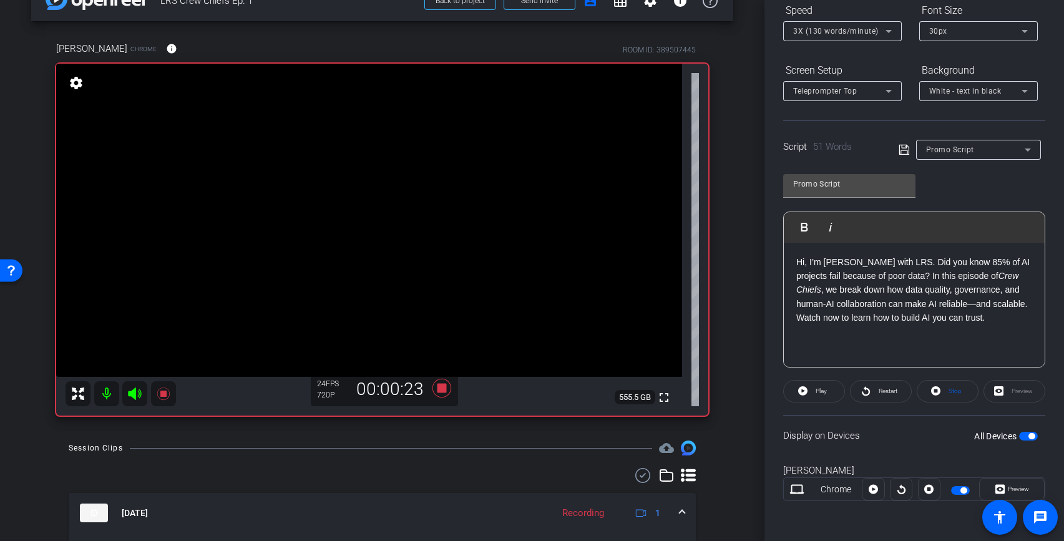
click at [796, 264] on p "Hi, I’m [PERSON_NAME] with LRS. Did you know 85% of AI projects fail because of…" at bounding box center [914, 290] width 236 height 70
click at [806, 227] on span "Play" at bounding box center [812, 227] width 19 height 11
click at [954, 391] on span "Stop" at bounding box center [955, 391] width 13 height 7
click at [443, 386] on icon at bounding box center [441, 388] width 19 height 19
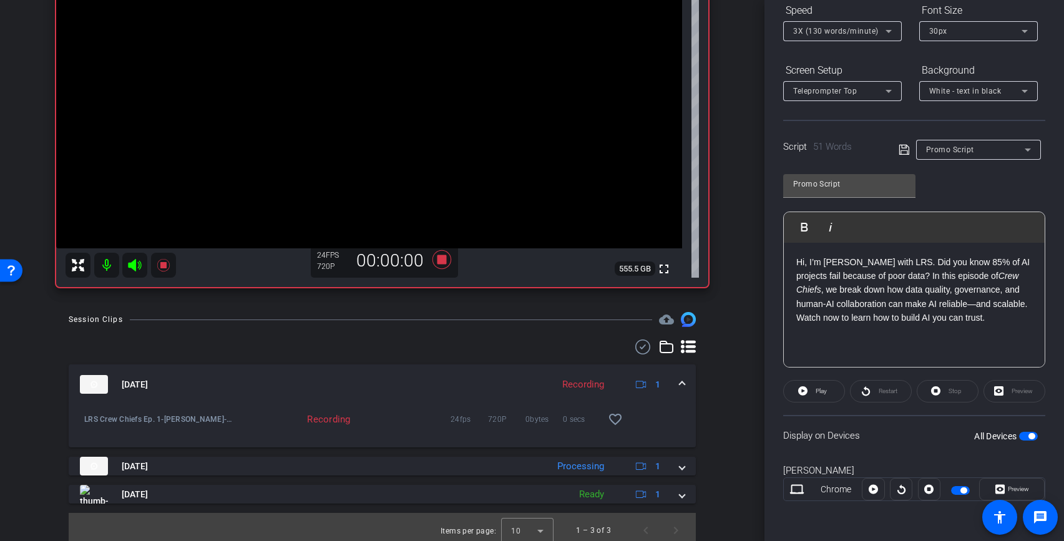
scroll to position [168, 0]
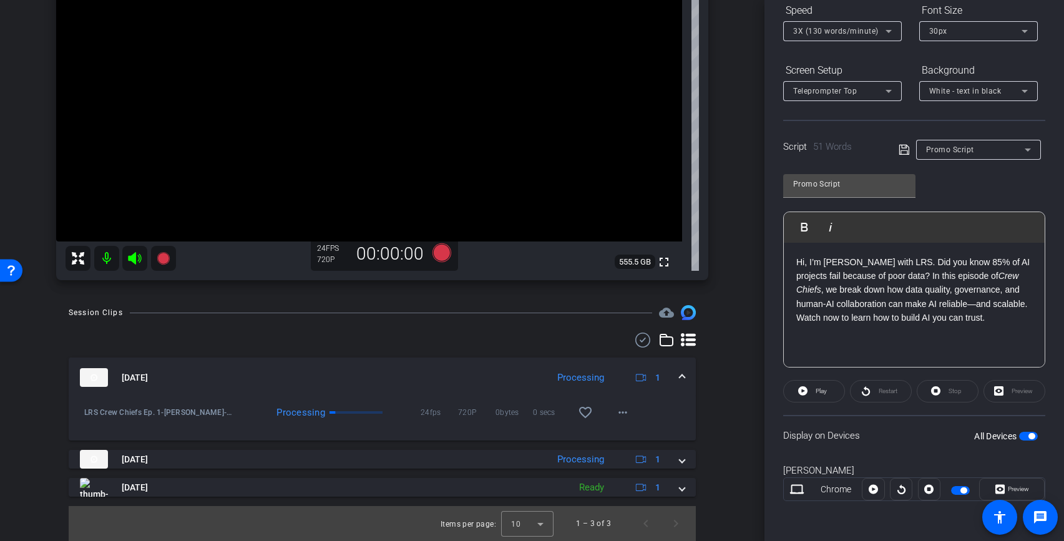
click at [709, 441] on div "Session Clips cloud_upload [DATE] Processing 1 LRS Crew Chiefs Ep. 1-[PERSON_NA…" at bounding box center [382, 423] width 702 height 236
click at [622, 415] on mat-icon "more_horiz" at bounding box center [622, 412] width 15 height 15
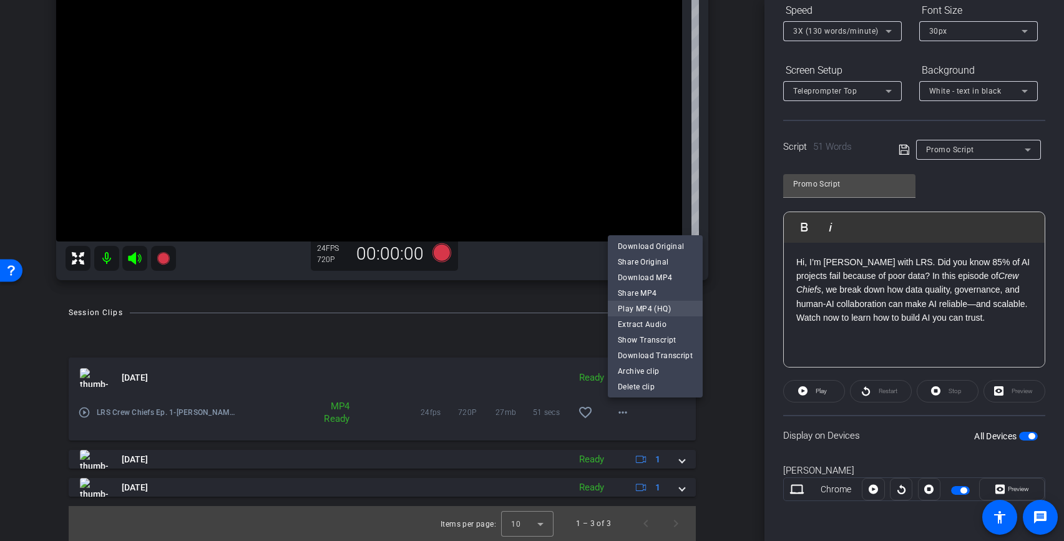
click at [644, 312] on span "Play MP4 (HQ)" at bounding box center [655, 308] width 75 height 15
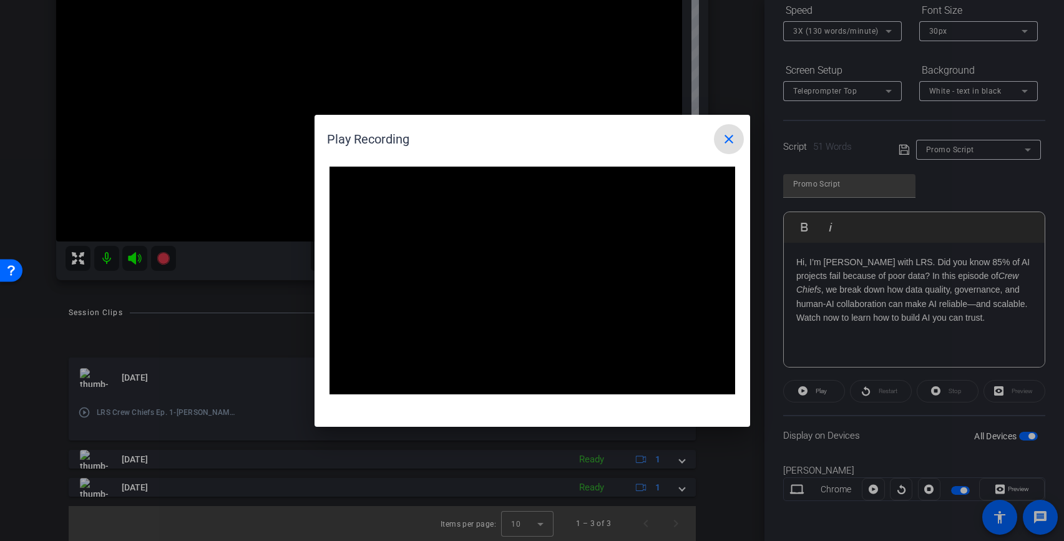
click at [728, 139] on mat-icon "close" at bounding box center [728, 139] width 15 height 15
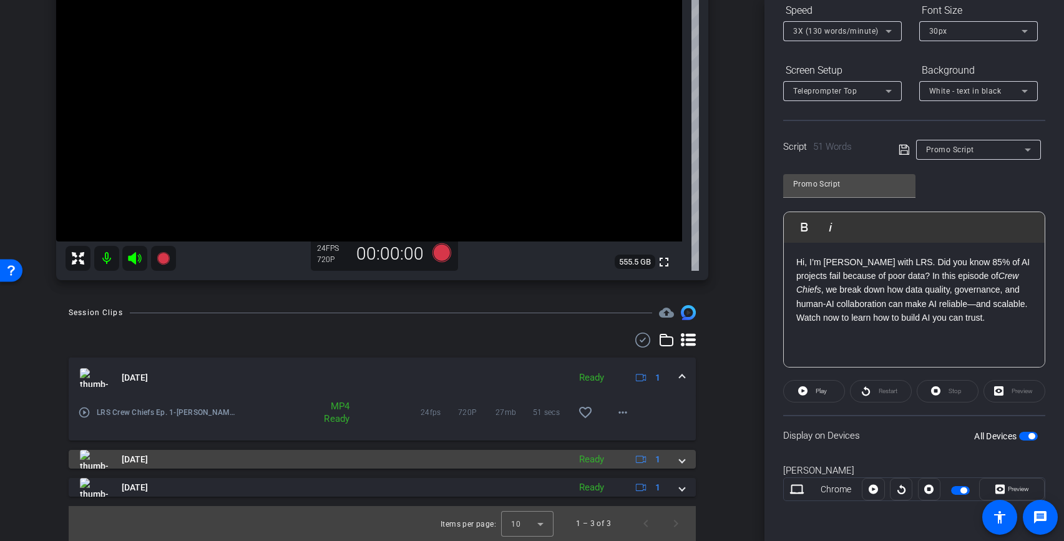
click at [680, 461] on span at bounding box center [682, 459] width 5 height 13
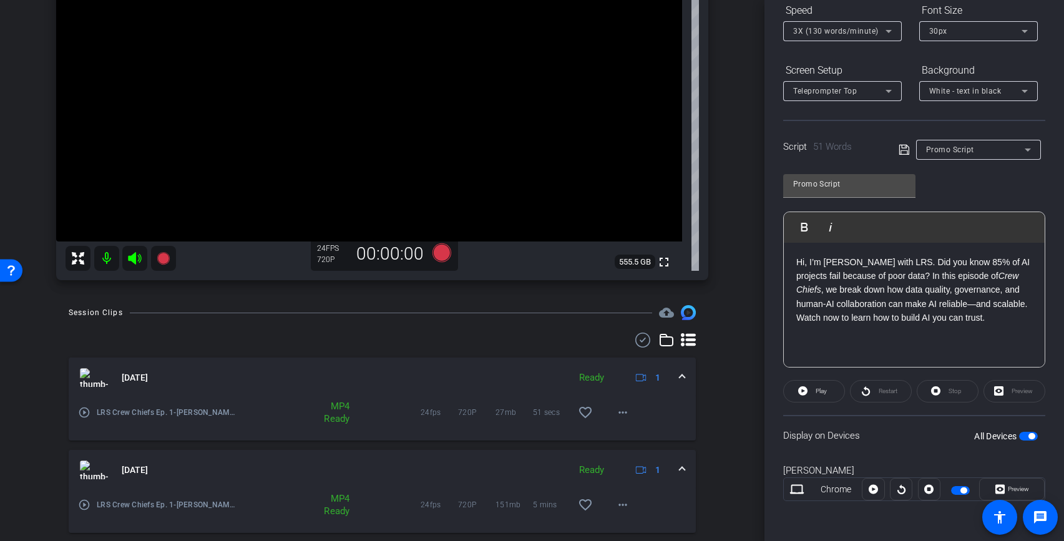
scroll to position [232, 0]
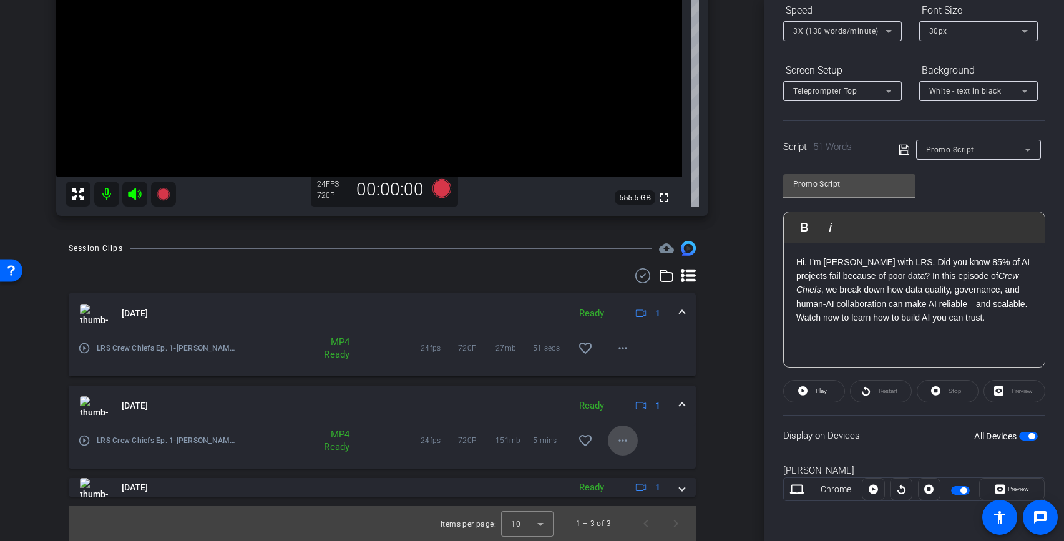
click at [622, 444] on mat-icon "more_horiz" at bounding box center [622, 440] width 15 height 15
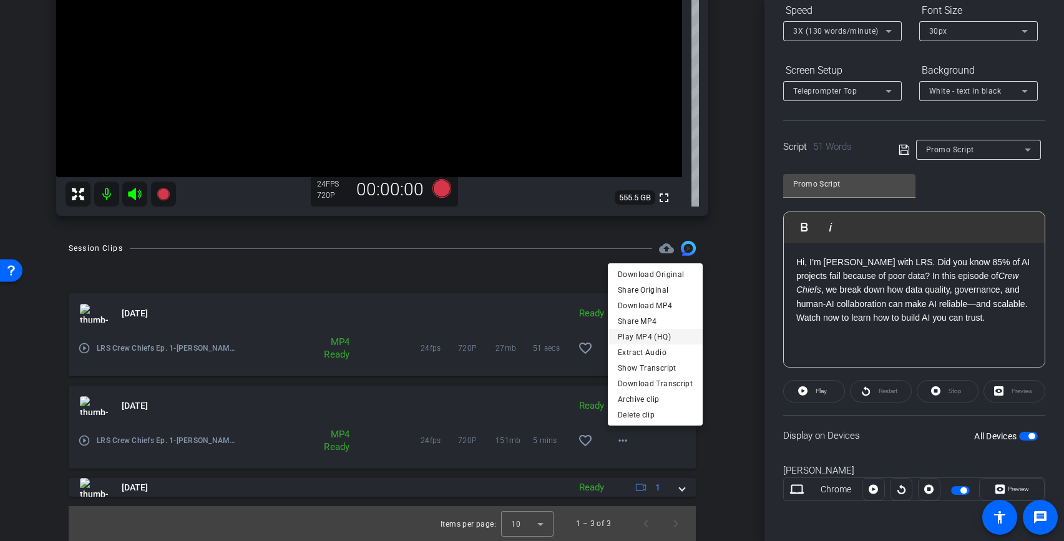
click at [633, 332] on span "Play MP4 (HQ)" at bounding box center [655, 336] width 75 height 15
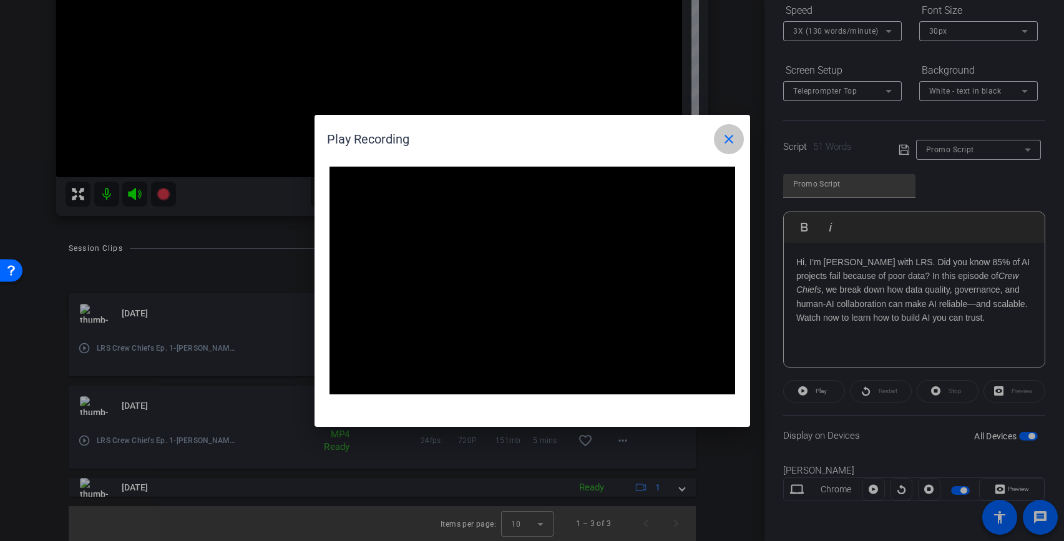
click at [728, 140] on mat-icon "close" at bounding box center [728, 139] width 15 height 15
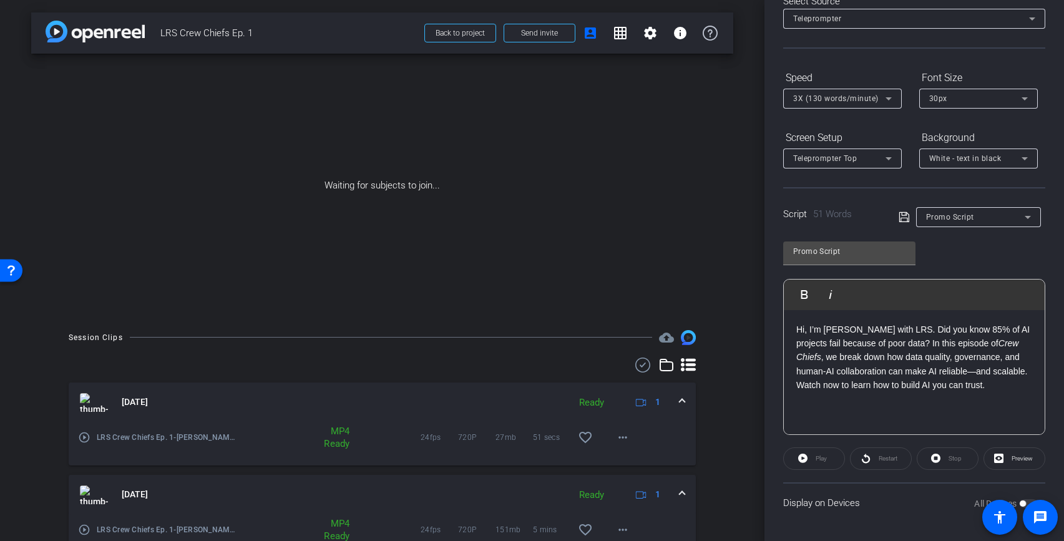
scroll to position [89, 0]
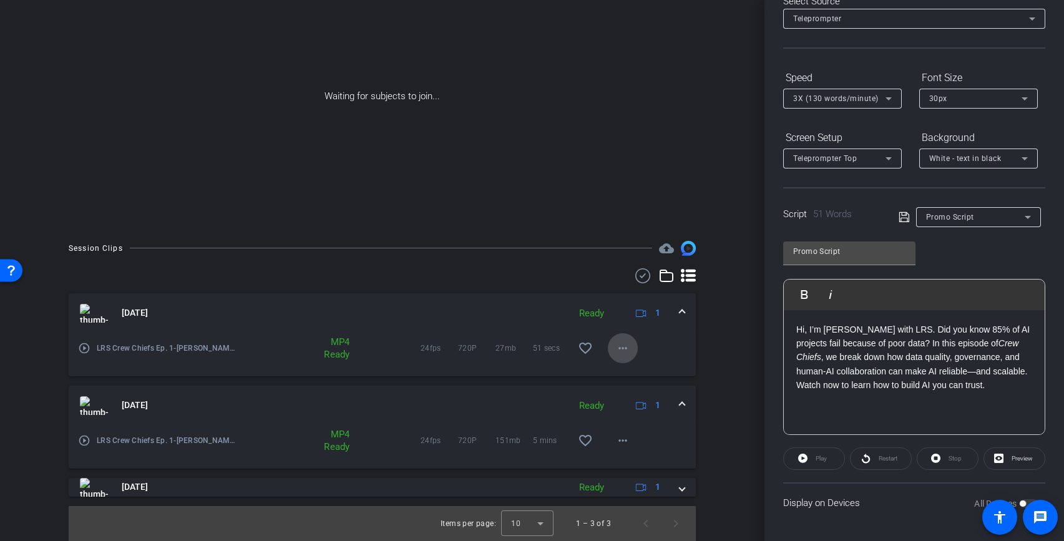
click at [622, 345] on mat-icon "more_horiz" at bounding box center [622, 348] width 15 height 15
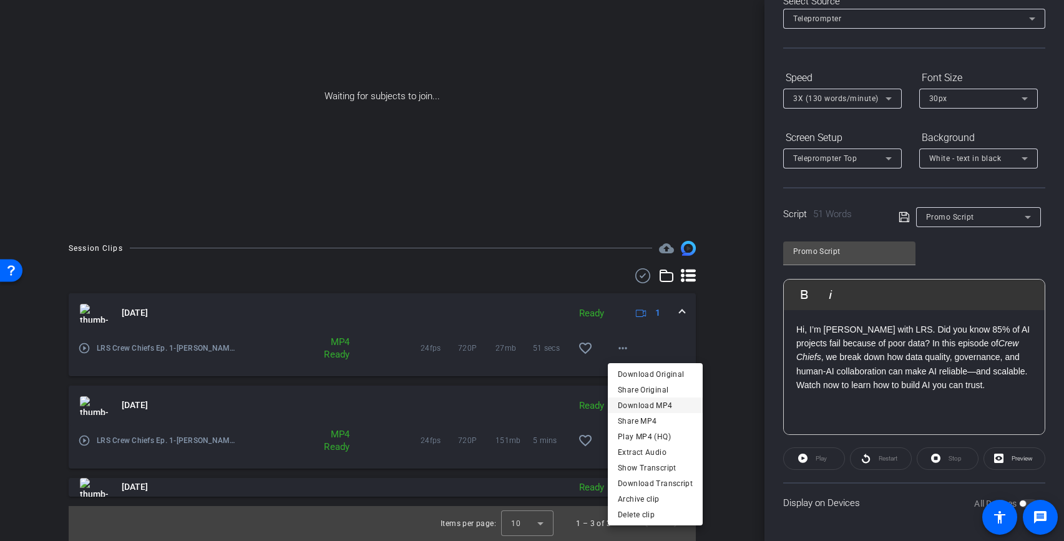
click at [647, 403] on span "Download MP4" at bounding box center [655, 405] width 75 height 15
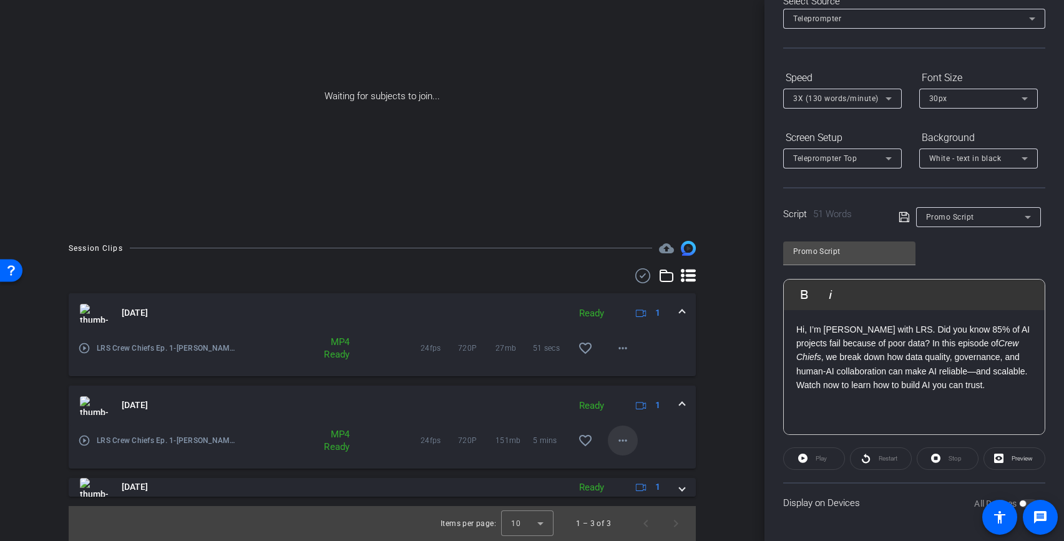
click at [619, 440] on mat-icon "more_horiz" at bounding box center [622, 440] width 15 height 15
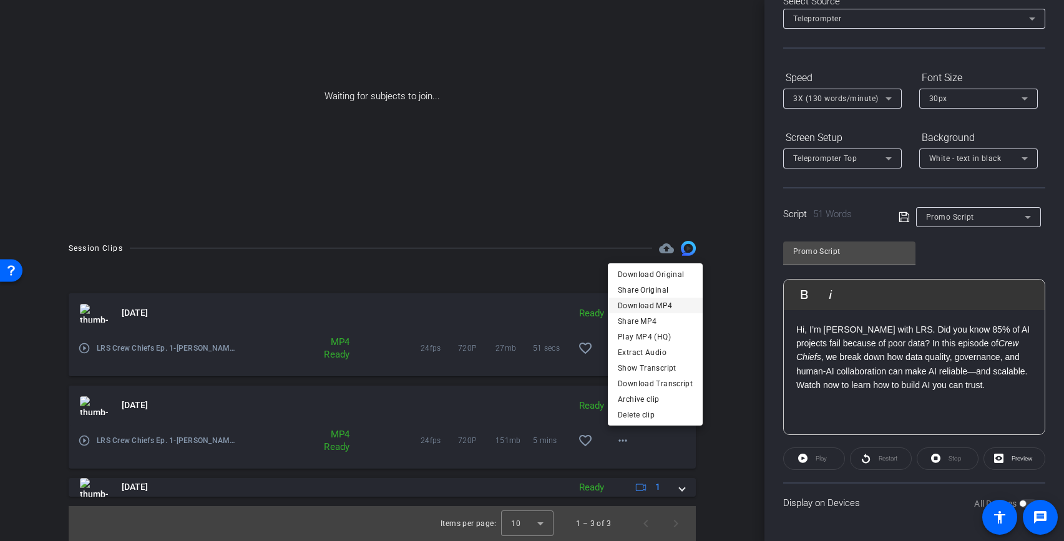
click at [628, 305] on span "Download MP4" at bounding box center [655, 305] width 75 height 15
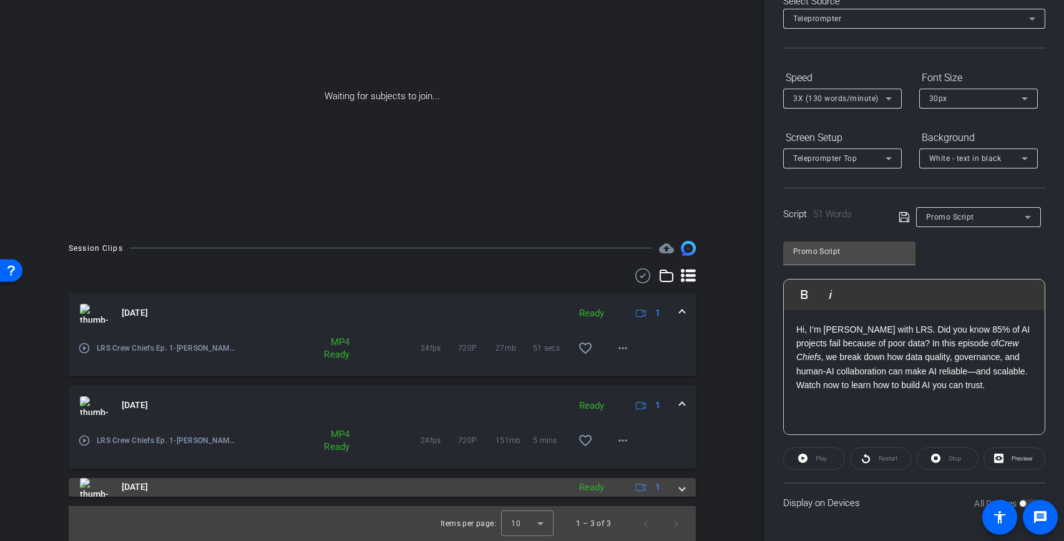
click at [680, 490] on span at bounding box center [682, 487] width 5 height 13
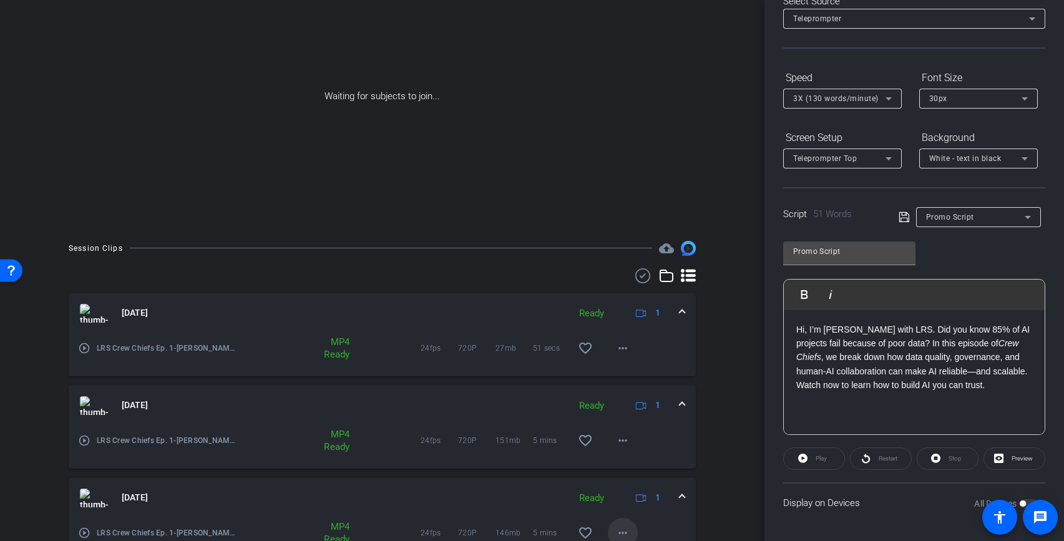
click at [618, 528] on mat-icon "more_horiz" at bounding box center [622, 532] width 15 height 15
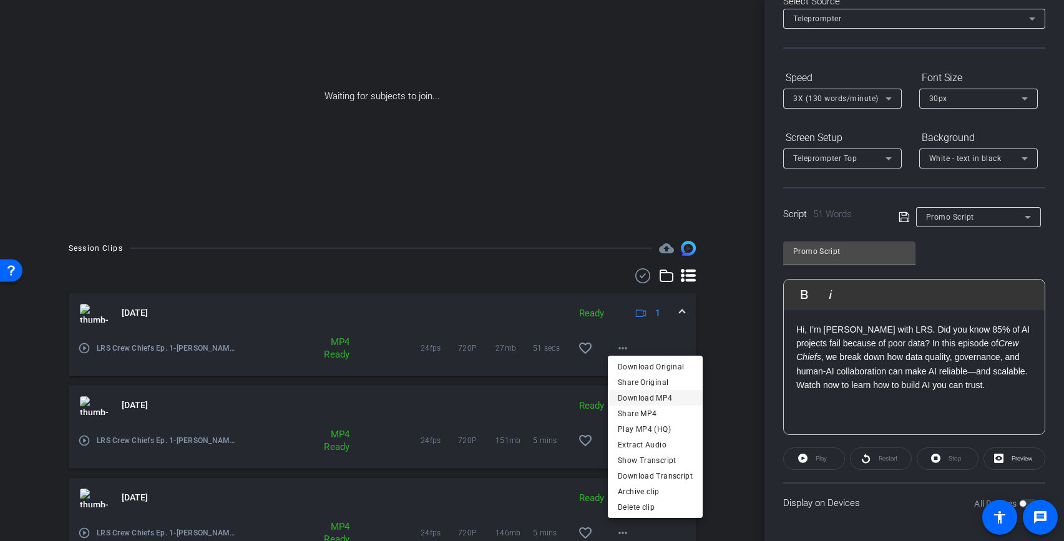
click at [633, 394] on span "Download MP4" at bounding box center [655, 398] width 75 height 15
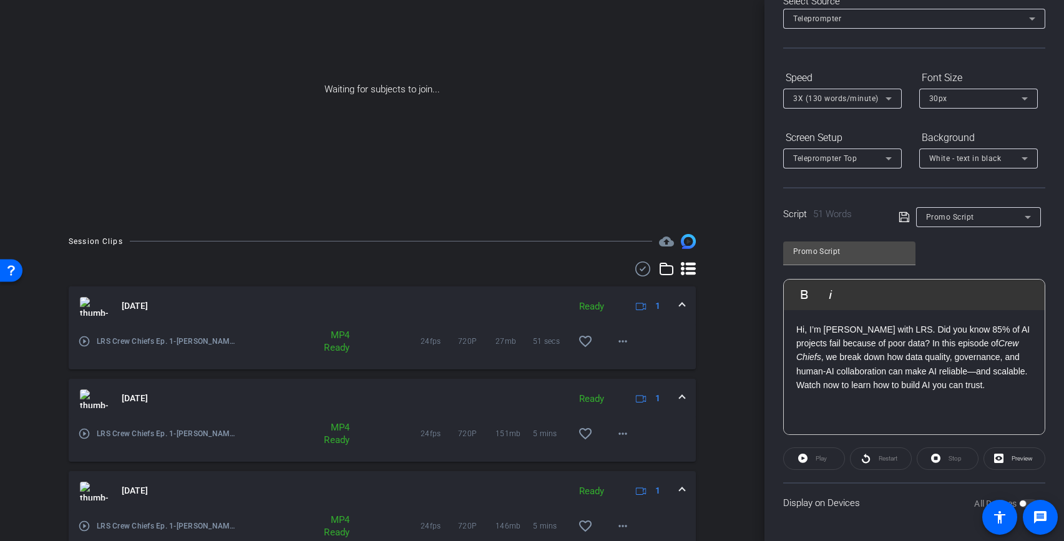
scroll to position [0, 0]
